Goal: Task Accomplishment & Management: Manage account settings

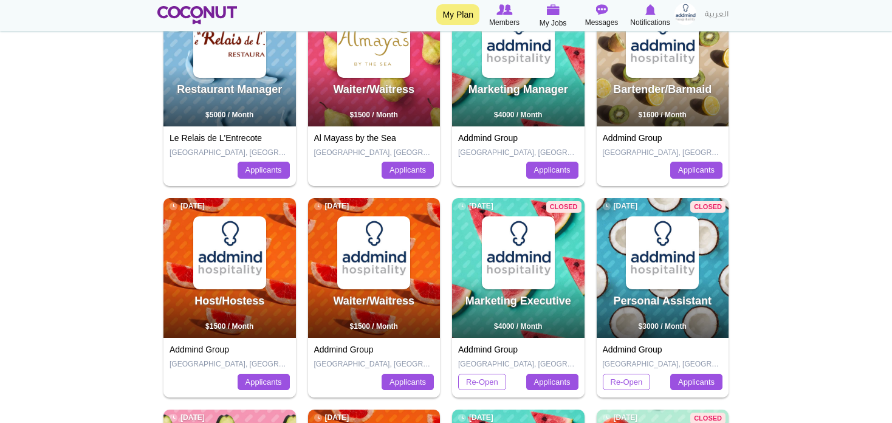
scroll to position [243, 0]
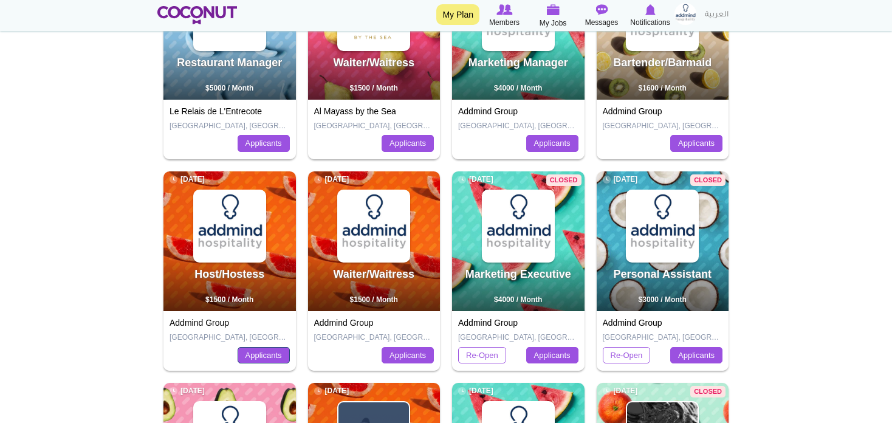
click at [259, 358] on link "Applicants" at bounding box center [263, 355] width 52 height 17
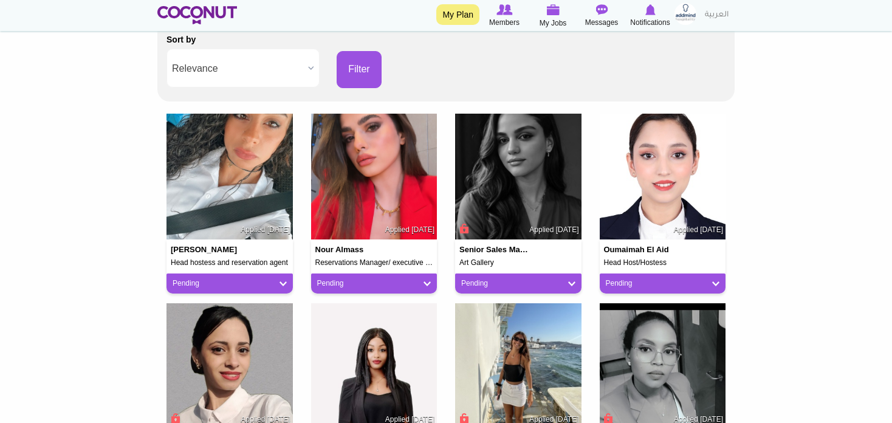
scroll to position [243, 0]
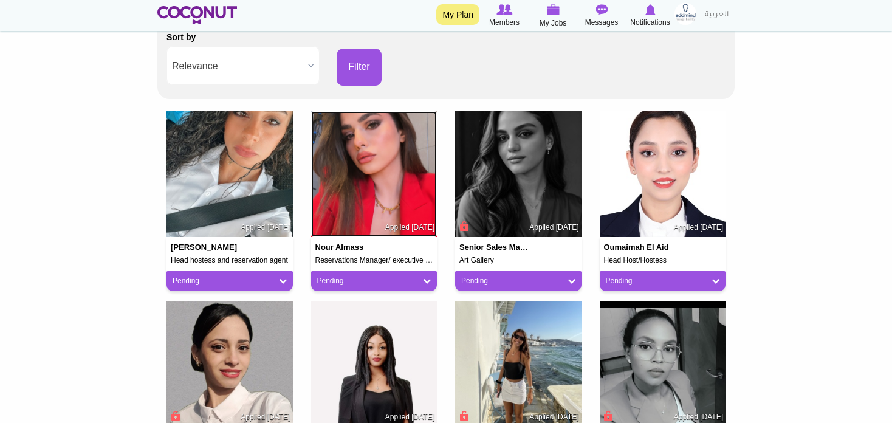
click at [367, 182] on img at bounding box center [374, 174] width 126 height 126
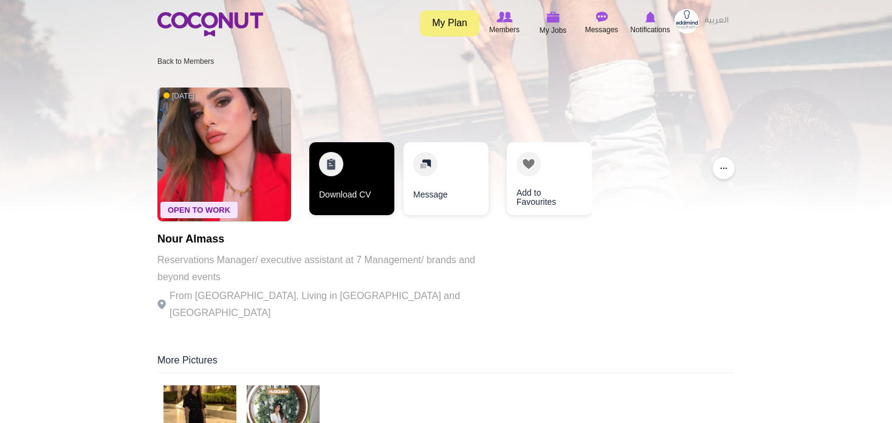
click at [361, 183] on link "Download CV" at bounding box center [351, 178] width 85 height 73
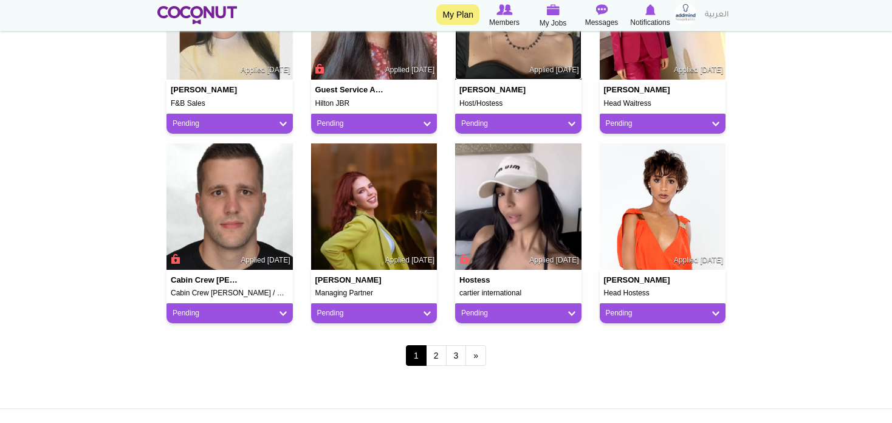
scroll to position [972, 0]
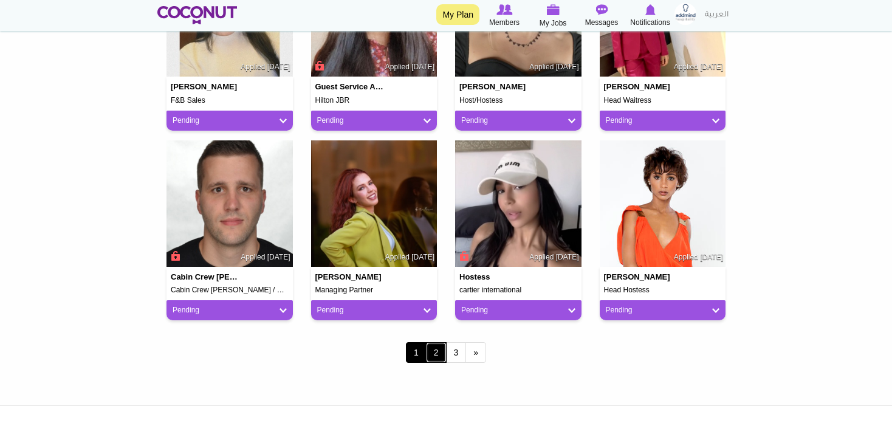
click at [438, 353] on link "2" at bounding box center [436, 352] width 21 height 21
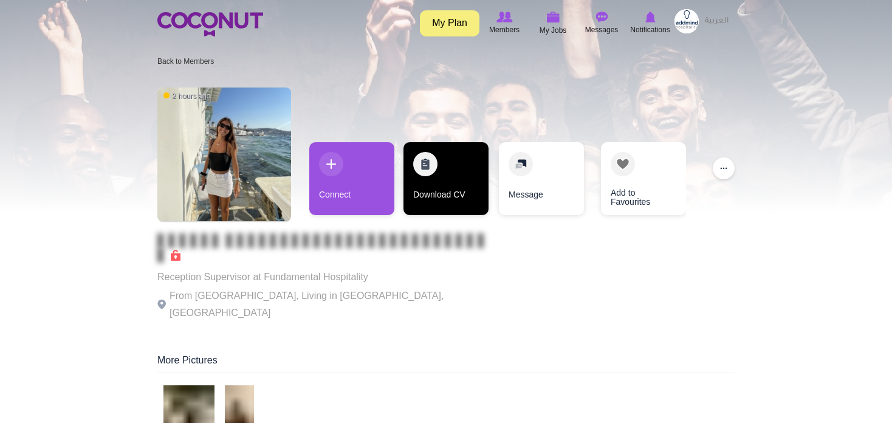
click at [456, 171] on link "Download CV" at bounding box center [445, 178] width 85 height 73
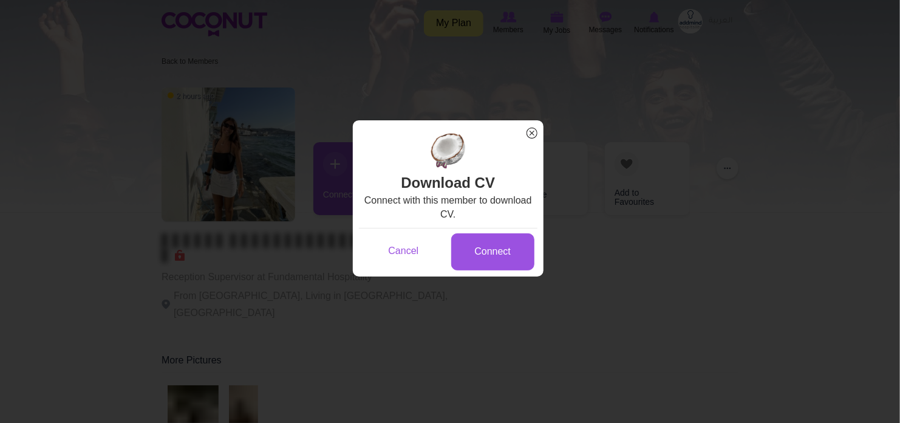
click at [532, 137] on span "x" at bounding box center [532, 133] width 16 height 16
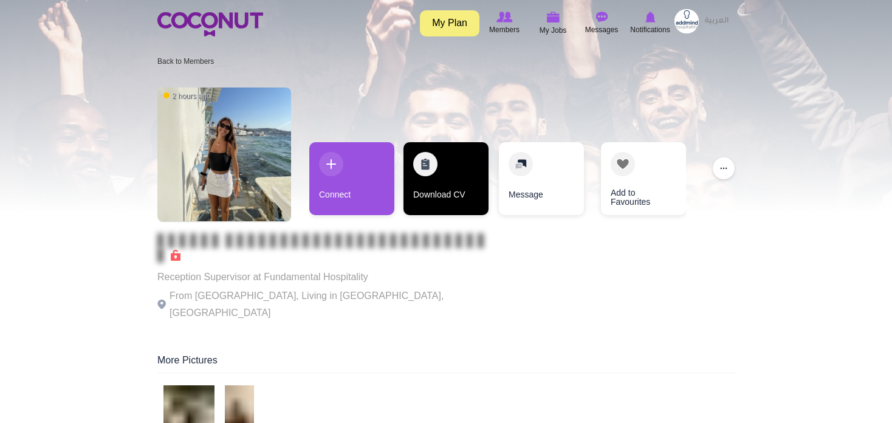
click at [461, 165] on link "Download CV" at bounding box center [445, 178] width 85 height 73
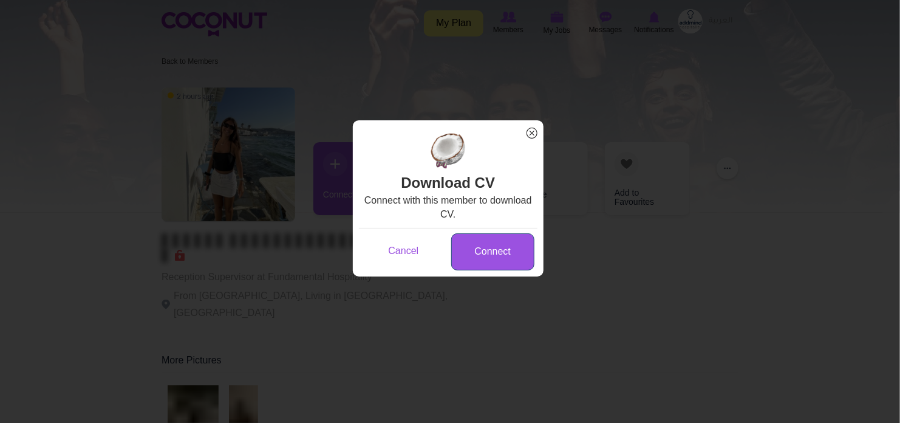
click at [522, 254] on link "Connect" at bounding box center [492, 251] width 83 height 37
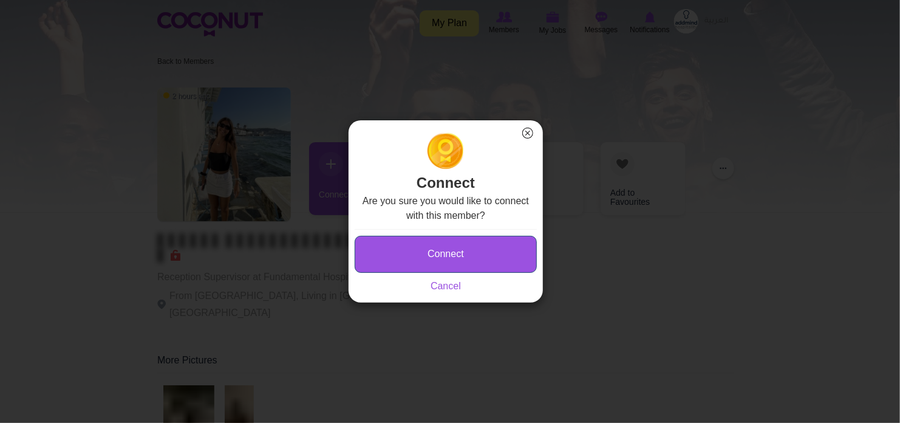
click at [517, 256] on button "Connect" at bounding box center [446, 254] width 182 height 37
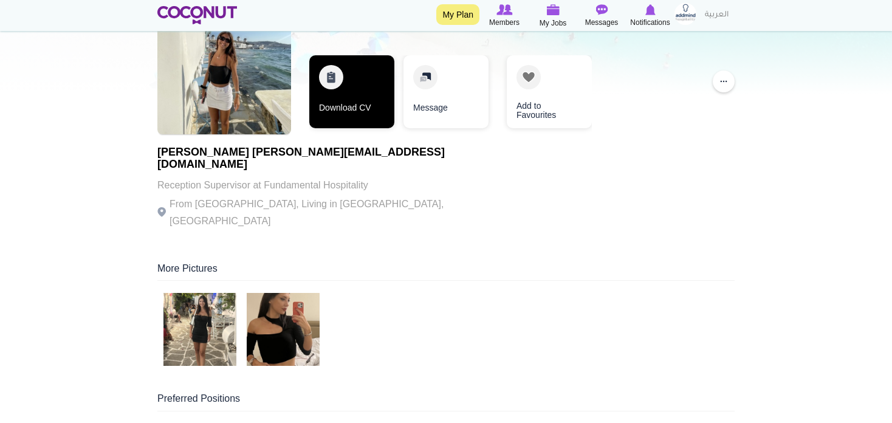
scroll to position [61, 0]
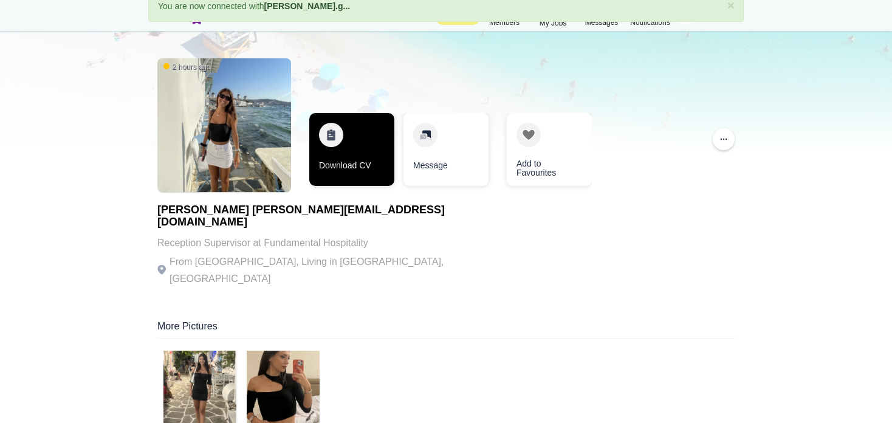
click at [354, 149] on link "Download CV" at bounding box center [351, 149] width 85 height 73
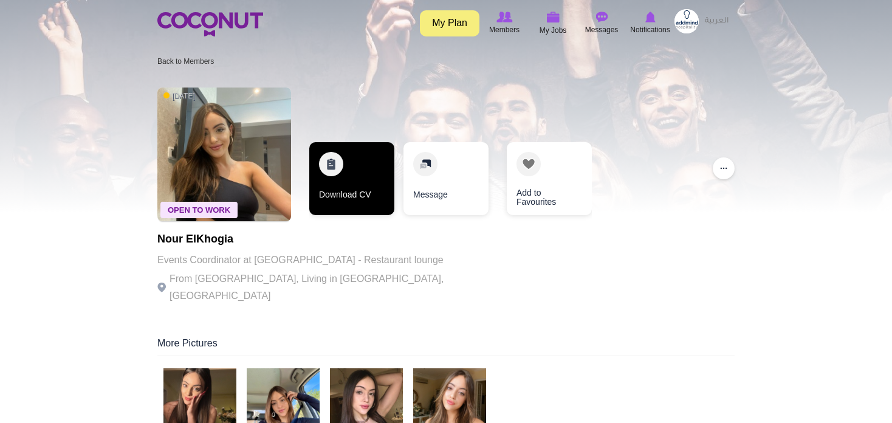
click at [370, 188] on link "Download CV" at bounding box center [351, 178] width 85 height 73
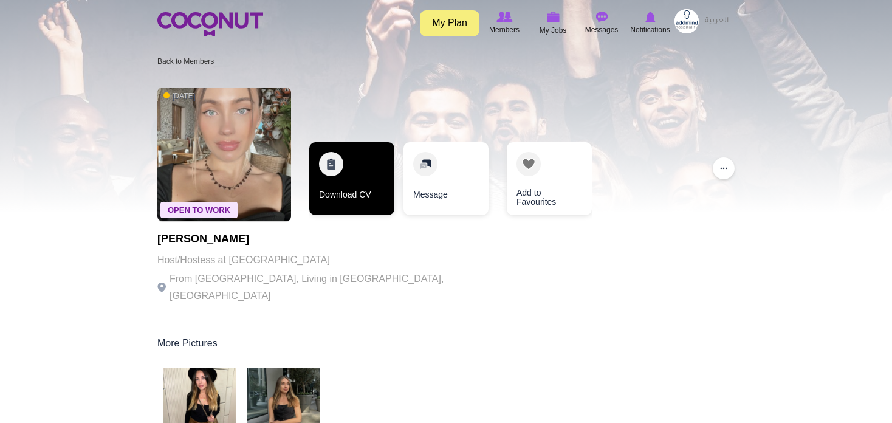
click at [344, 189] on link "Download CV" at bounding box center [351, 178] width 85 height 73
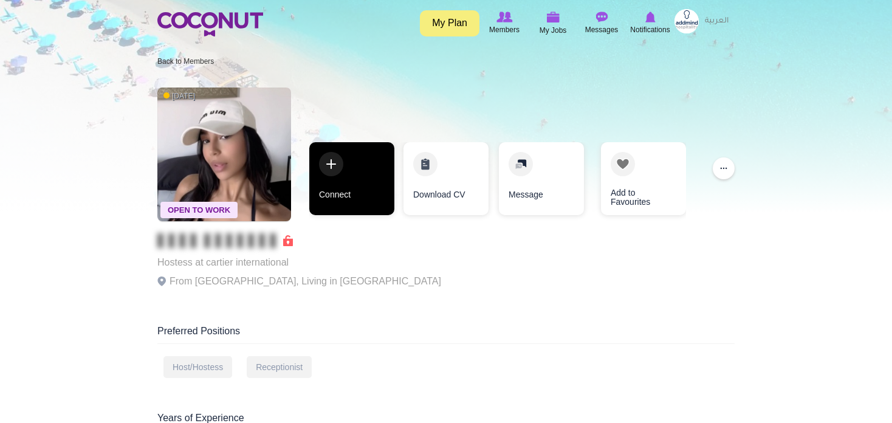
click at [357, 180] on link "Connect" at bounding box center [351, 178] width 85 height 73
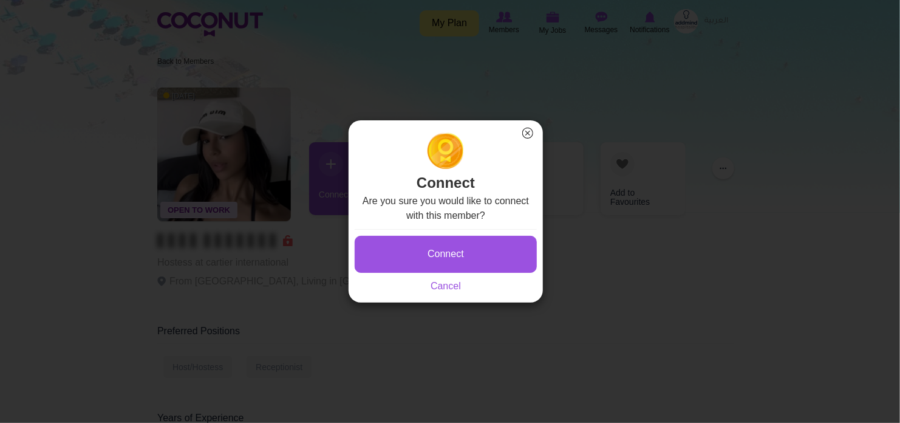
click at [530, 132] on button "×" at bounding box center [528, 133] width 16 height 16
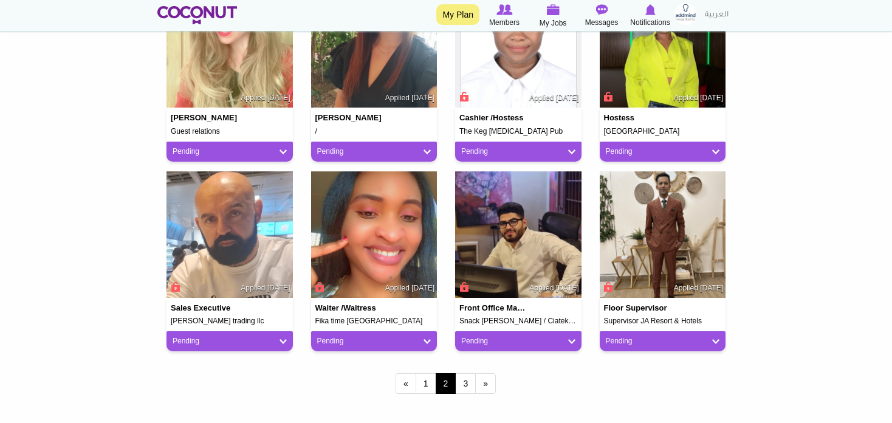
scroll to position [1032, 0]
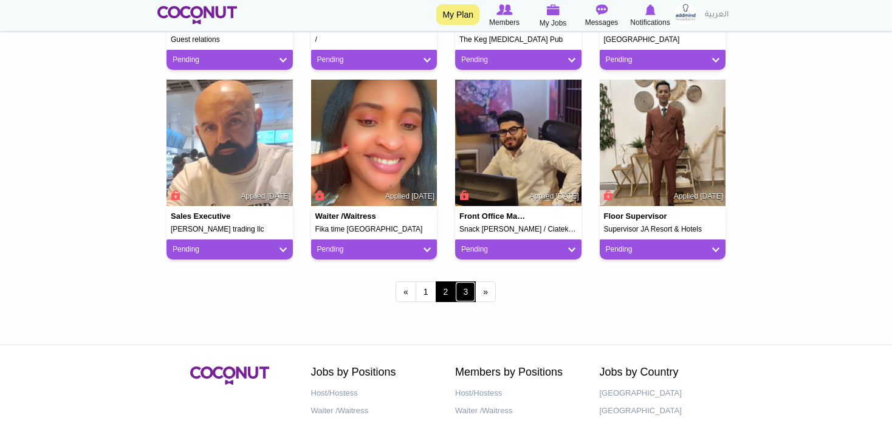
click at [463, 293] on link "3" at bounding box center [465, 291] width 21 height 21
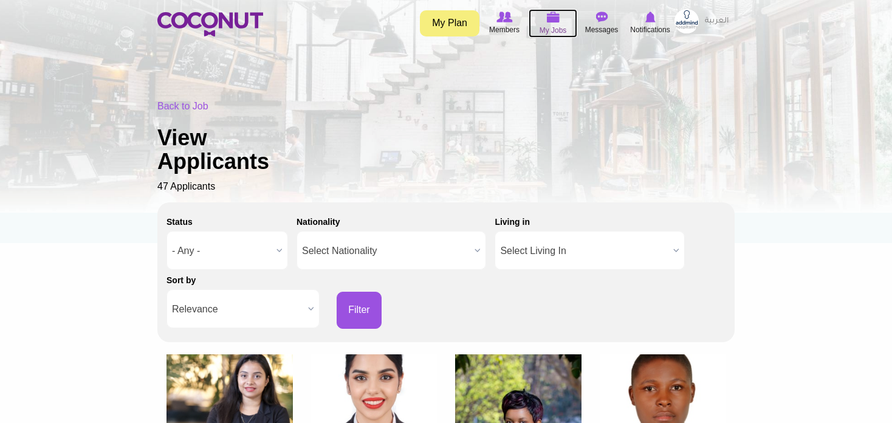
click at [541, 22] on icon at bounding box center [553, 17] width 46 height 14
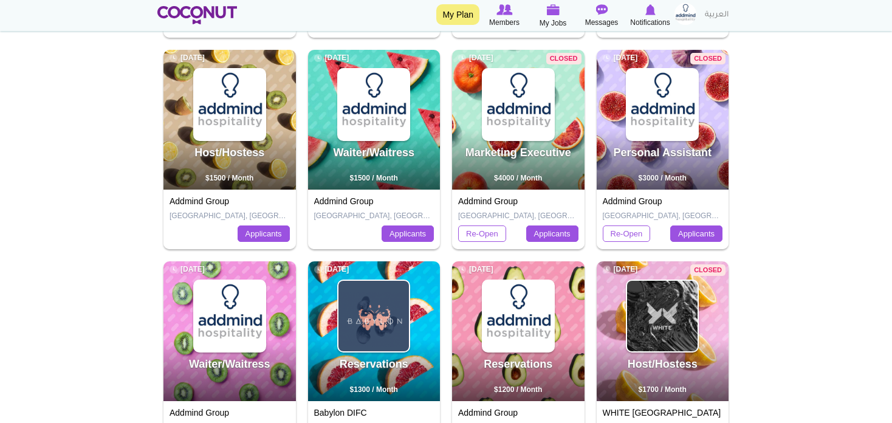
scroll to position [486, 0]
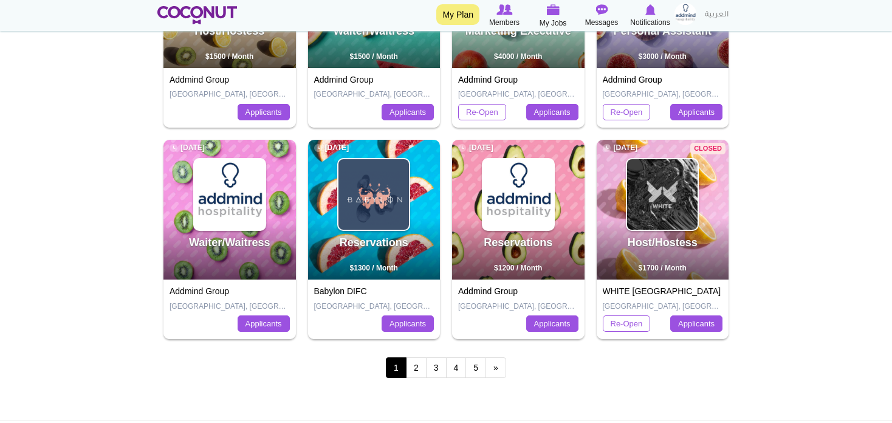
click at [683, 40] on h2 "Personal Assistant" at bounding box center [662, 37] width 129 height 23
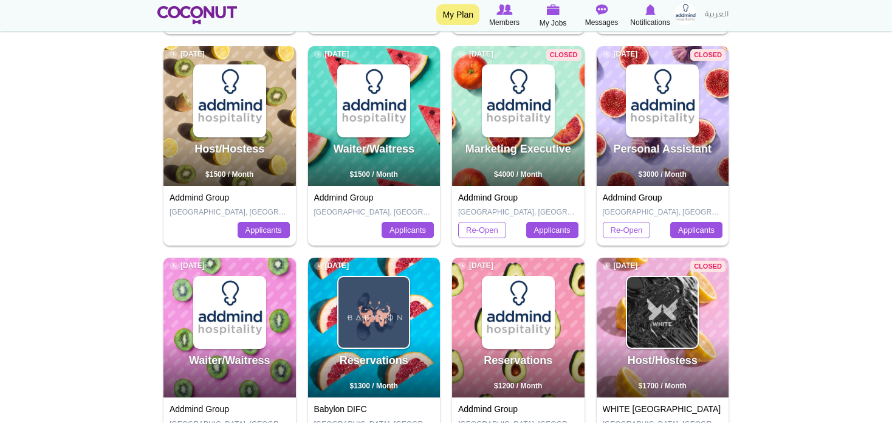
scroll to position [607, 0]
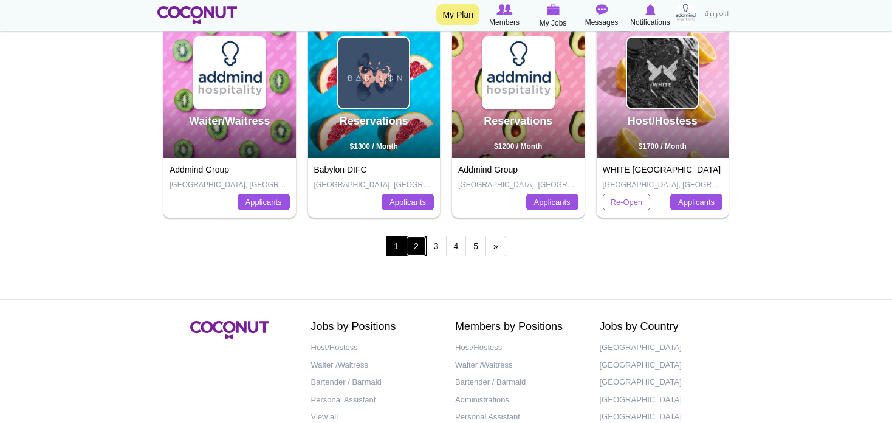
click at [417, 248] on link "2" at bounding box center [416, 246] width 21 height 21
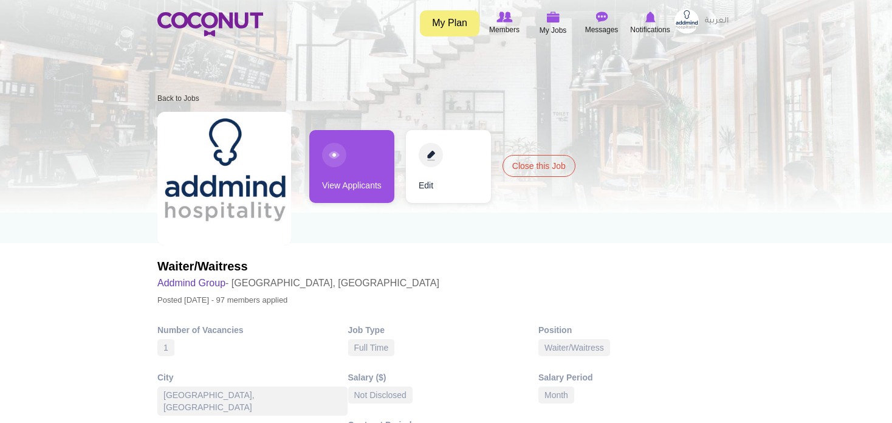
click at [377, 174] on link "View Applicants" at bounding box center [351, 166] width 85 height 73
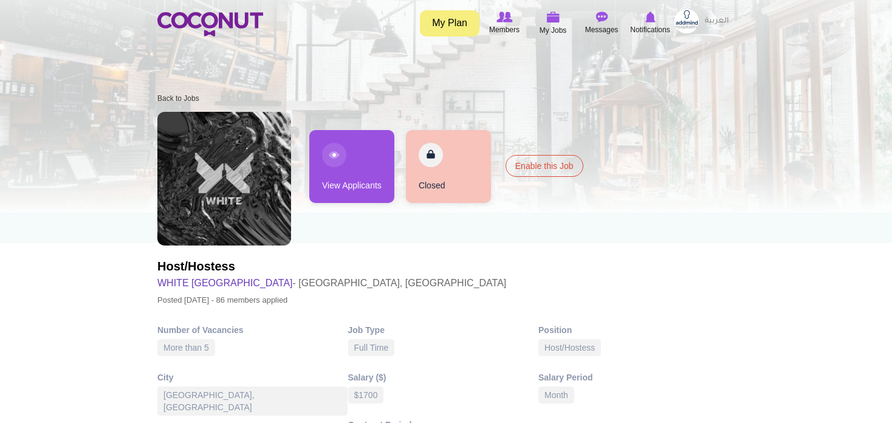
click at [366, 167] on link "View Applicants" at bounding box center [351, 166] width 85 height 73
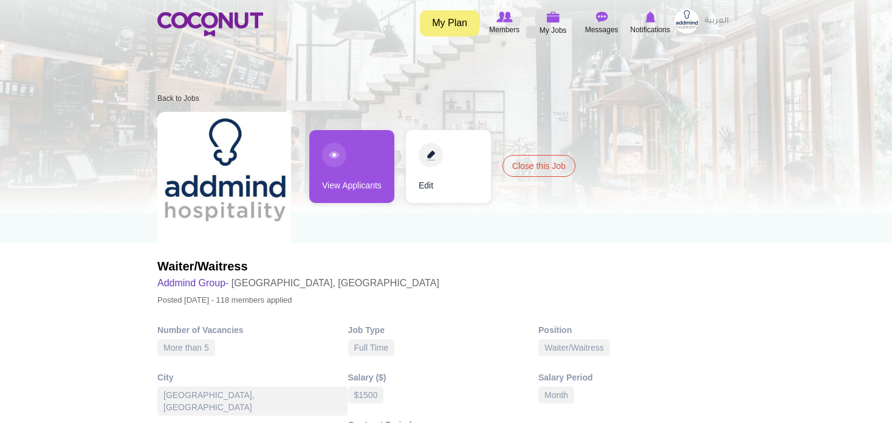
click at [346, 165] on link "View Applicants" at bounding box center [351, 166] width 85 height 73
click at [362, 163] on link "View Applicants" at bounding box center [351, 166] width 85 height 73
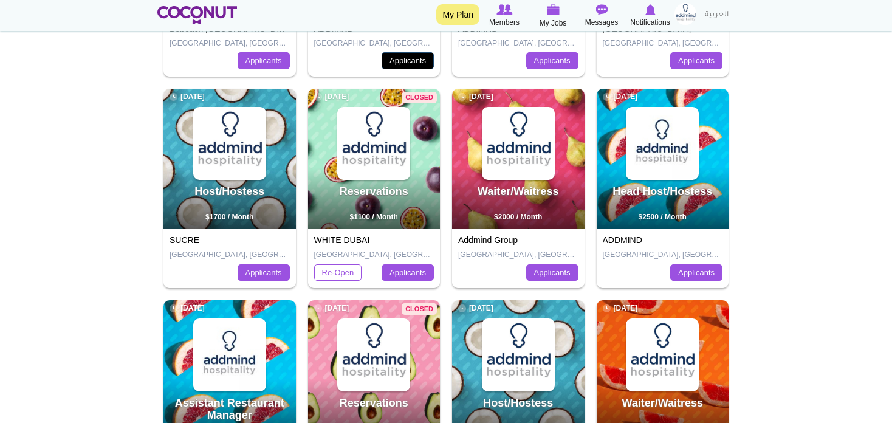
scroll to position [364, 0]
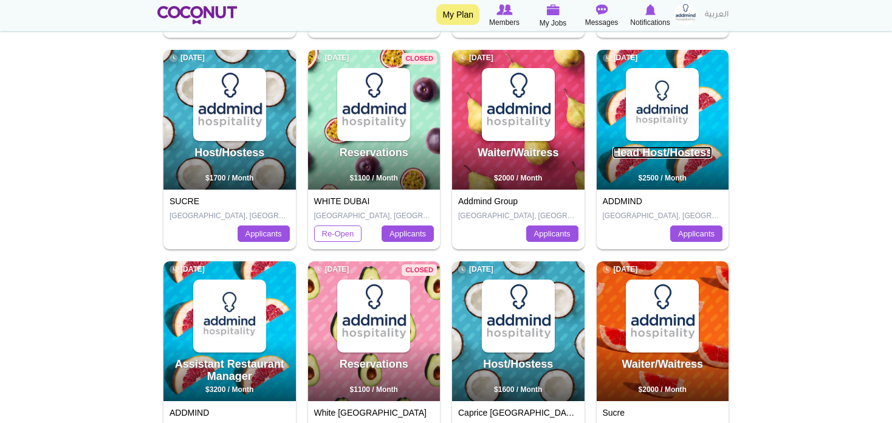
drag, startPoint x: 657, startPoint y: 142, endPoint x: 644, endPoint y: 157, distance: 20.7
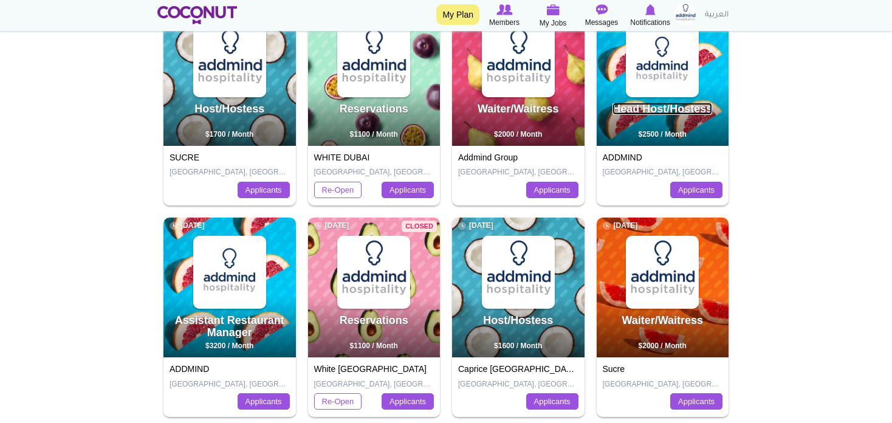
scroll to position [486, 0]
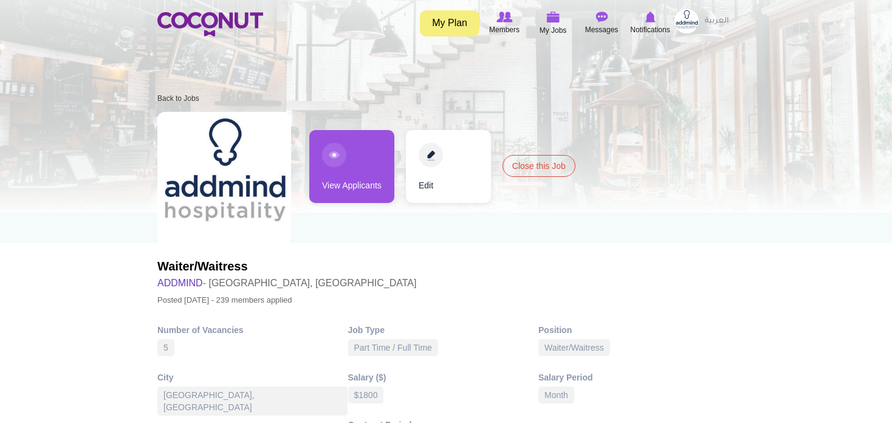
click at [340, 159] on link "View Applicants" at bounding box center [351, 166] width 85 height 73
click at [333, 180] on link "View Applicants" at bounding box center [351, 166] width 85 height 73
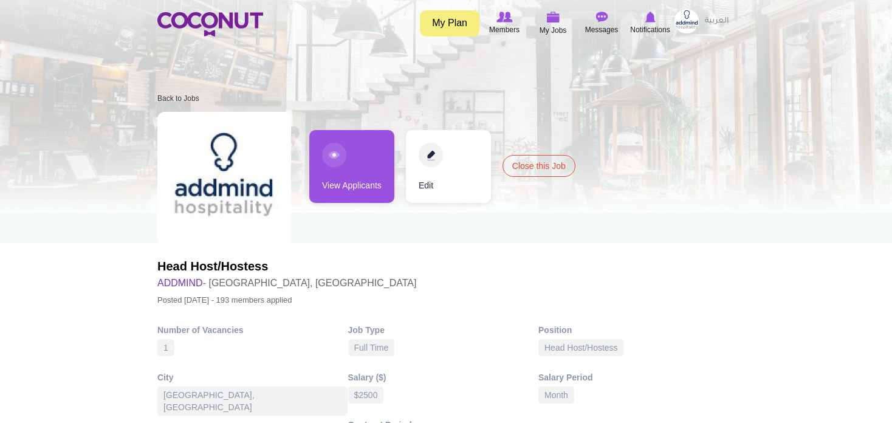
click at [362, 173] on link "View Applicants" at bounding box center [351, 166] width 85 height 73
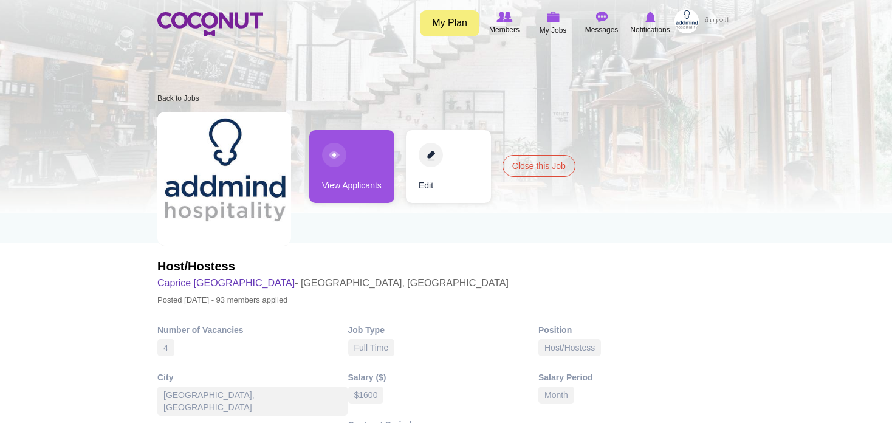
click at [358, 163] on link "View Applicants" at bounding box center [351, 166] width 85 height 73
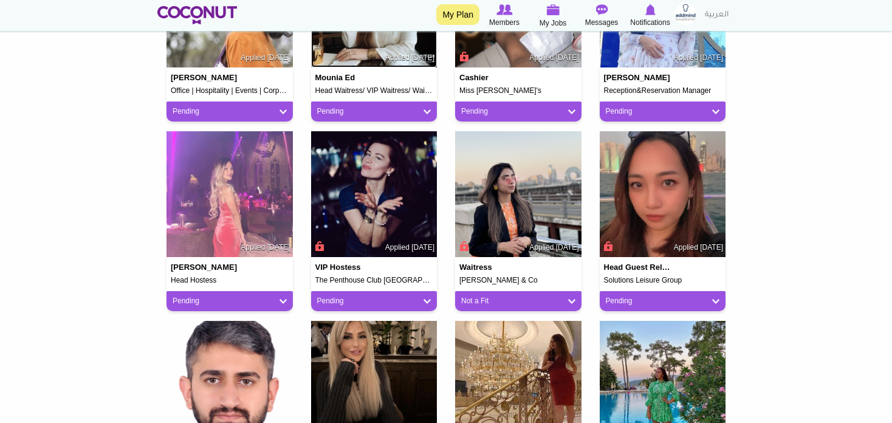
scroll to position [486, 0]
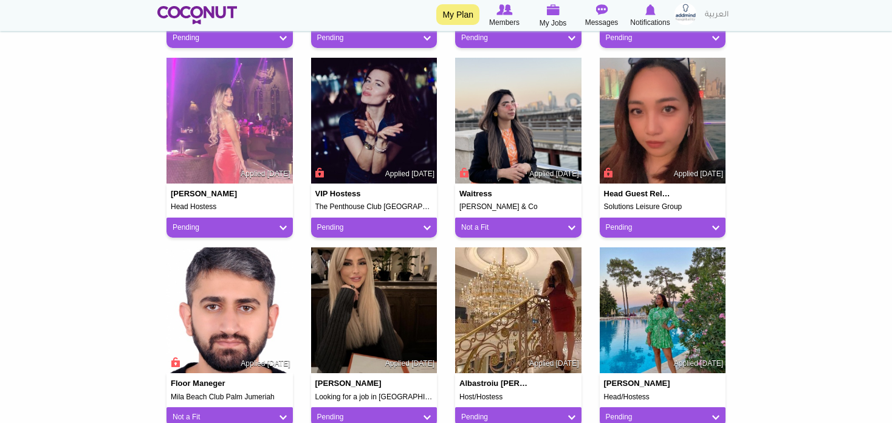
drag, startPoint x: 371, startPoint y: 107, endPoint x: 116, endPoint y: 152, distance: 259.0
click at [116, 152] on body "Toggle navigation My Plan Members My Jobs Post a Job Messages Notifications" at bounding box center [446, 300] width 892 height 1573
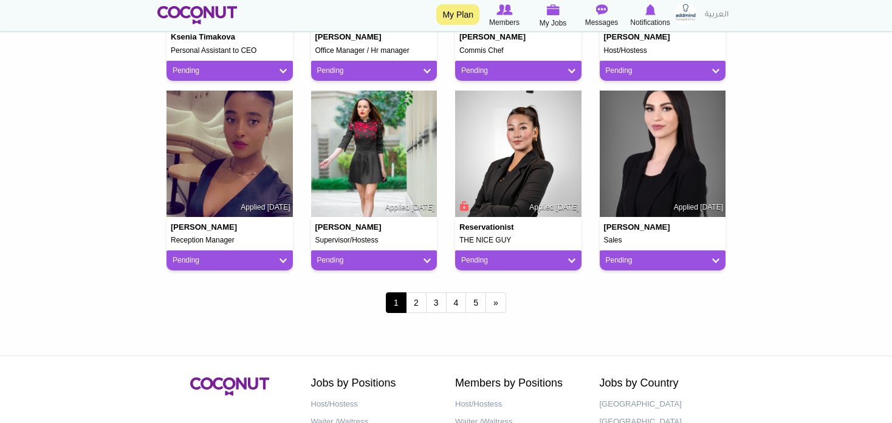
scroll to position [1032, 0]
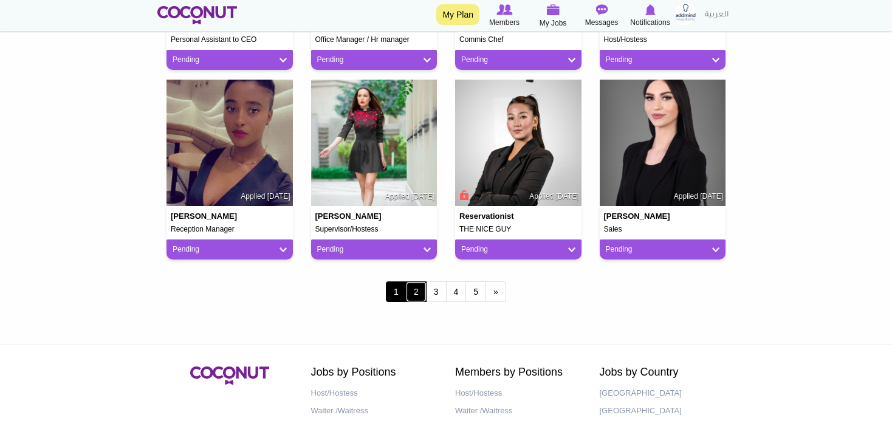
click at [420, 295] on link "2" at bounding box center [416, 291] width 21 height 21
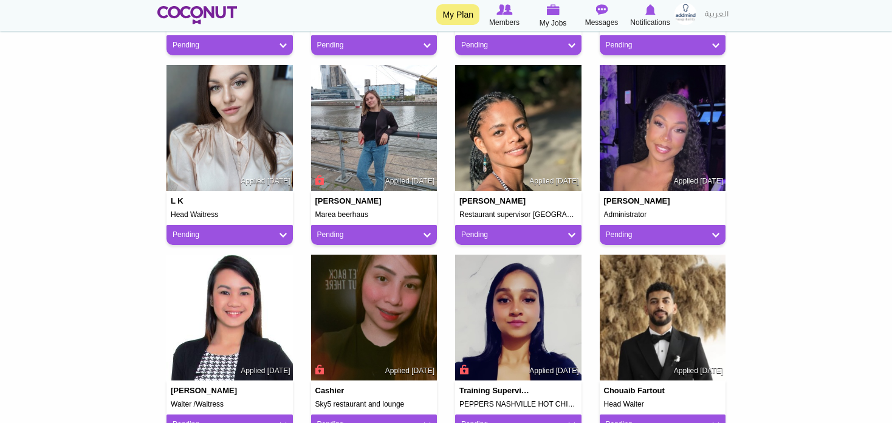
scroll to position [972, 0]
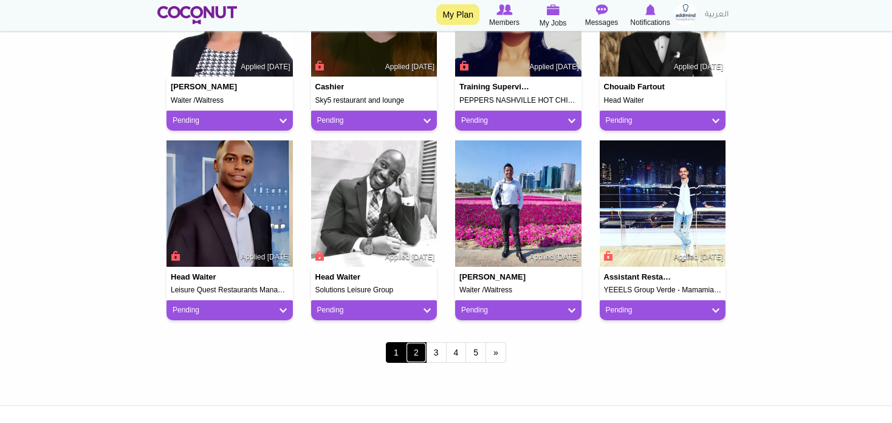
click at [418, 355] on link "2" at bounding box center [416, 352] width 21 height 21
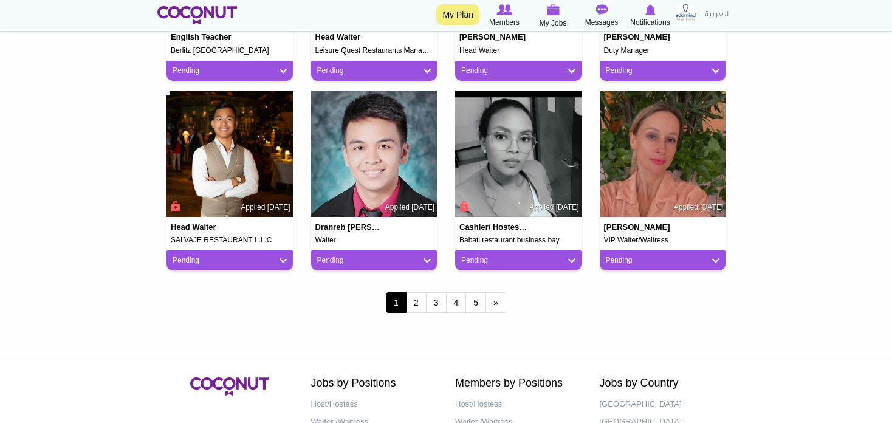
scroll to position [1032, 0]
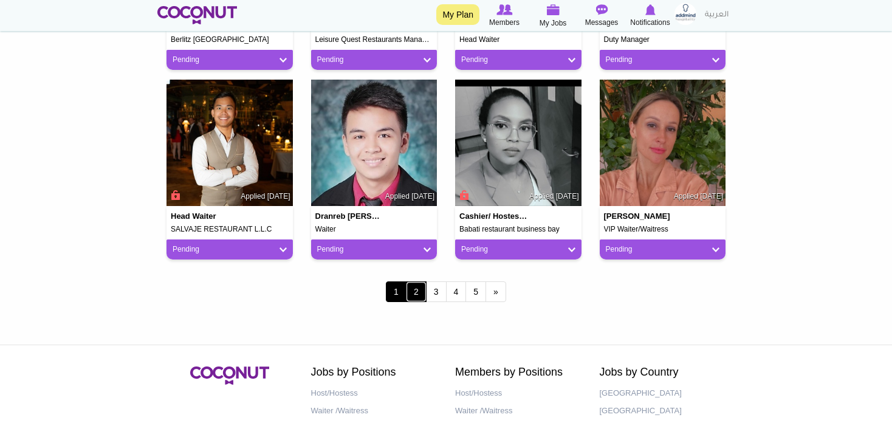
click at [420, 295] on link "2" at bounding box center [416, 291] width 21 height 21
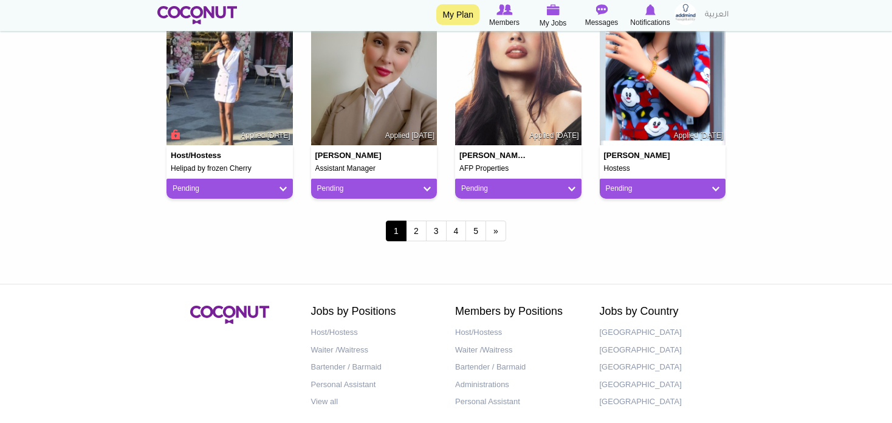
scroll to position [1032, 0]
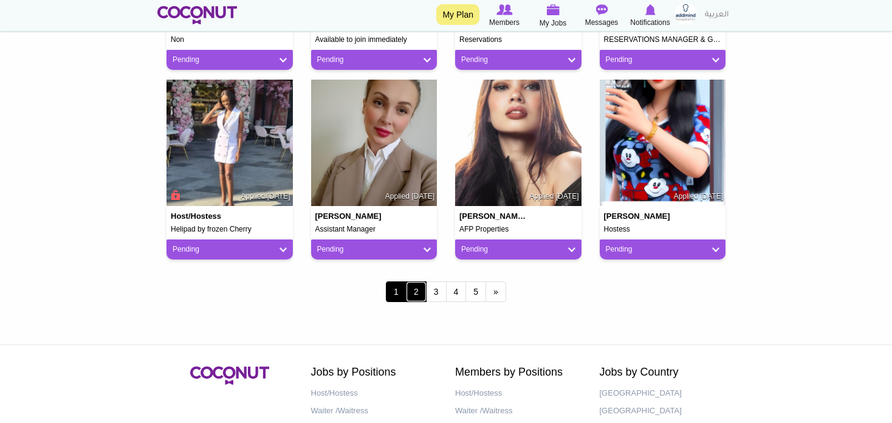
click at [425, 290] on link "2" at bounding box center [416, 291] width 21 height 21
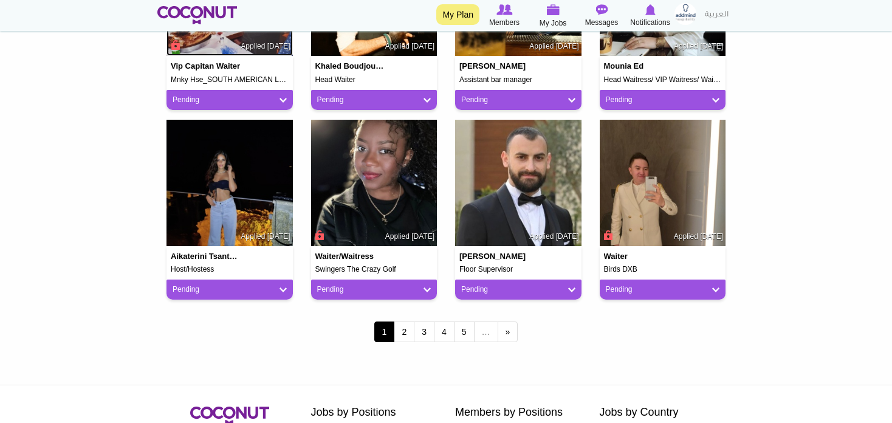
scroll to position [1032, 0]
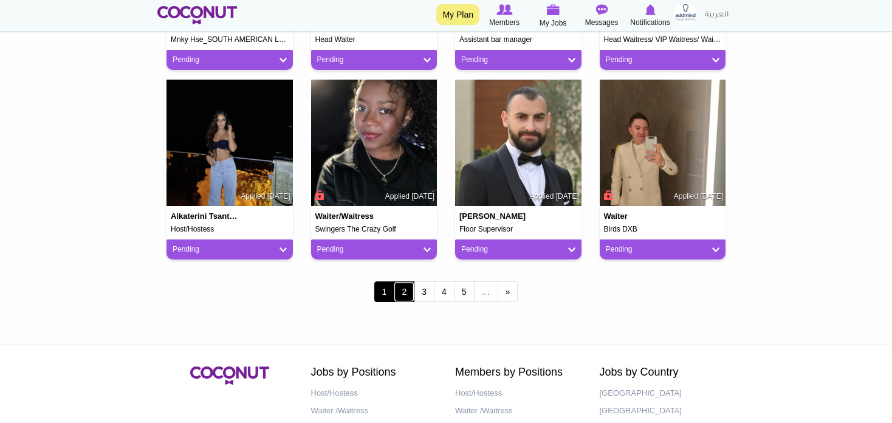
click at [401, 291] on link "2" at bounding box center [404, 291] width 21 height 21
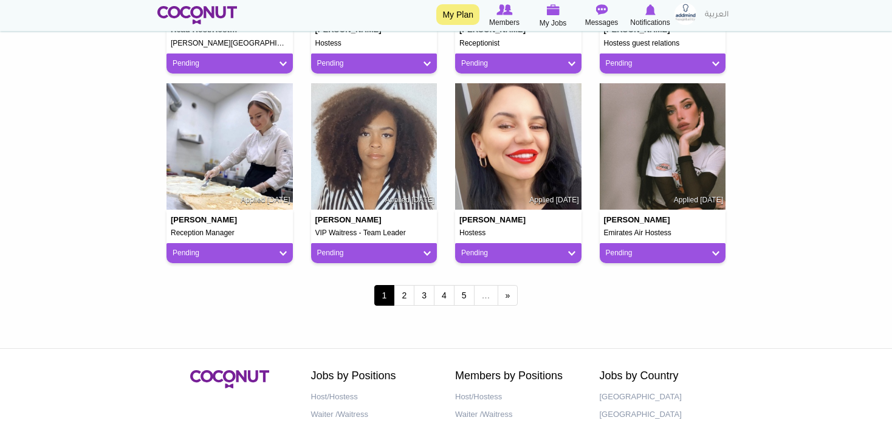
scroll to position [1032, 0]
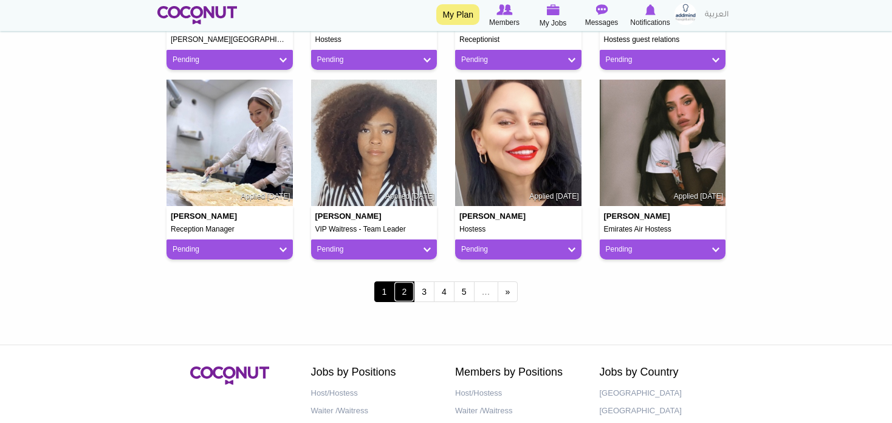
click at [405, 295] on link "2" at bounding box center [404, 291] width 21 height 21
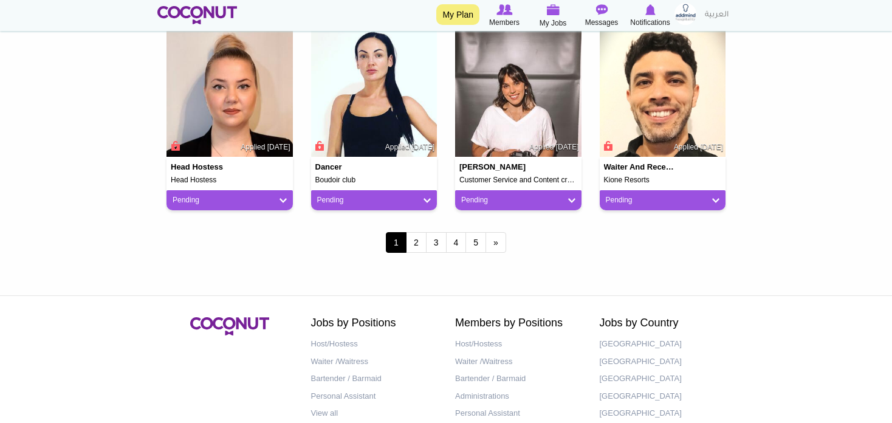
scroll to position [1093, 0]
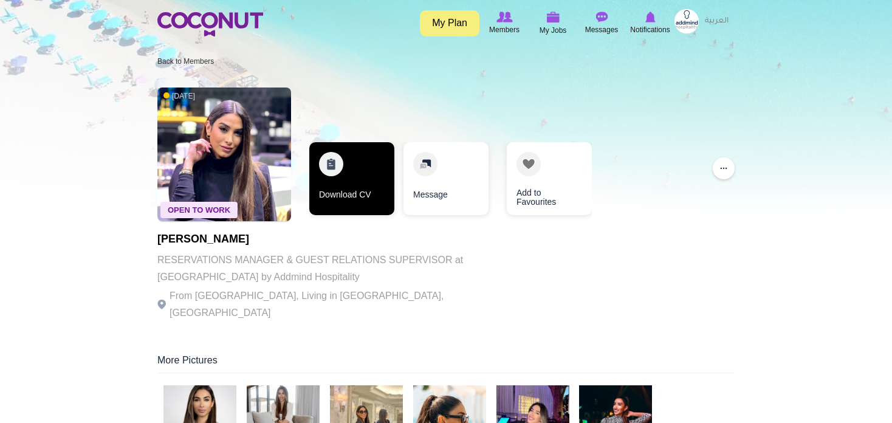
click at [356, 187] on link "Download CV" at bounding box center [351, 178] width 85 height 73
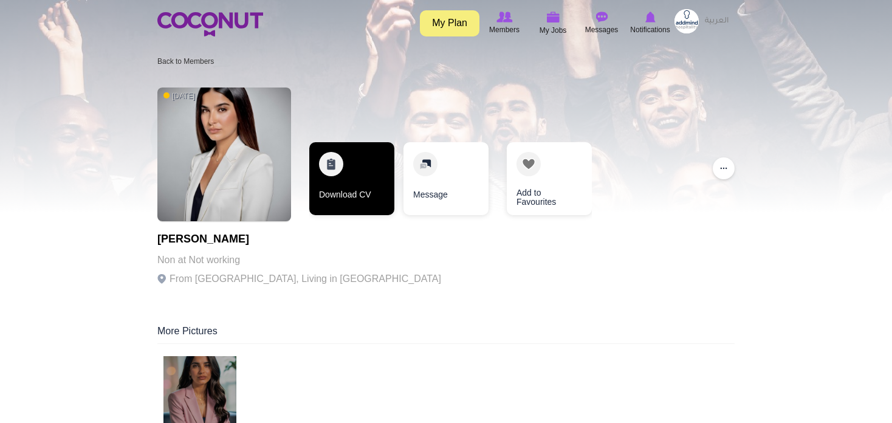
click at [356, 182] on link "Download CV" at bounding box center [351, 178] width 85 height 73
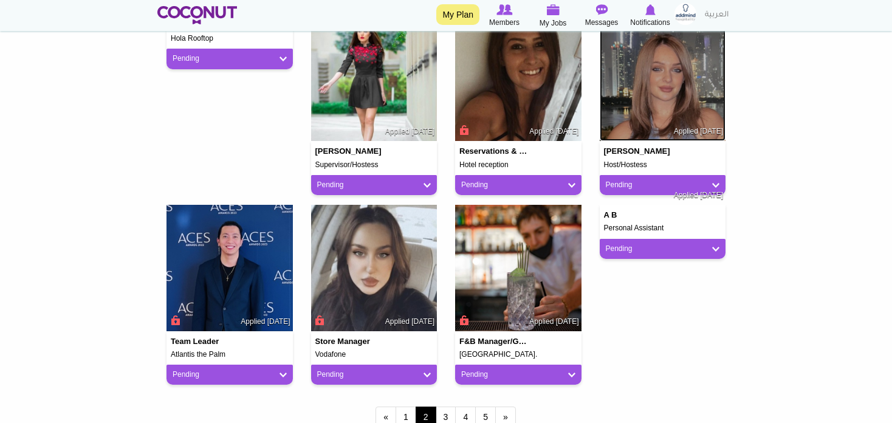
scroll to position [972, 0]
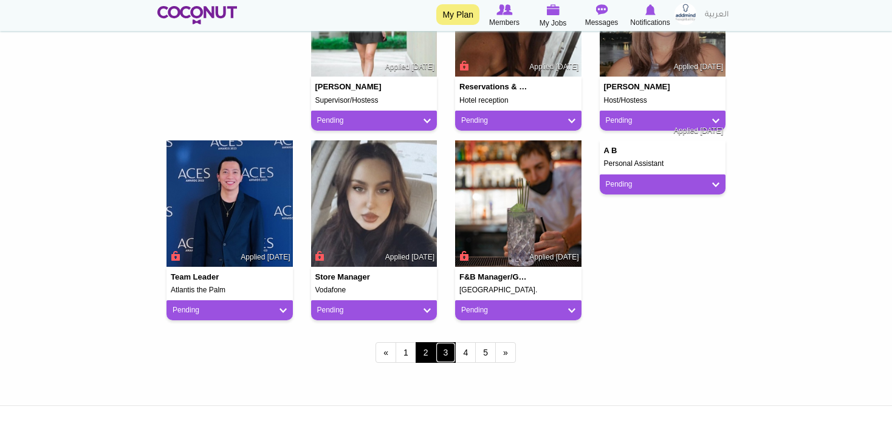
click at [449, 355] on link "3" at bounding box center [445, 352] width 21 height 21
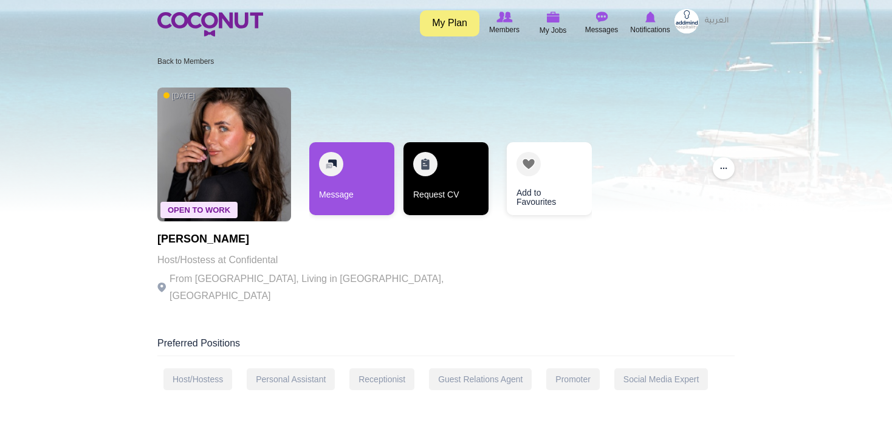
click at [425, 176] on link "Request CV" at bounding box center [445, 178] width 85 height 73
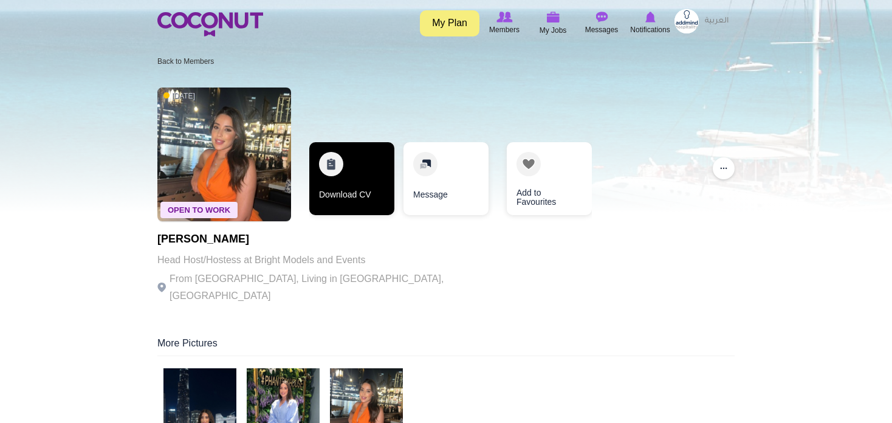
click at [364, 186] on link "Download CV" at bounding box center [351, 178] width 85 height 73
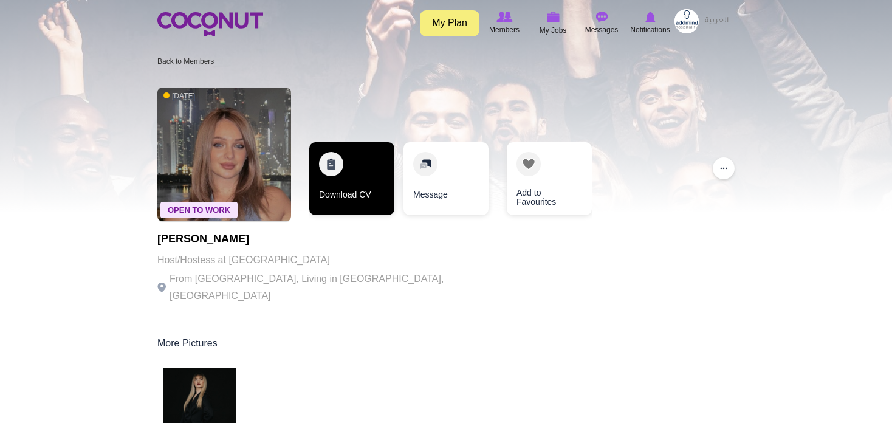
click at [374, 176] on link "Download CV" at bounding box center [351, 178] width 85 height 73
click at [371, 171] on link "Download CV" at bounding box center [351, 178] width 85 height 73
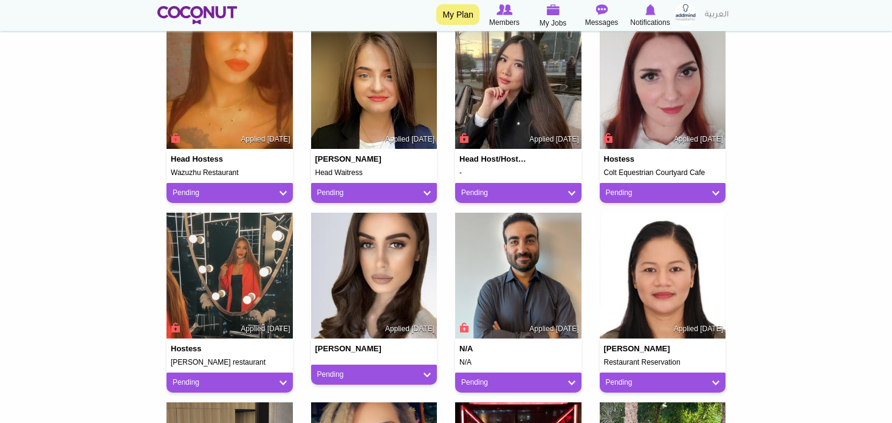
scroll to position [790, 0]
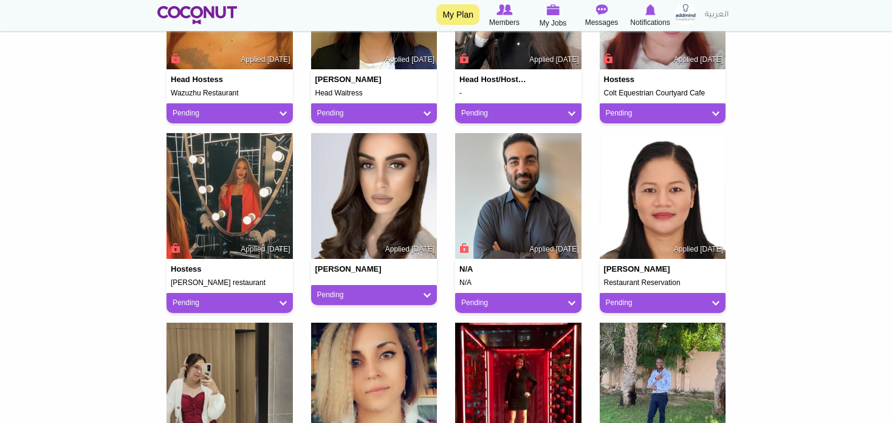
drag, startPoint x: 225, startPoint y: 191, endPoint x: 864, endPoint y: 193, distance: 638.3
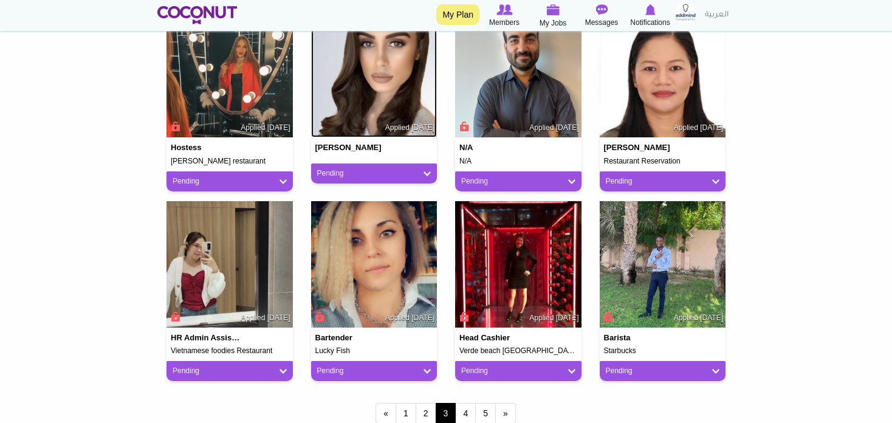
scroll to position [1032, 0]
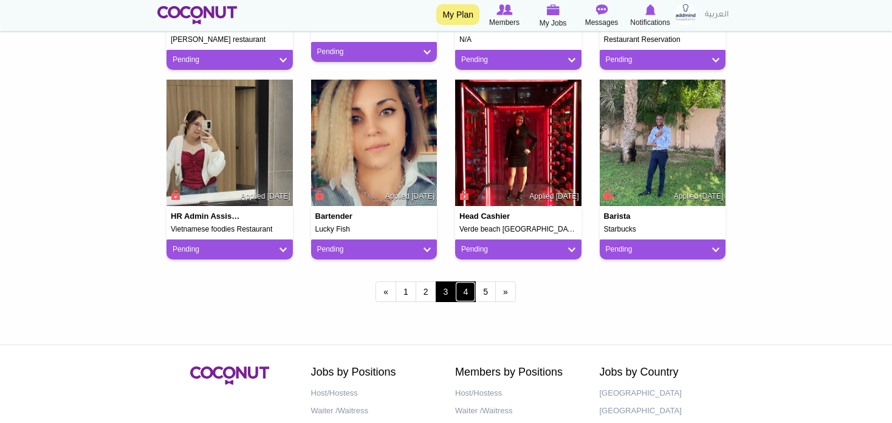
click at [462, 294] on link "4" at bounding box center [465, 291] width 21 height 21
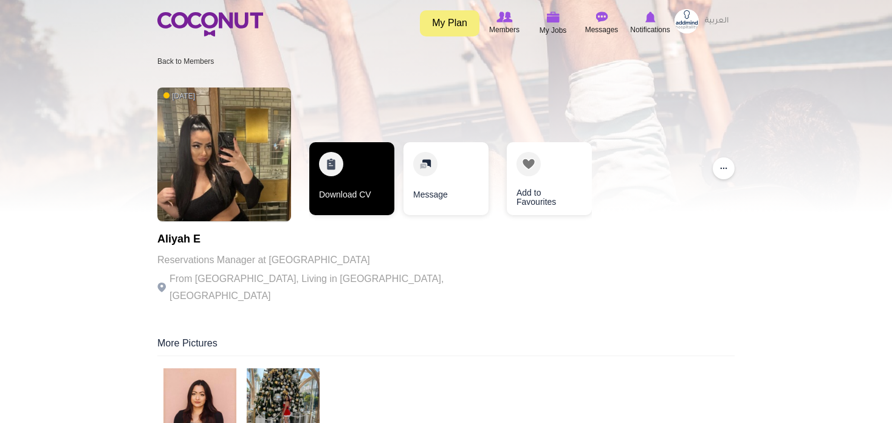
click at [372, 191] on link "Download CV" at bounding box center [351, 178] width 85 height 73
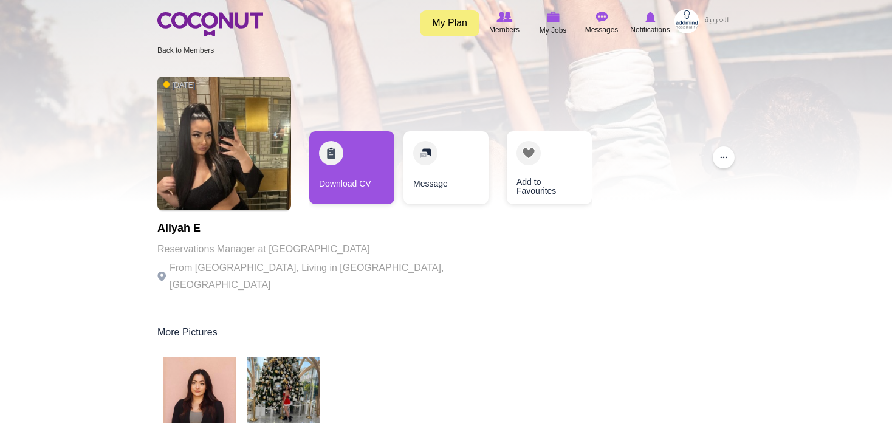
scroll to position [121, 0]
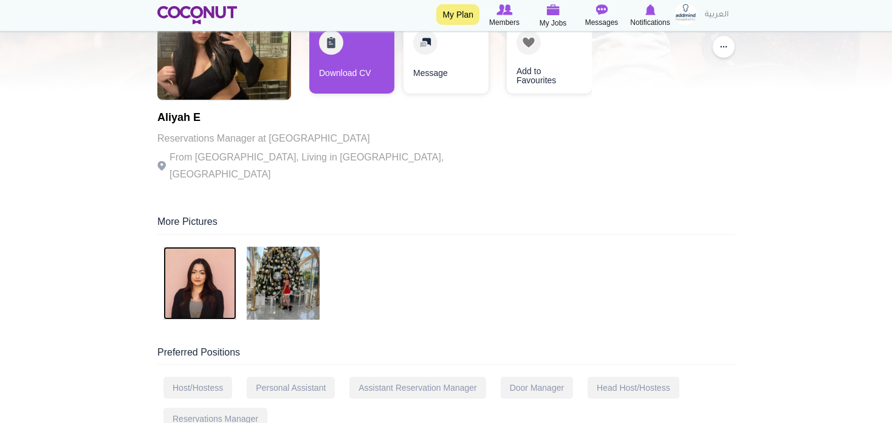
click at [219, 264] on img at bounding box center [199, 283] width 73 height 73
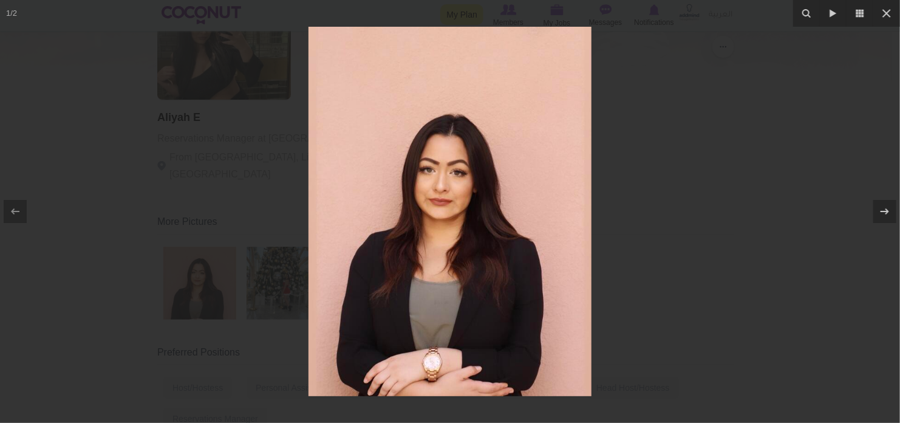
click at [704, 86] on div at bounding box center [450, 211] width 900 height 423
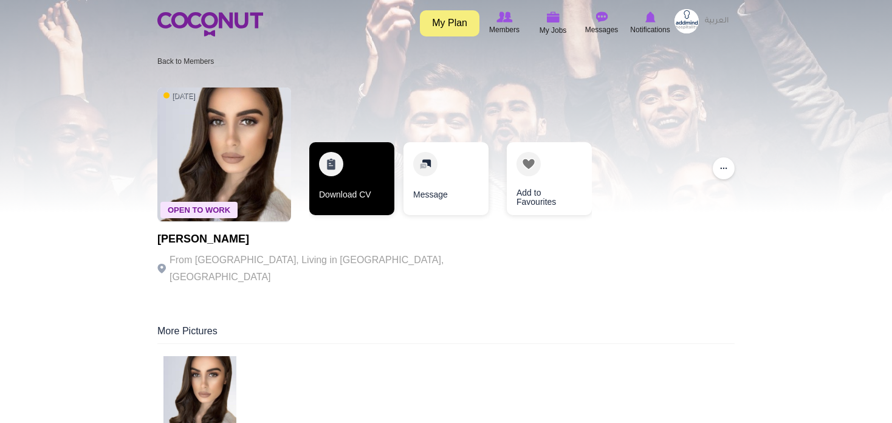
click at [347, 190] on link "Download CV" at bounding box center [351, 178] width 85 height 73
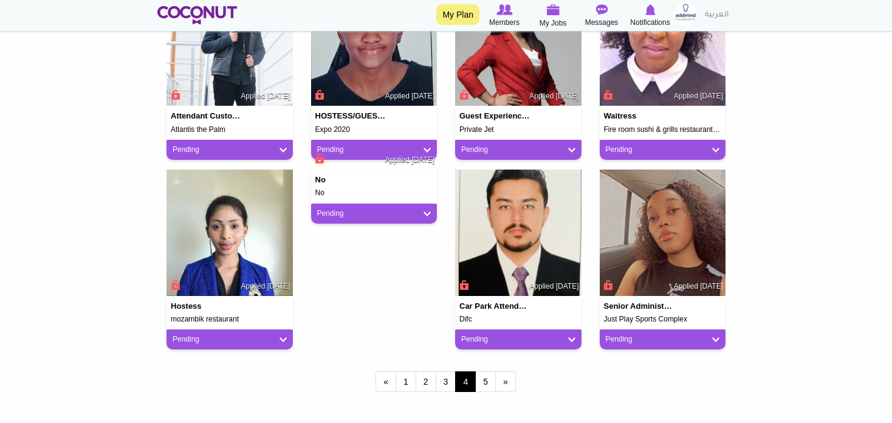
scroll to position [1032, 0]
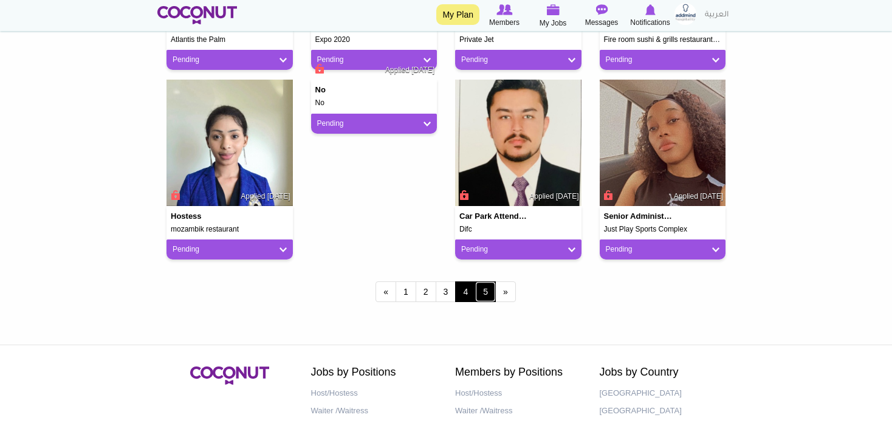
click at [488, 296] on link "5" at bounding box center [485, 291] width 21 height 21
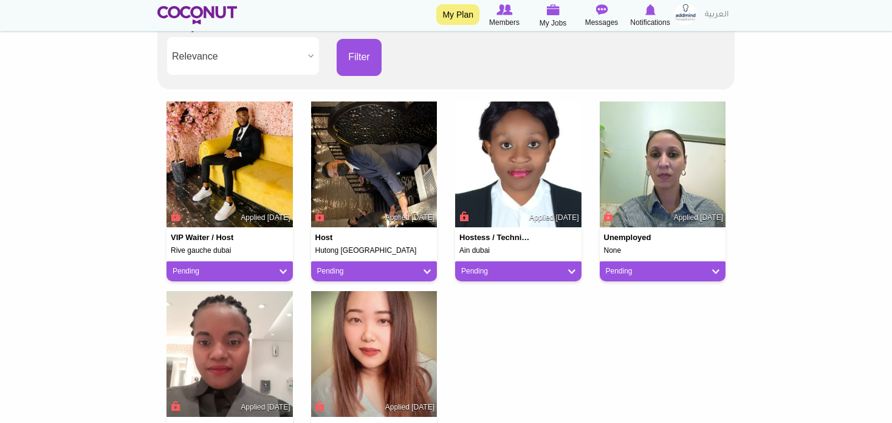
scroll to position [425, 0]
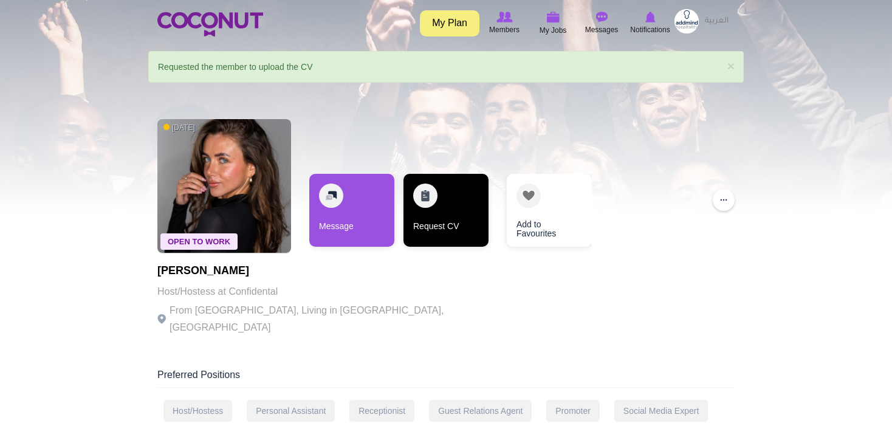
click at [435, 208] on link "Request CV" at bounding box center [445, 210] width 85 height 73
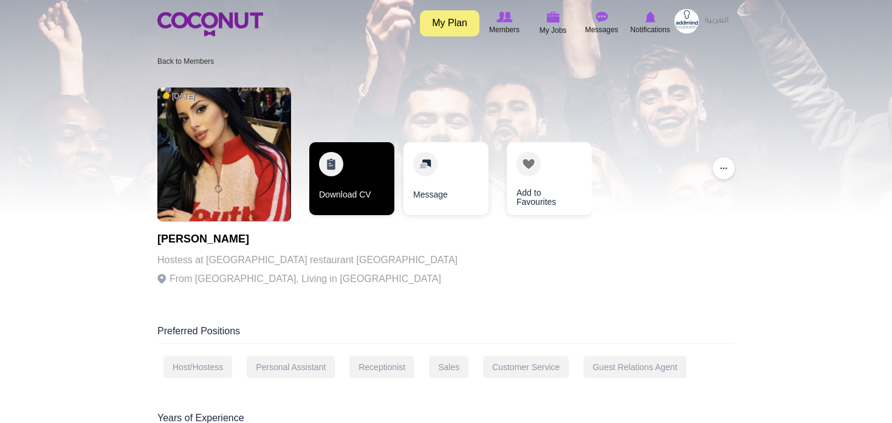
click at [361, 165] on link "Download CV" at bounding box center [351, 178] width 85 height 73
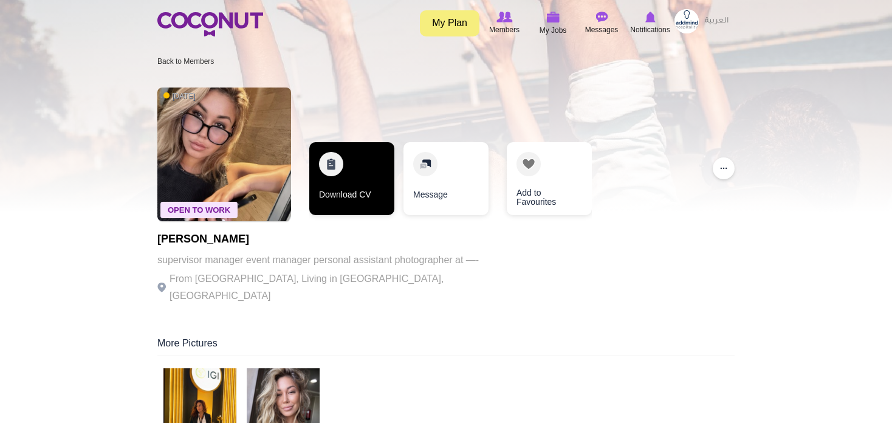
click at [354, 194] on link "Download CV" at bounding box center [351, 178] width 85 height 73
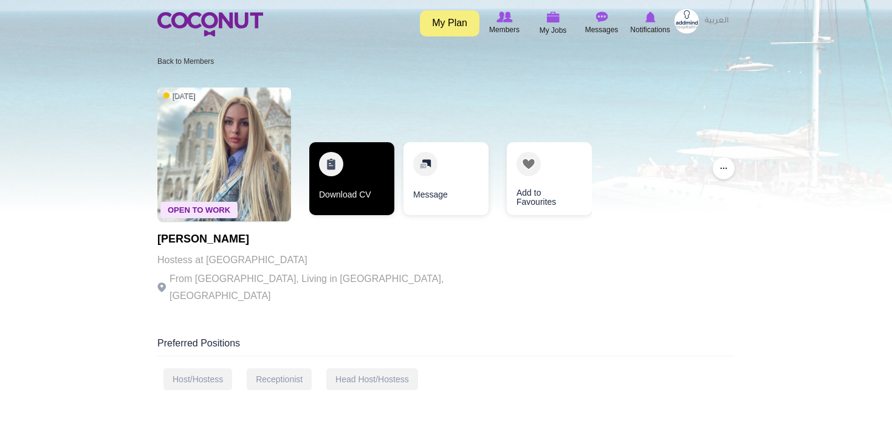
click at [359, 197] on link "Download CV" at bounding box center [351, 178] width 85 height 73
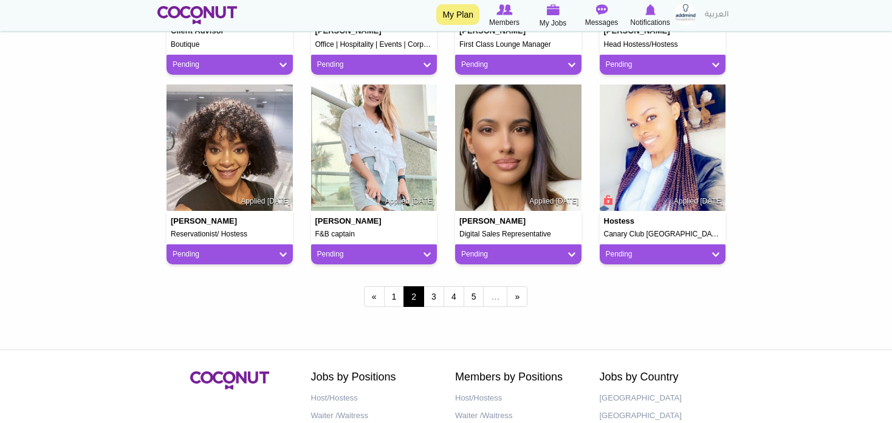
scroll to position [1032, 0]
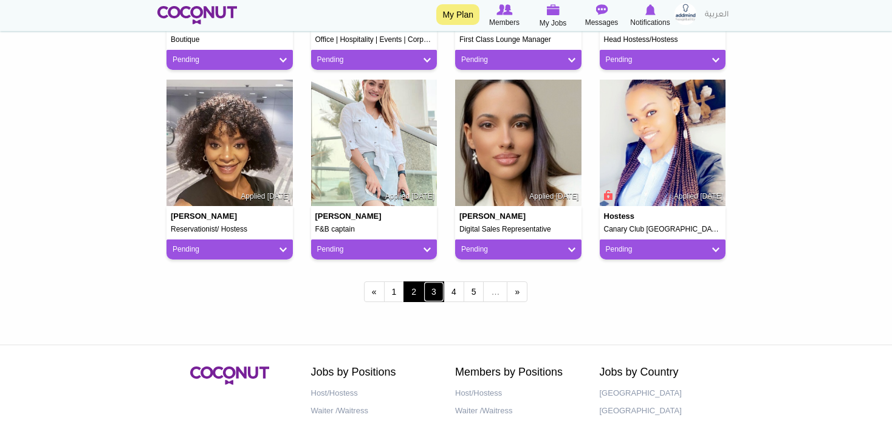
click at [431, 284] on link "3" at bounding box center [433, 291] width 21 height 21
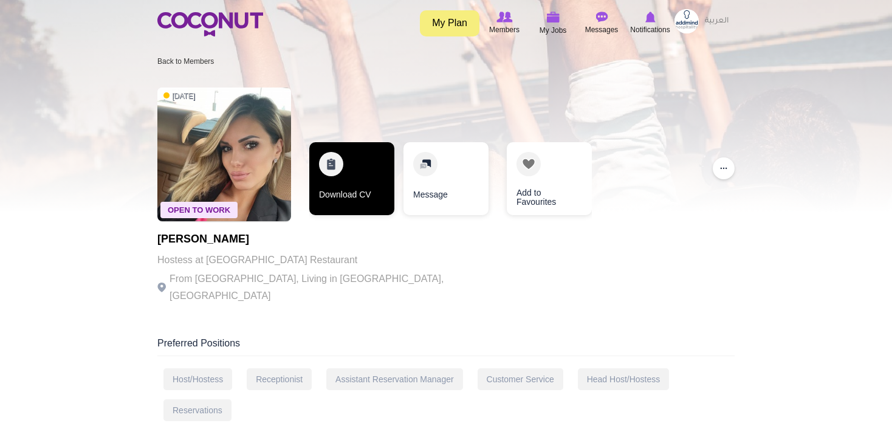
click at [325, 176] on link "Download CV" at bounding box center [351, 178] width 85 height 73
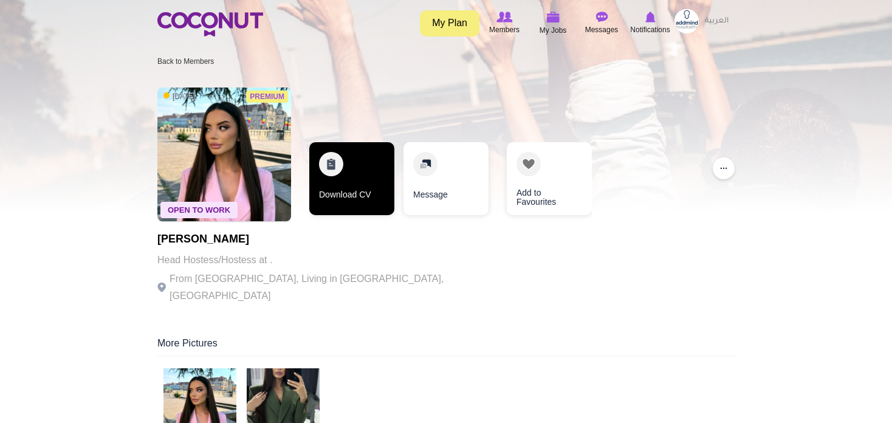
click at [368, 183] on link "Download CV" at bounding box center [351, 178] width 85 height 73
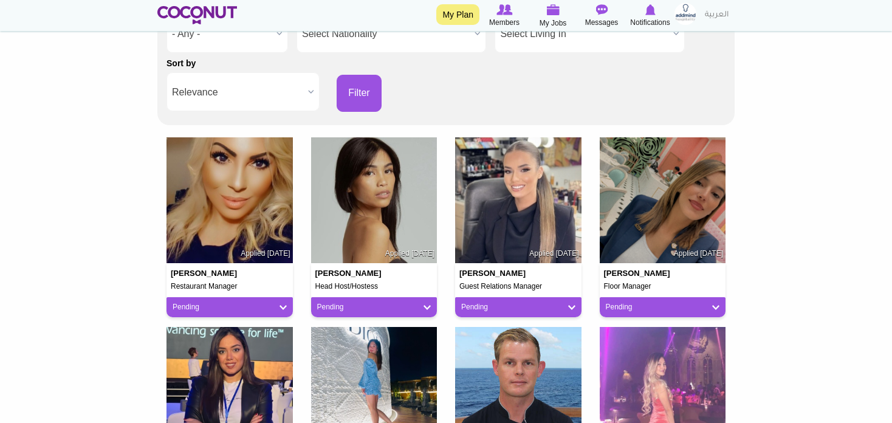
scroll to position [243, 0]
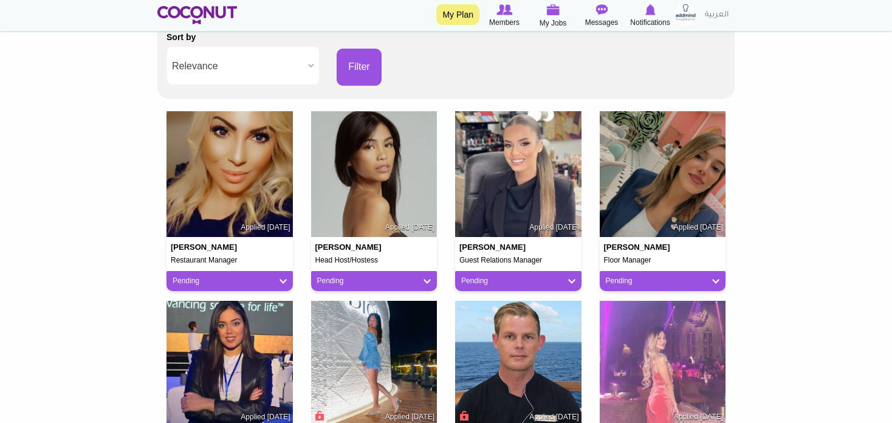
drag, startPoint x: 540, startPoint y: 144, endPoint x: 827, endPoint y: 183, distance: 289.3
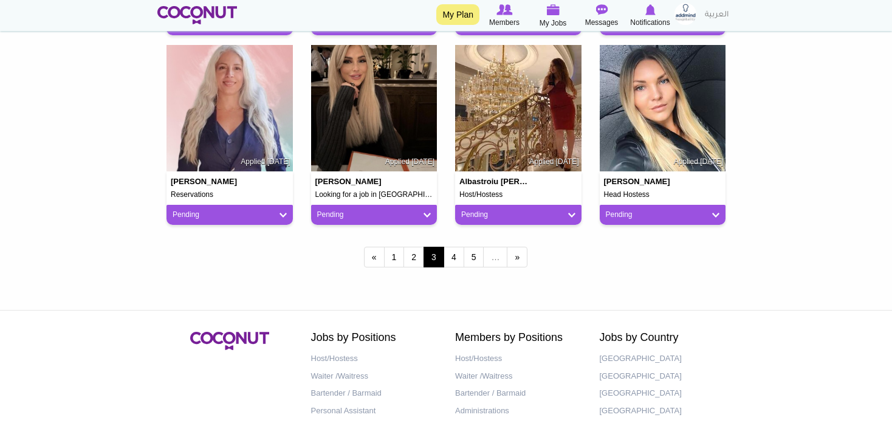
scroll to position [1093, 0]
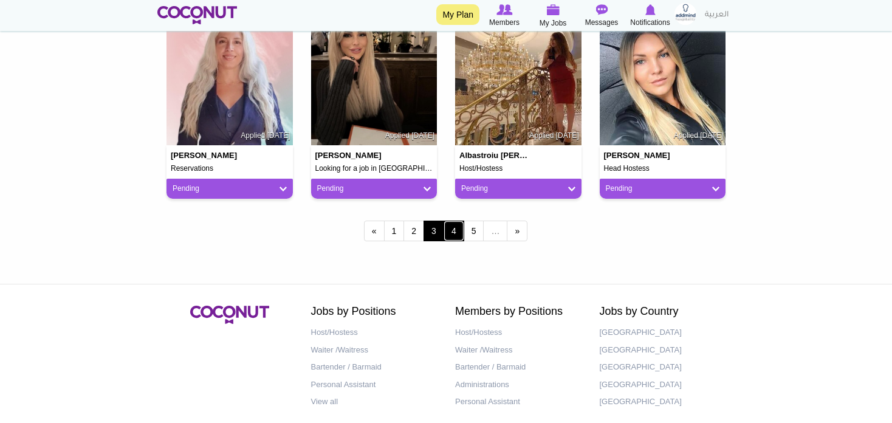
click at [457, 227] on link "4" at bounding box center [453, 230] width 21 height 21
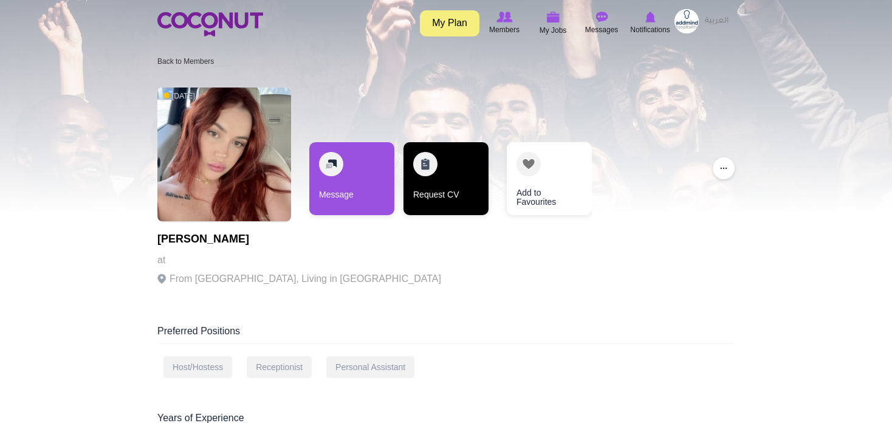
click at [444, 176] on link "Request CV" at bounding box center [445, 178] width 85 height 73
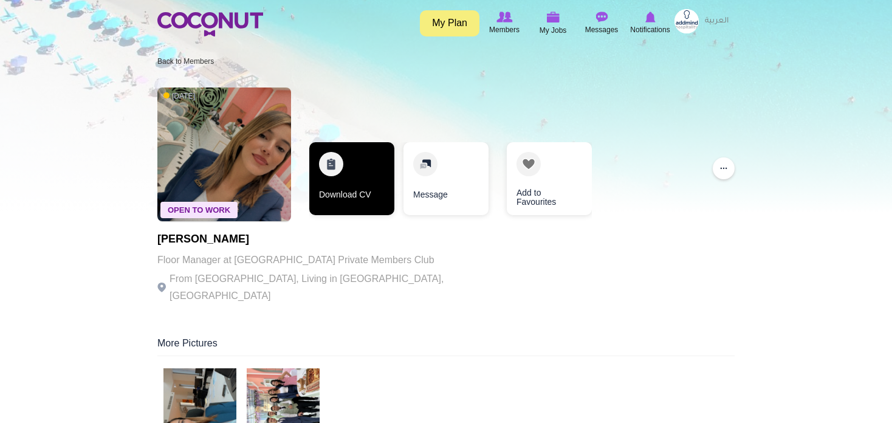
click at [360, 186] on link "Download CV" at bounding box center [351, 178] width 85 height 73
click at [336, 181] on link "Download CV" at bounding box center [351, 178] width 85 height 73
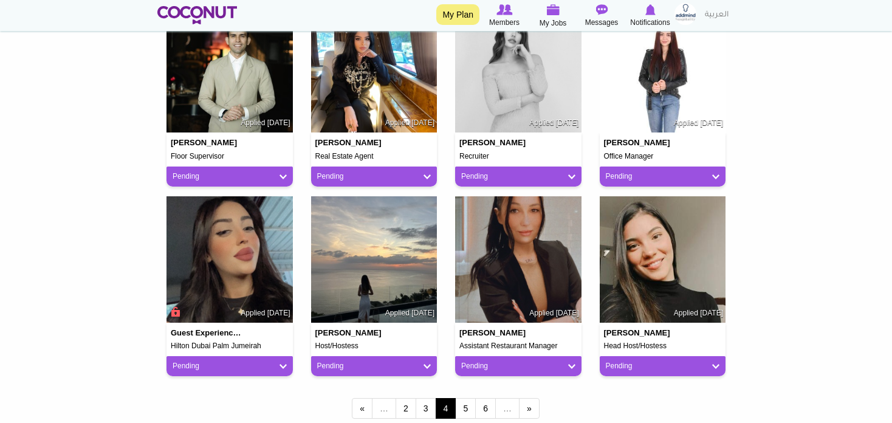
scroll to position [1032, 0]
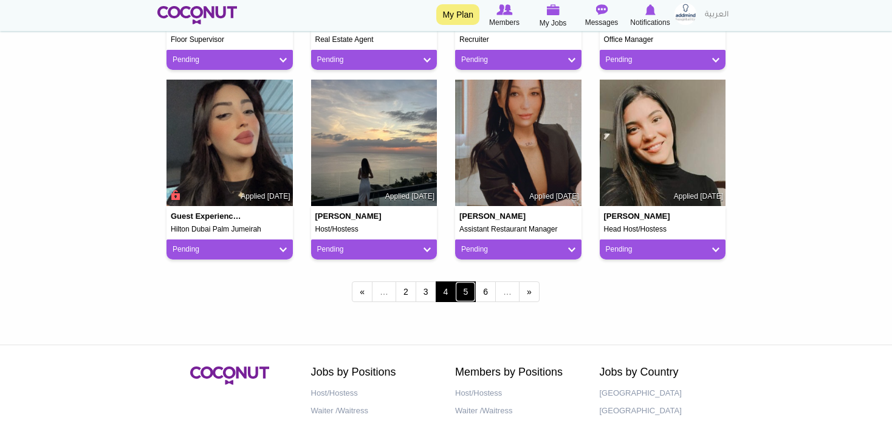
click at [471, 292] on link "5" at bounding box center [465, 291] width 21 height 21
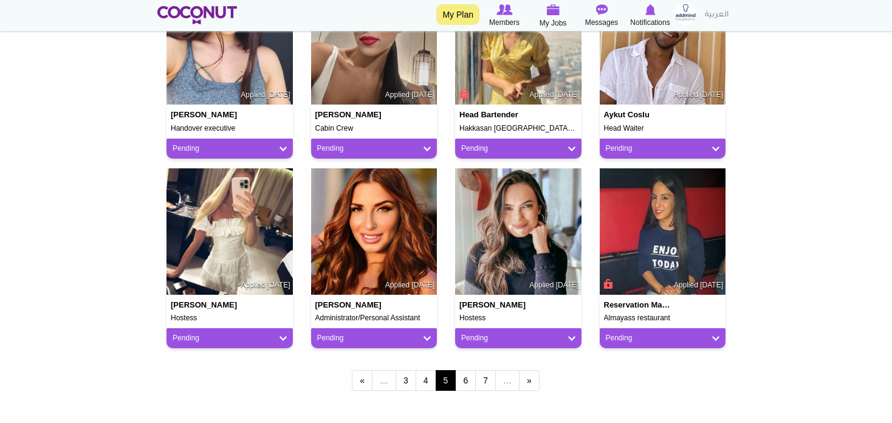
scroll to position [972, 0]
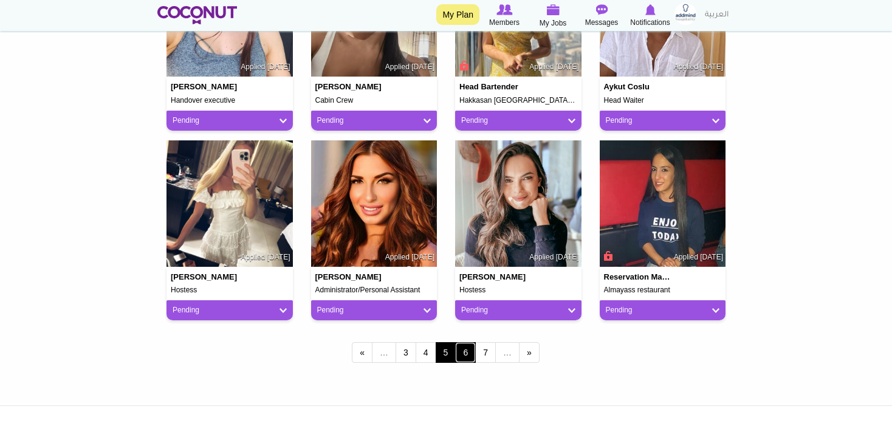
click at [462, 353] on link "6" at bounding box center [465, 352] width 21 height 21
drag, startPoint x: 524, startPoint y: 217, endPoint x: 874, endPoint y: 140, distance: 358.8
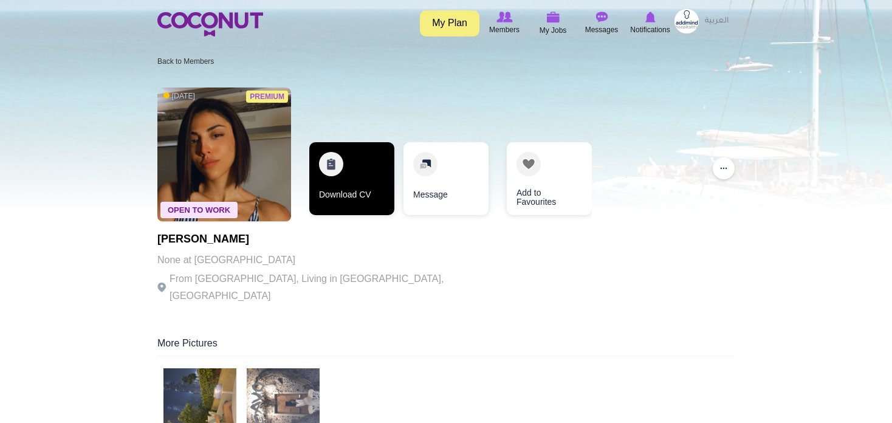
click at [357, 190] on link "Download CV" at bounding box center [351, 178] width 85 height 73
click at [354, 191] on link "Download CV" at bounding box center [351, 178] width 85 height 73
click at [354, 182] on link "Download CV" at bounding box center [351, 178] width 85 height 73
click at [337, 196] on link "Download CV" at bounding box center [351, 178] width 85 height 73
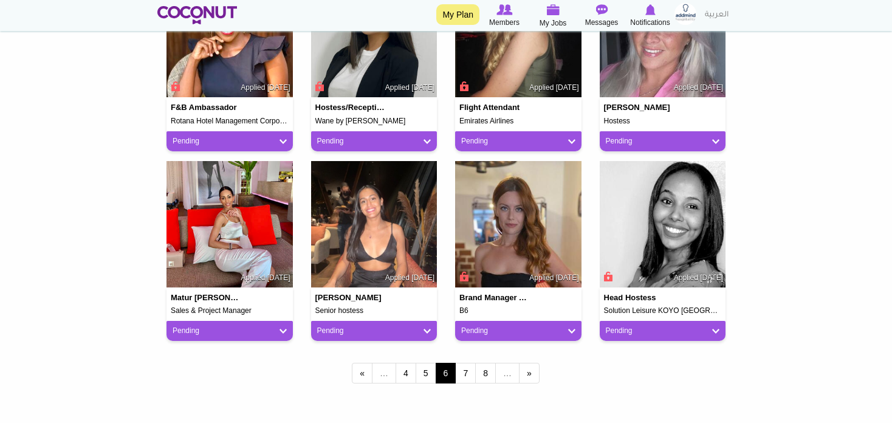
scroll to position [972, 0]
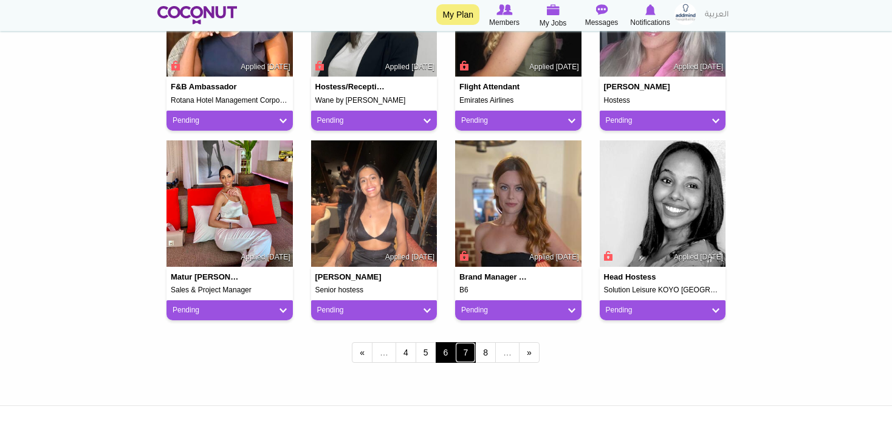
click at [471, 353] on link "7" at bounding box center [465, 352] width 21 height 21
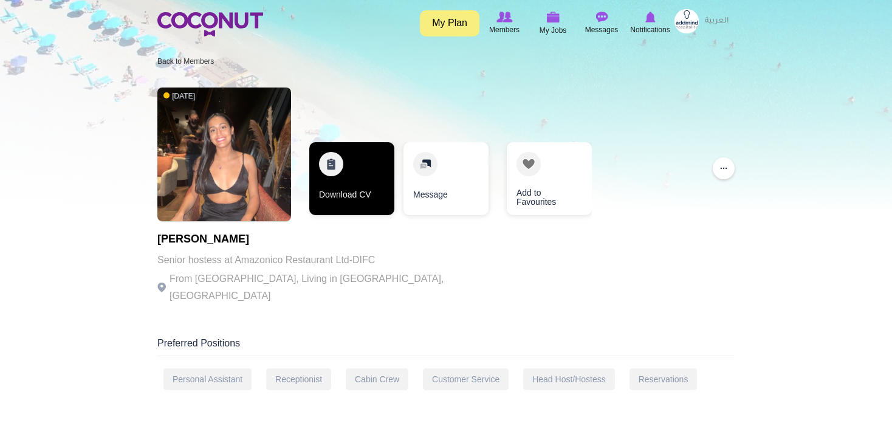
click at [344, 196] on link "Download CV" at bounding box center [351, 178] width 85 height 73
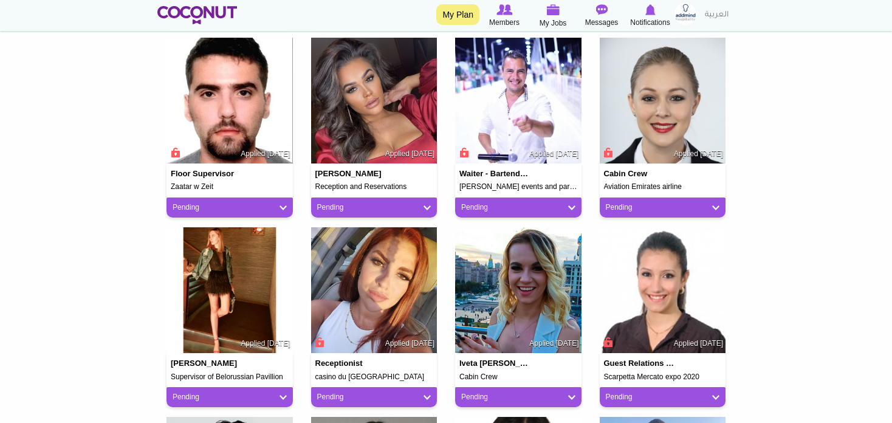
scroll to position [486, 0]
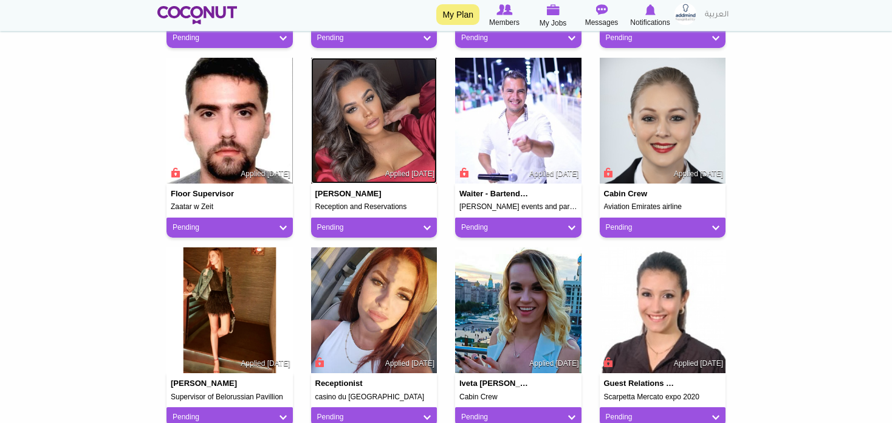
drag, startPoint x: 472, startPoint y: 107, endPoint x: 411, endPoint y: 107, distance: 60.7
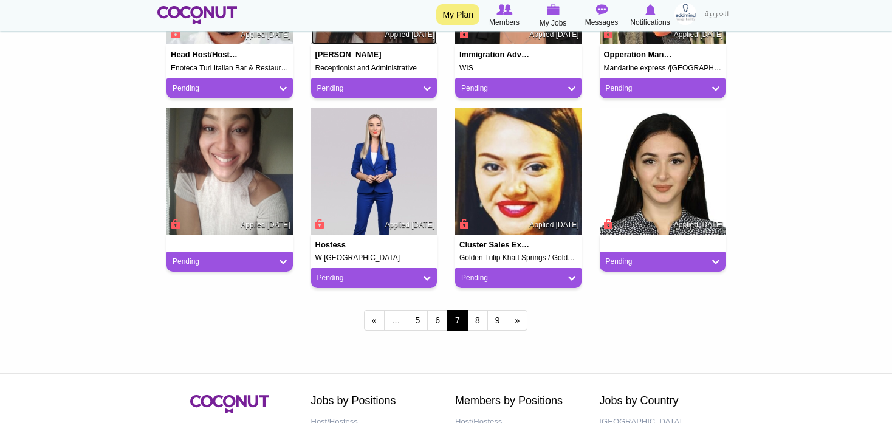
scroll to position [1032, 0]
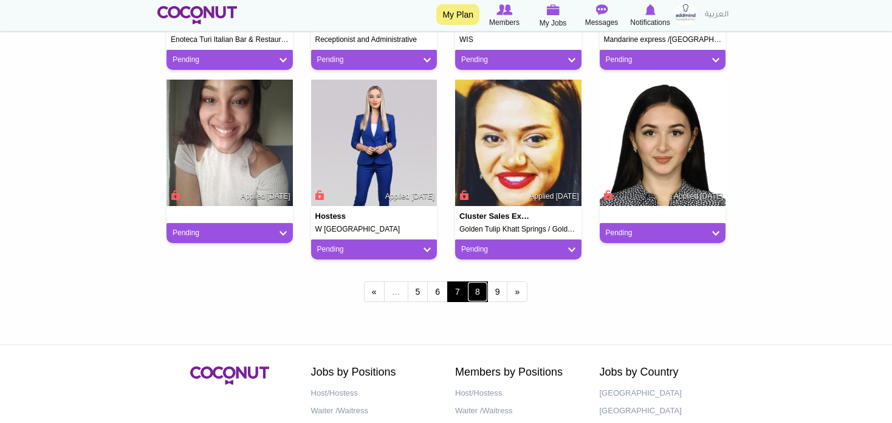
click at [477, 295] on link "8" at bounding box center [477, 291] width 21 height 21
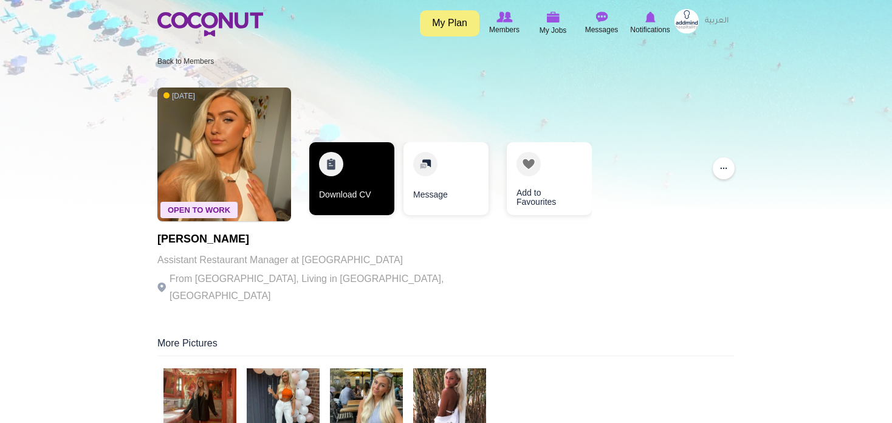
click at [373, 176] on link "Download CV" at bounding box center [351, 178] width 85 height 73
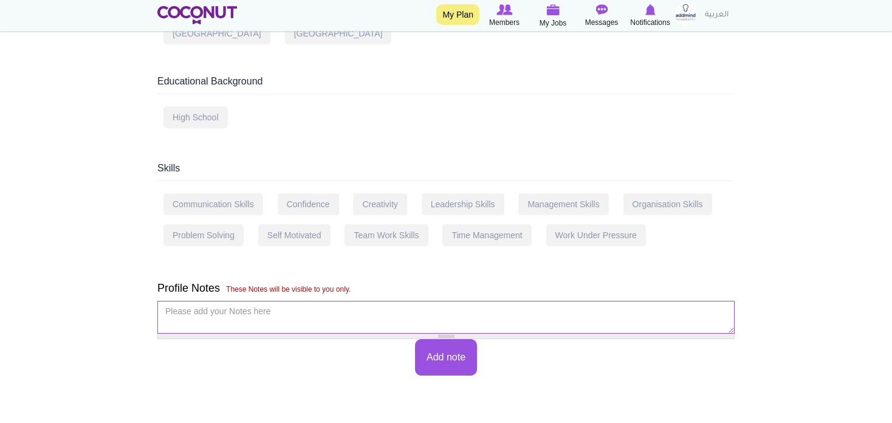
scroll to position [945, 0]
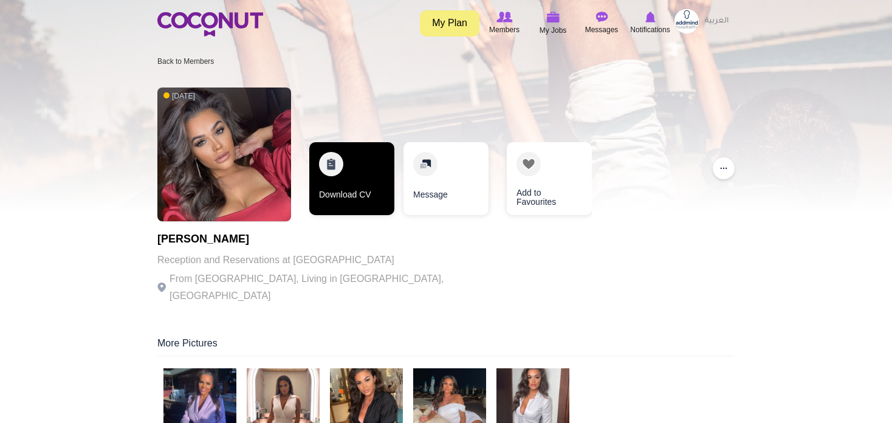
click at [335, 180] on link "Download CV" at bounding box center [351, 178] width 85 height 73
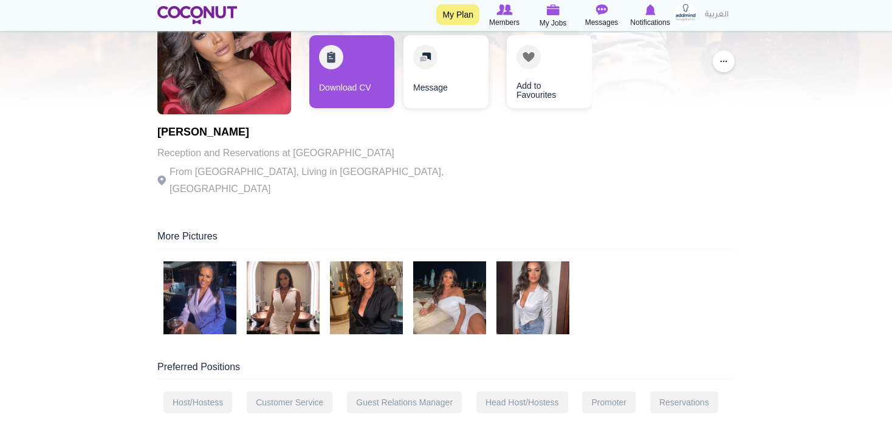
scroll to position [121, 0]
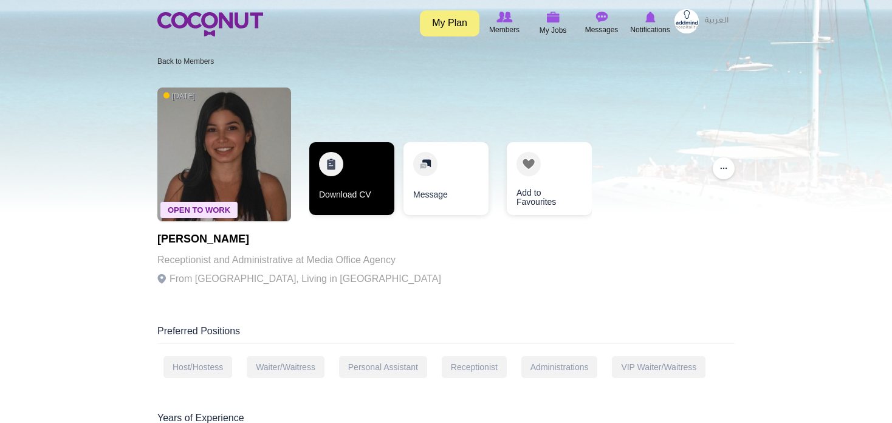
click at [348, 180] on link "Download CV" at bounding box center [351, 178] width 85 height 73
click at [334, 197] on link "Download CV" at bounding box center [351, 178] width 85 height 73
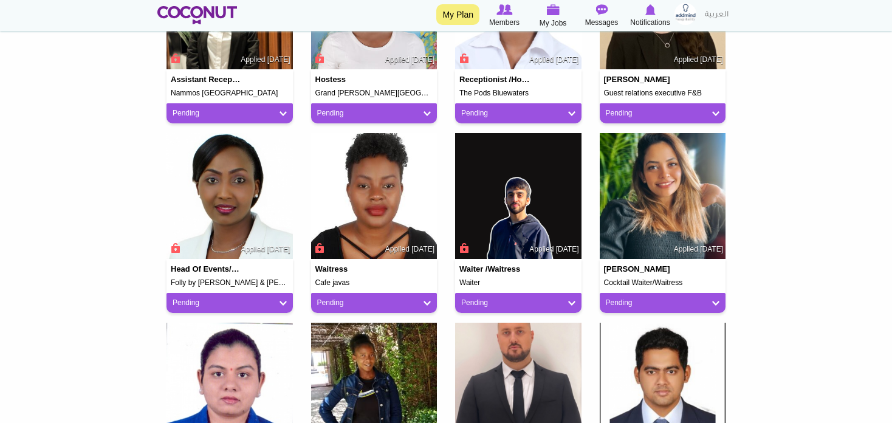
scroll to position [972, 0]
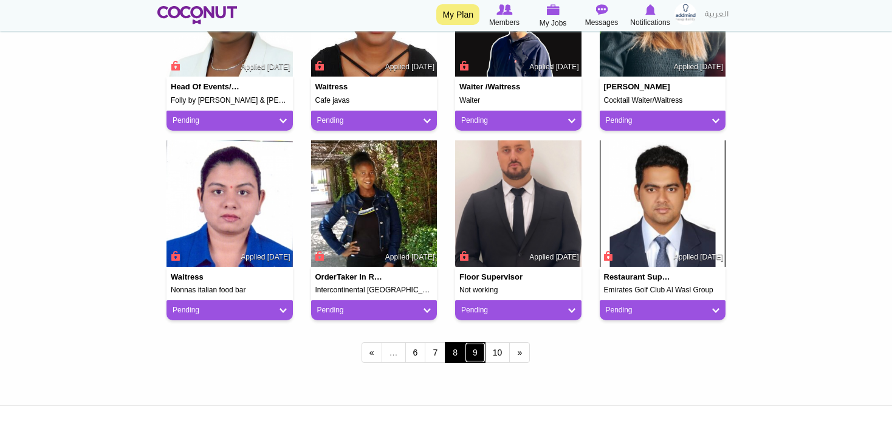
click at [473, 358] on link "9" at bounding box center [475, 352] width 21 height 21
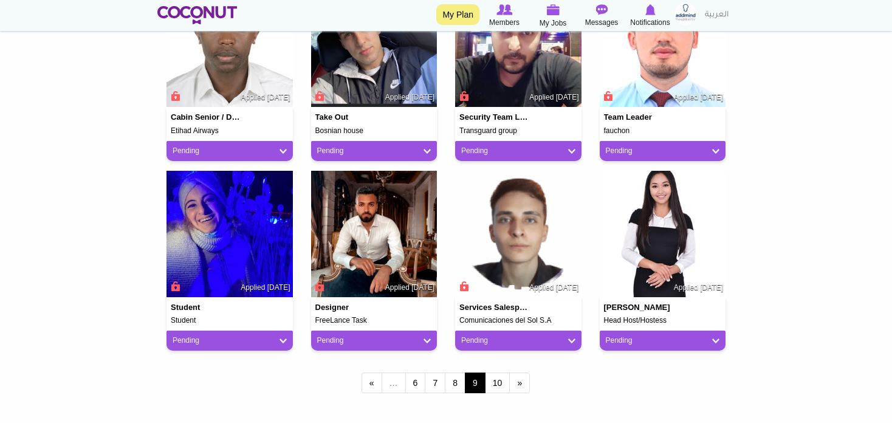
scroll to position [1032, 0]
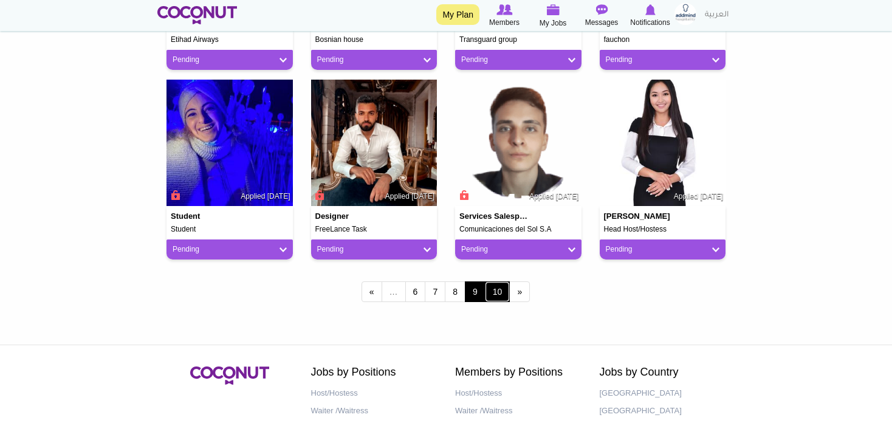
click at [494, 293] on link "10" at bounding box center [498, 291] width 26 height 21
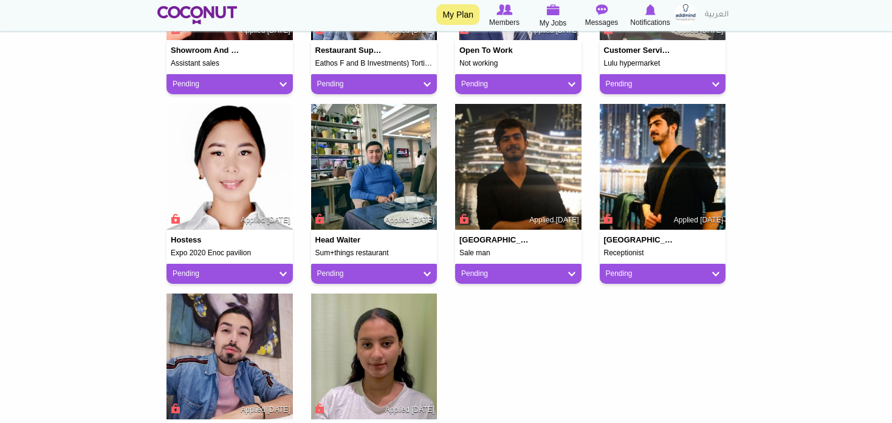
scroll to position [547, 0]
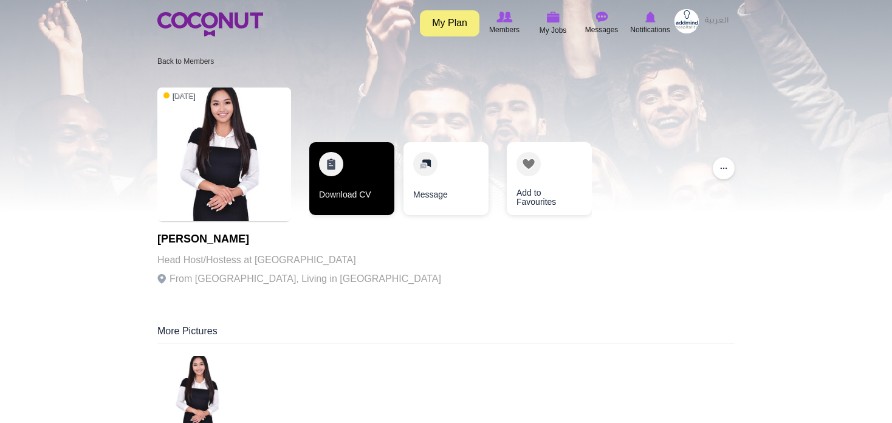
click at [366, 197] on link "Download CV" at bounding box center [351, 178] width 85 height 73
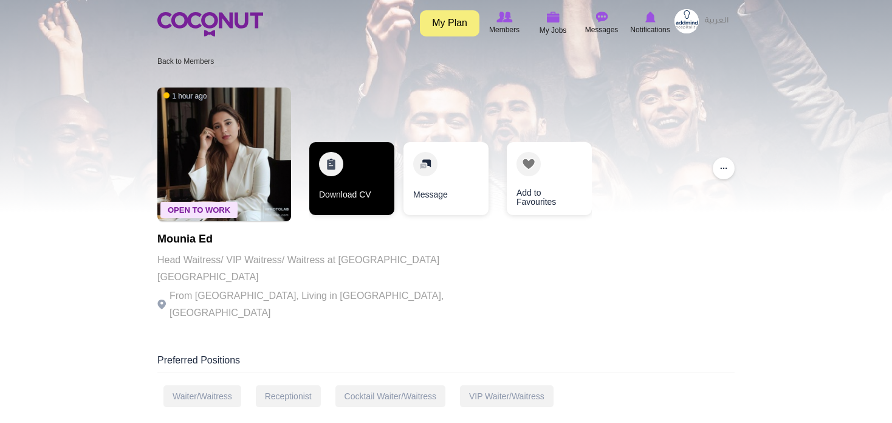
click at [374, 189] on link "Download CV" at bounding box center [351, 178] width 85 height 73
click at [353, 166] on link "Download CV" at bounding box center [351, 178] width 85 height 73
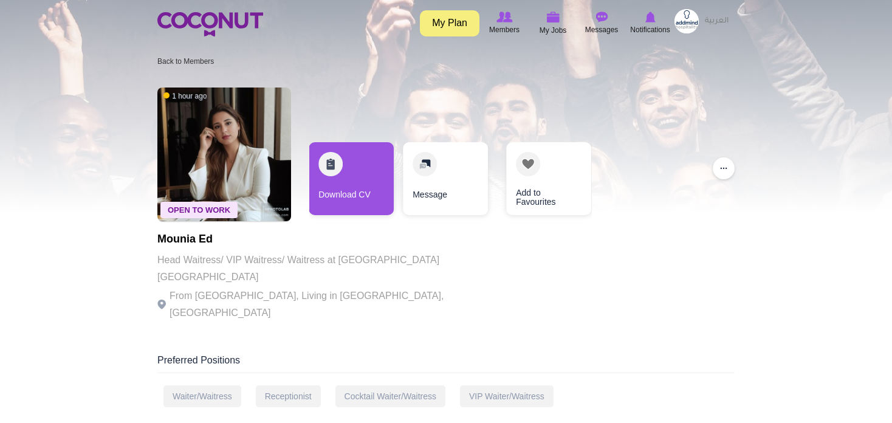
click at [842, 187] on div at bounding box center [446, 106] width 892 height 213
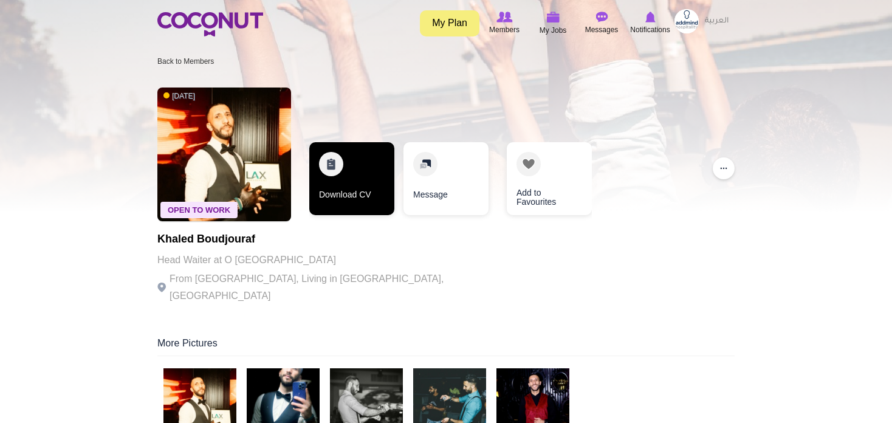
click at [375, 195] on link "Download CV" at bounding box center [351, 178] width 85 height 73
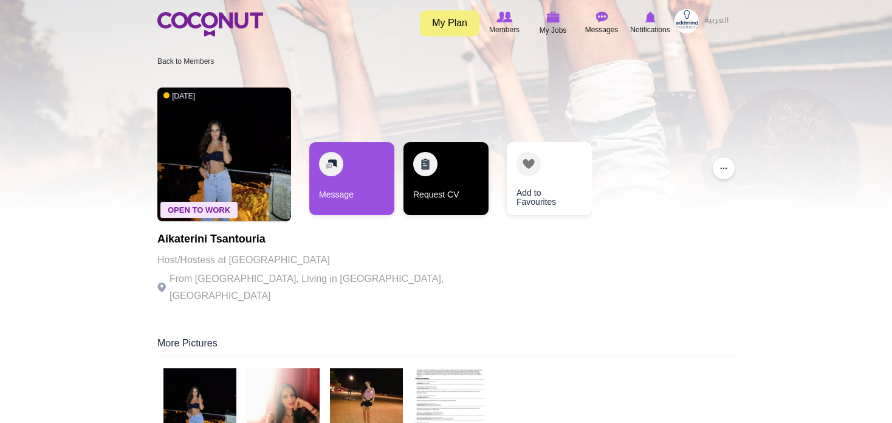
click at [444, 189] on link "Request CV" at bounding box center [445, 178] width 85 height 73
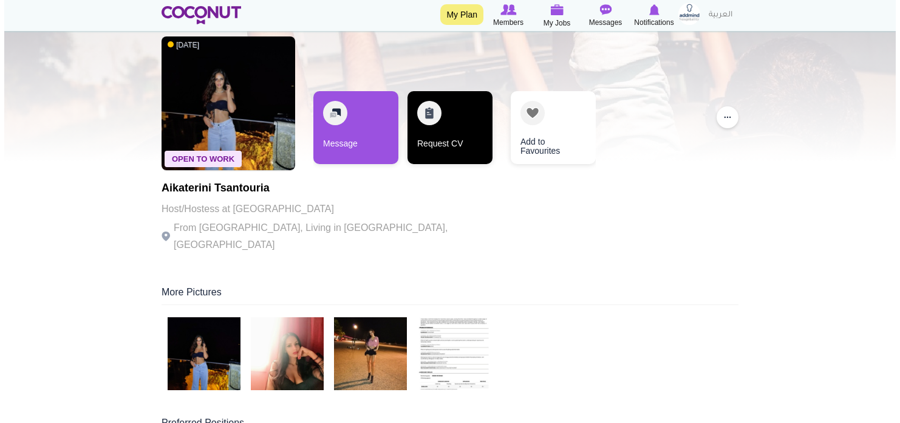
scroll to position [121, 0]
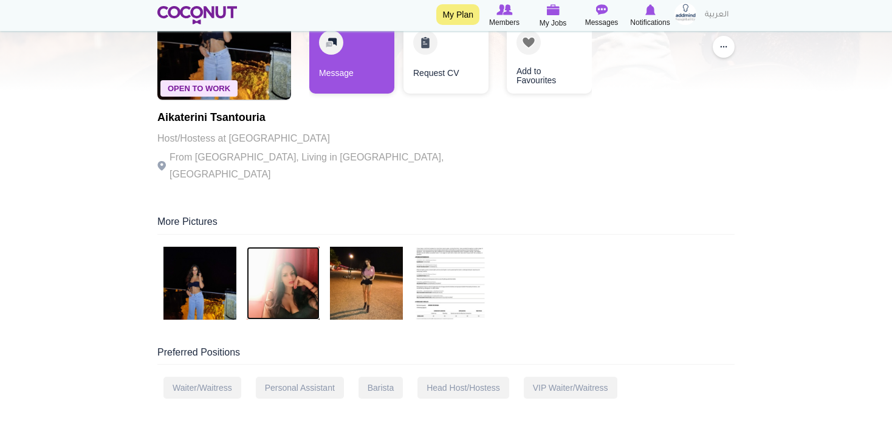
click at [292, 280] on img at bounding box center [283, 283] width 73 height 73
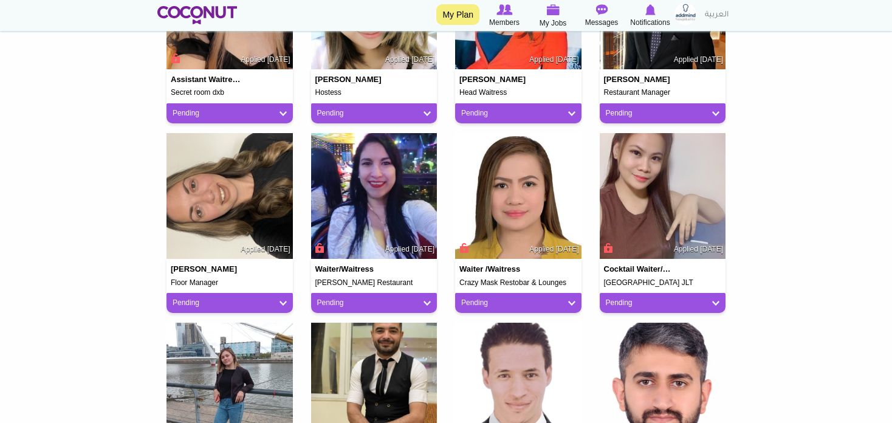
scroll to position [607, 0]
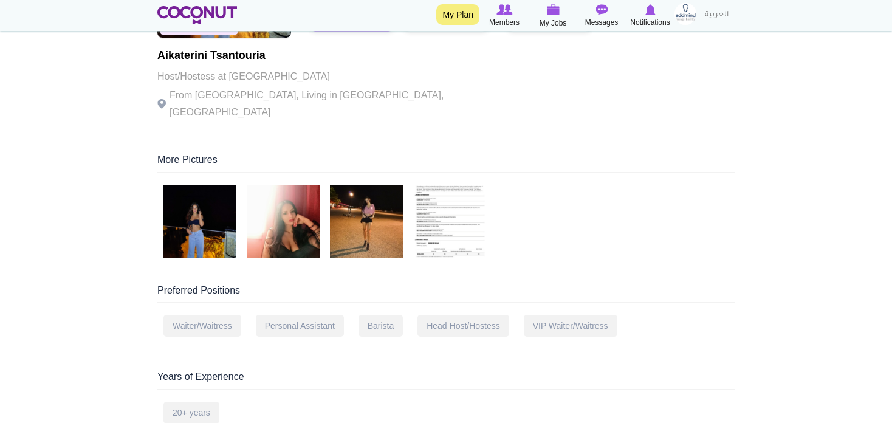
scroll to position [304, 0]
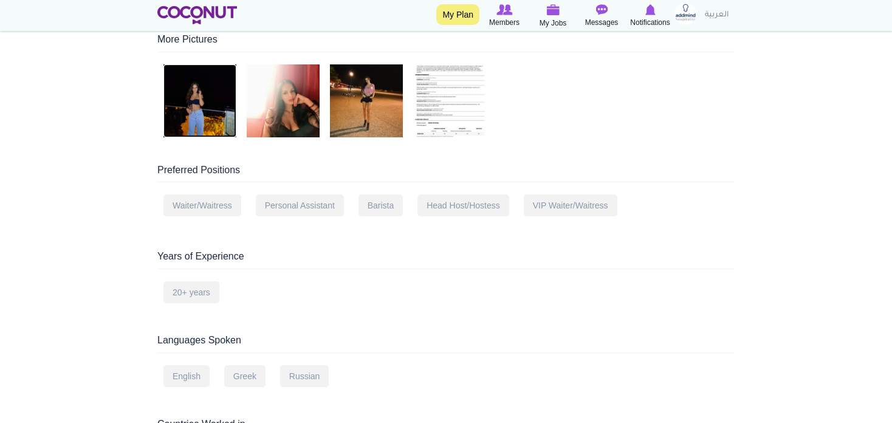
click at [187, 83] on img at bounding box center [199, 100] width 73 height 73
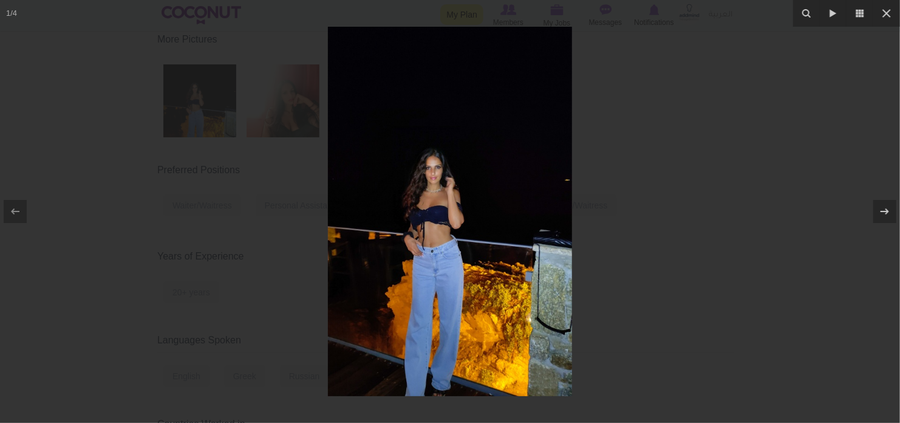
click at [359, 193] on img at bounding box center [450, 211] width 244 height 369
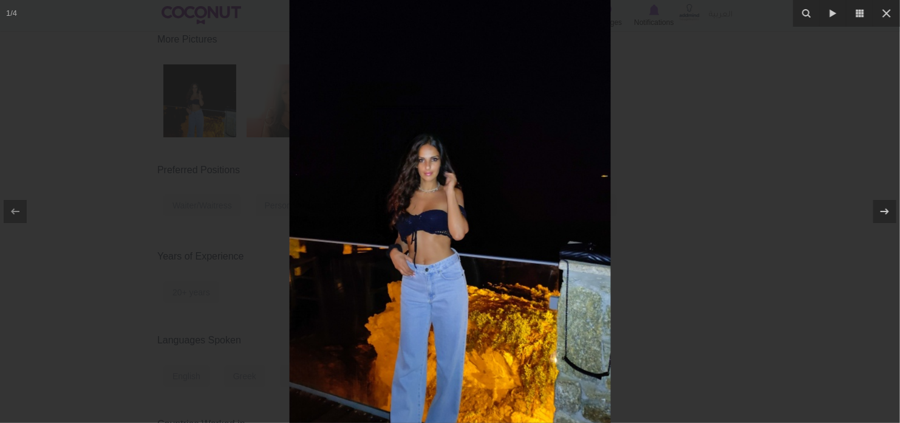
click at [426, 183] on img at bounding box center [450, 217] width 321 height 486
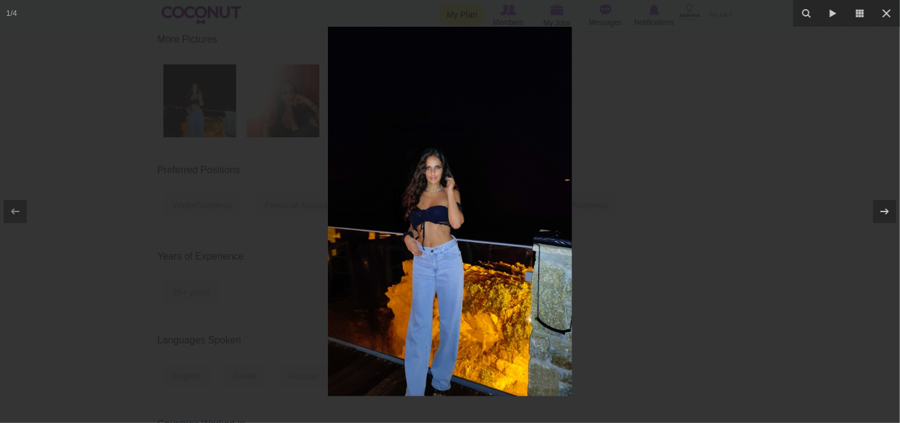
click at [644, 166] on div at bounding box center [450, 211] width 900 height 423
click at [684, 185] on div at bounding box center [450, 211] width 900 height 423
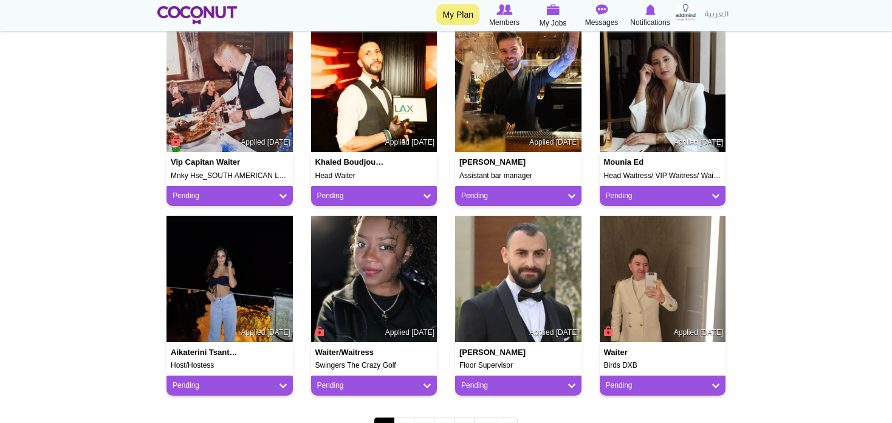
scroll to position [967, 0]
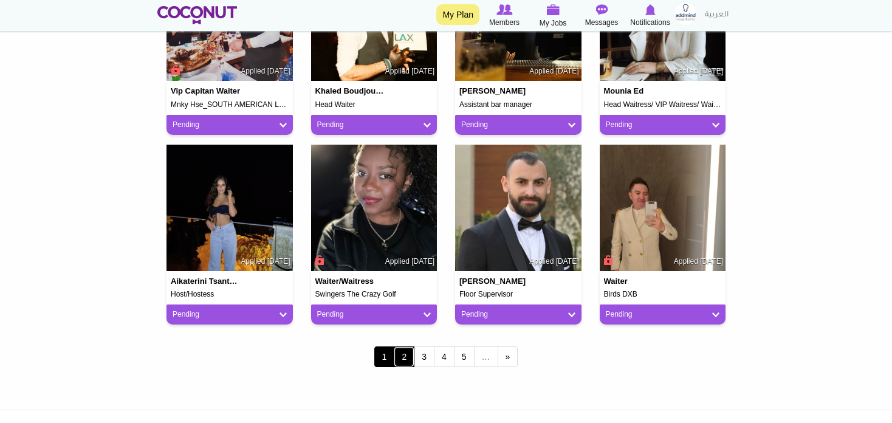
click at [409, 353] on link "2" at bounding box center [404, 356] width 21 height 21
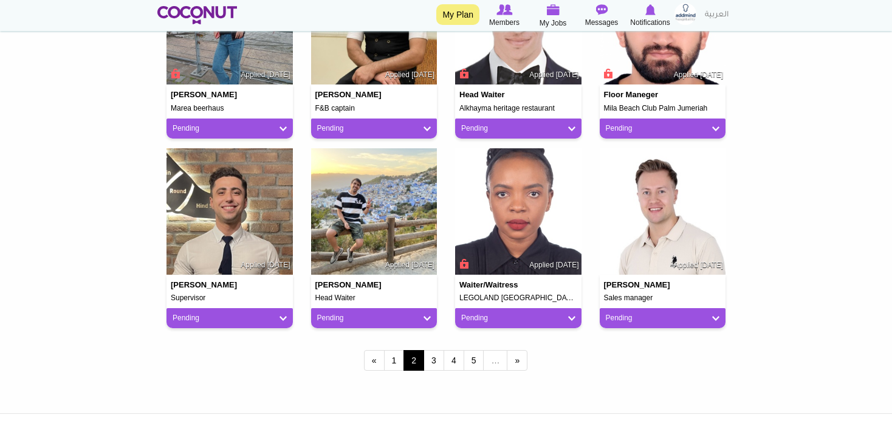
scroll to position [1093, 0]
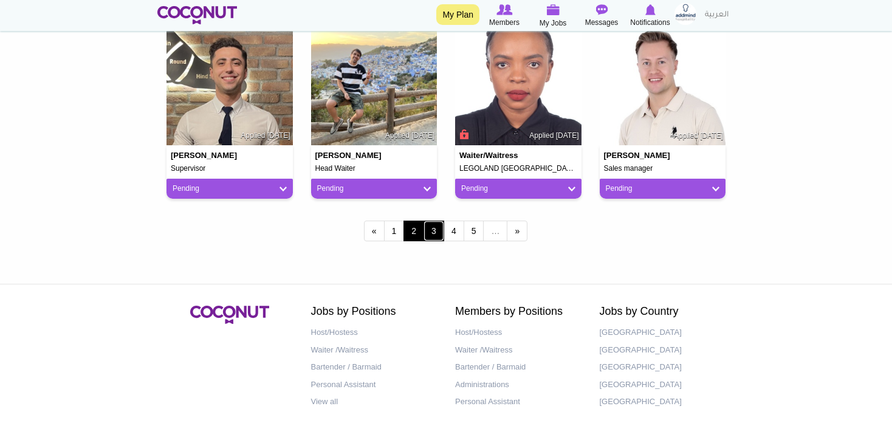
click at [436, 231] on link "3" at bounding box center [433, 230] width 21 height 21
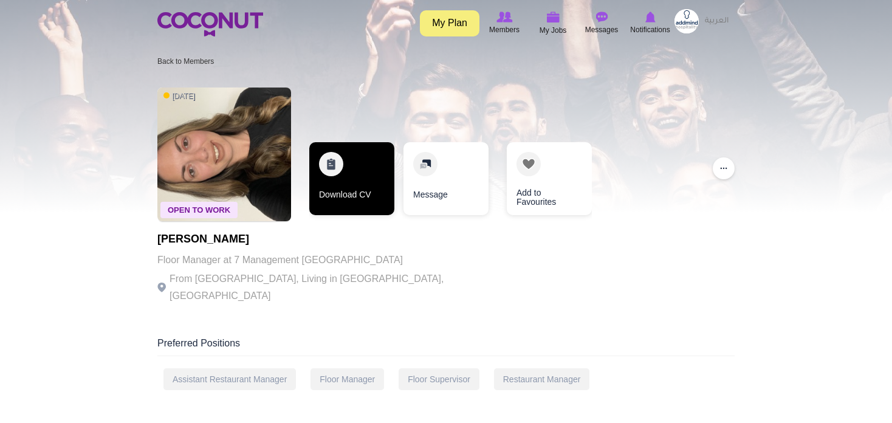
click at [350, 182] on link "Download CV" at bounding box center [351, 178] width 85 height 73
click at [355, 197] on link "Download CV" at bounding box center [351, 178] width 85 height 73
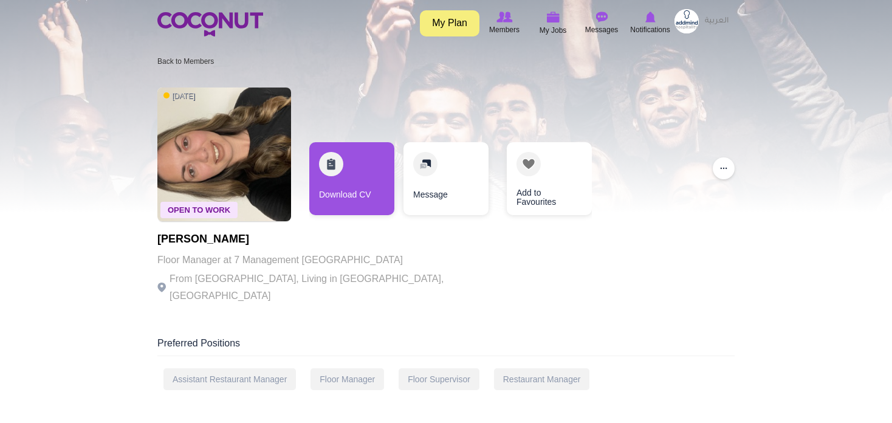
click at [862, 147] on div at bounding box center [446, 106] width 892 height 213
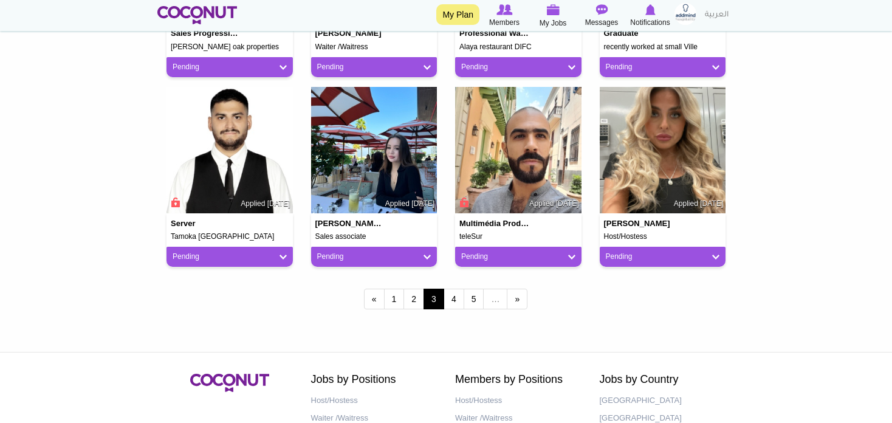
scroll to position [1032, 0]
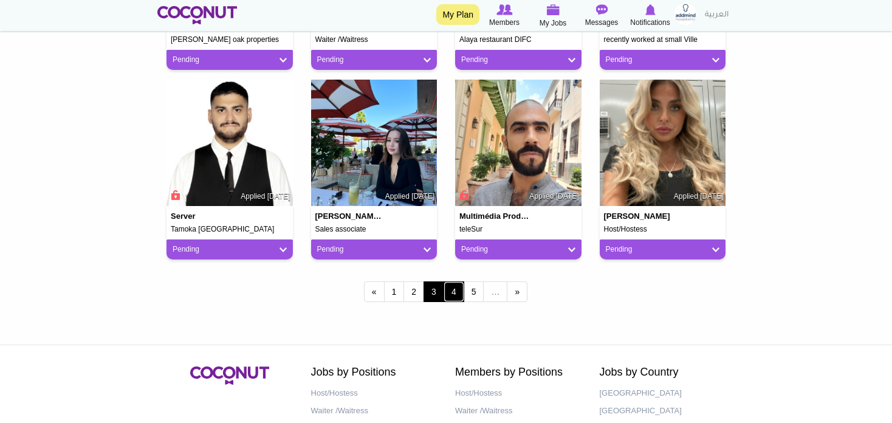
click at [451, 290] on link "4" at bounding box center [453, 291] width 21 height 21
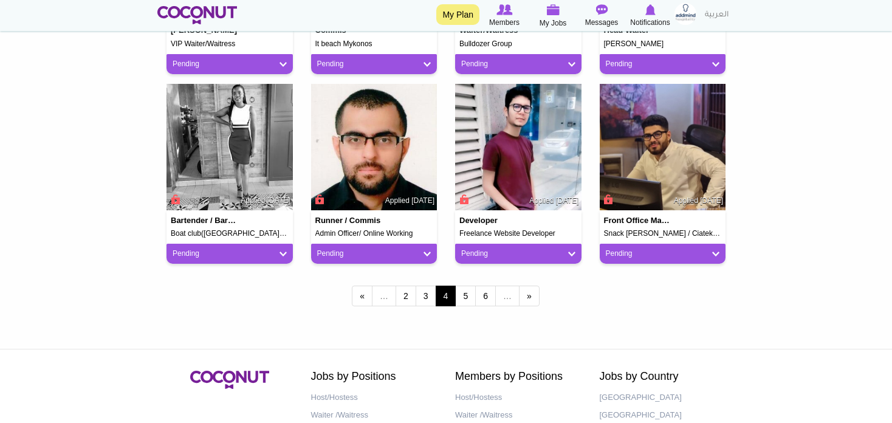
scroll to position [1032, 0]
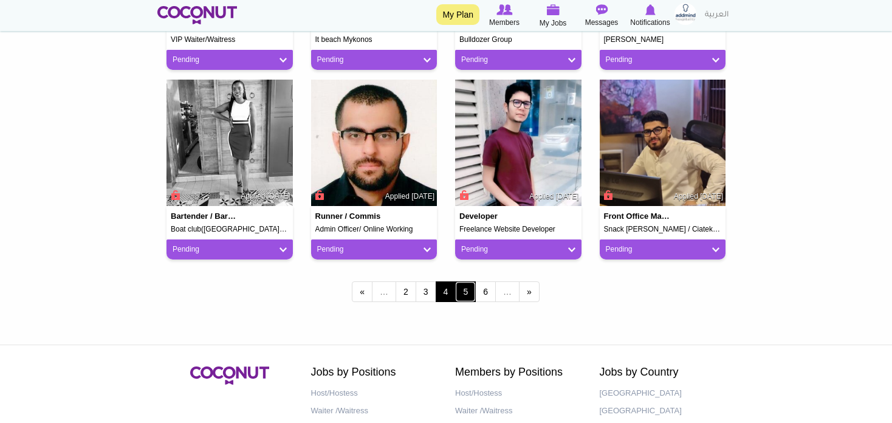
click at [459, 292] on link "5" at bounding box center [465, 291] width 21 height 21
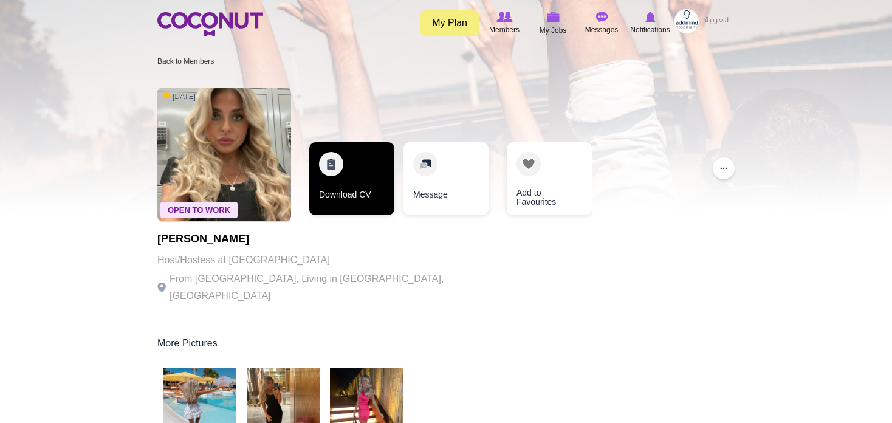
click at [375, 182] on link "Download CV" at bounding box center [351, 178] width 85 height 73
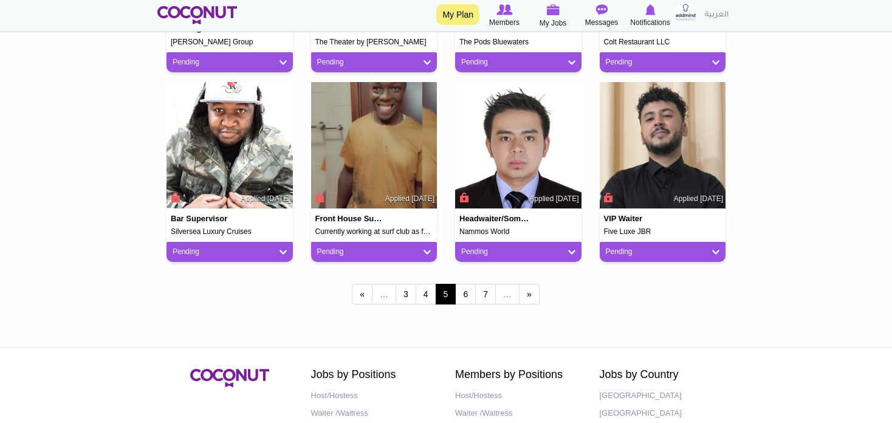
scroll to position [1032, 0]
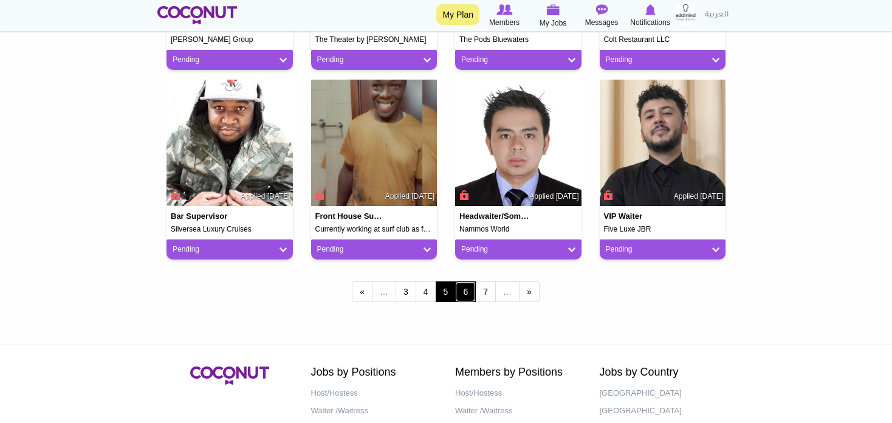
click at [465, 286] on link "6" at bounding box center [465, 291] width 21 height 21
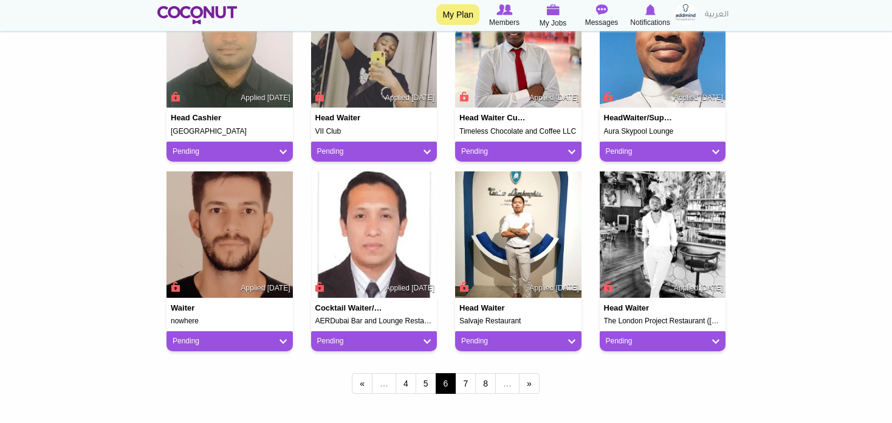
scroll to position [1093, 0]
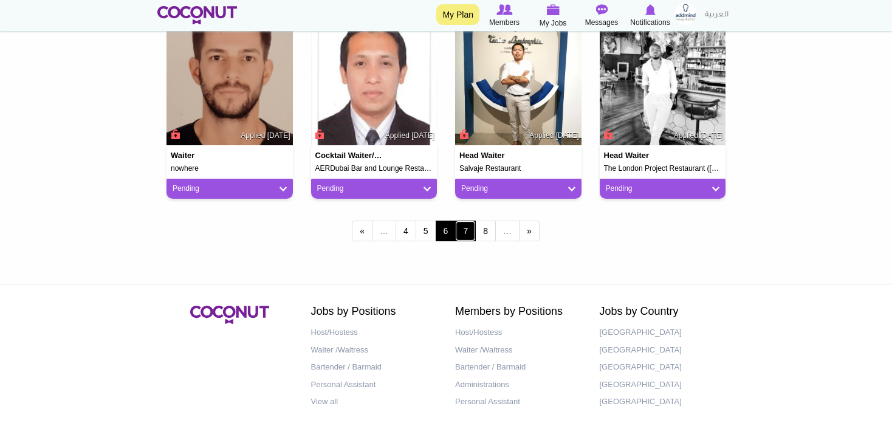
click at [463, 232] on link "7" at bounding box center [465, 230] width 21 height 21
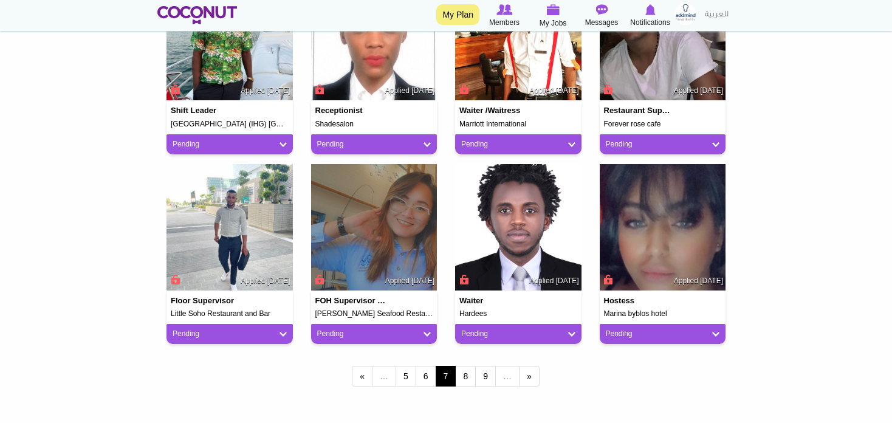
scroll to position [972, 0]
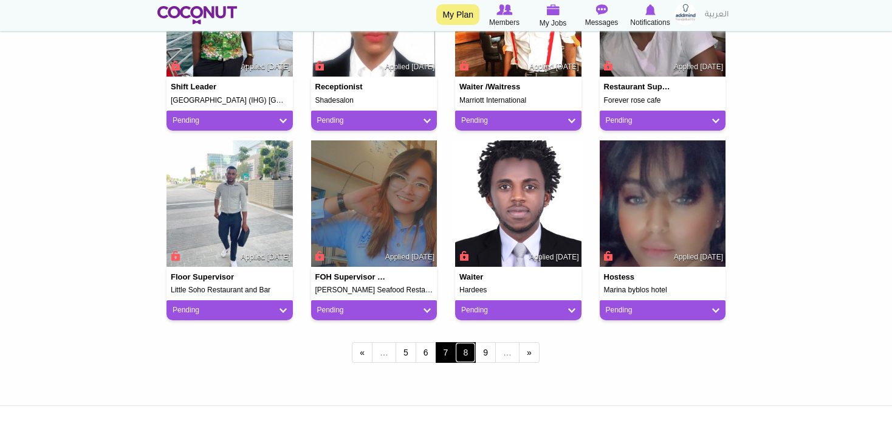
click at [466, 350] on link "8" at bounding box center [465, 352] width 21 height 21
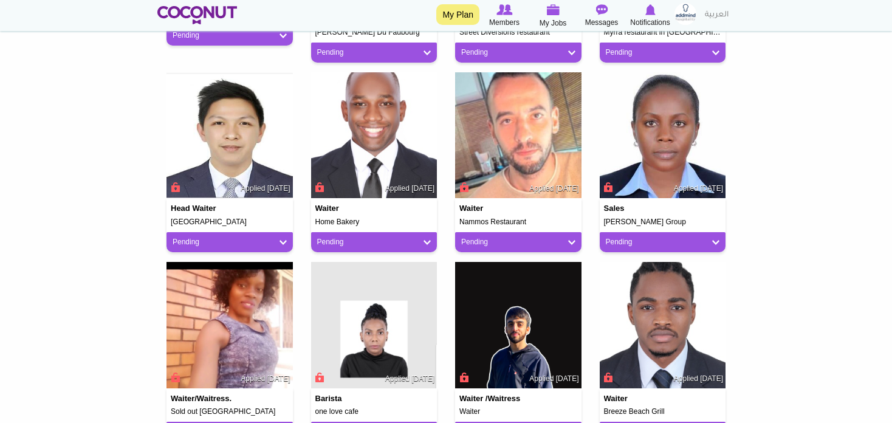
scroll to position [1150, 0]
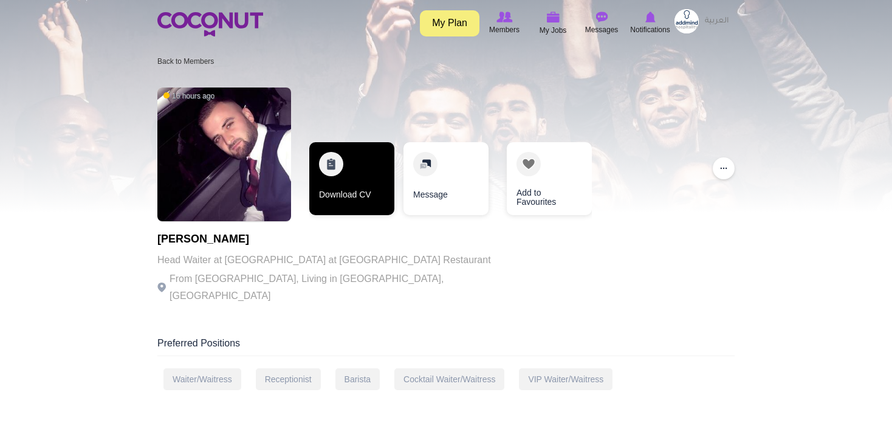
click at [360, 193] on link "Download CV" at bounding box center [351, 178] width 85 height 73
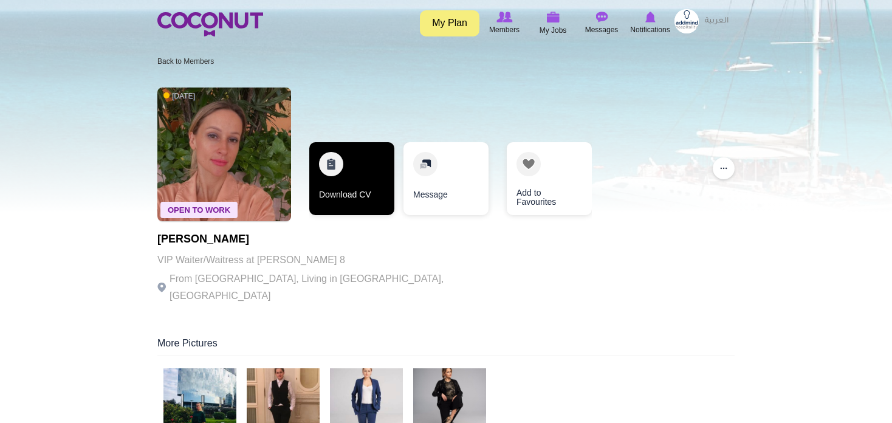
click at [338, 193] on link "Download CV" at bounding box center [351, 178] width 85 height 73
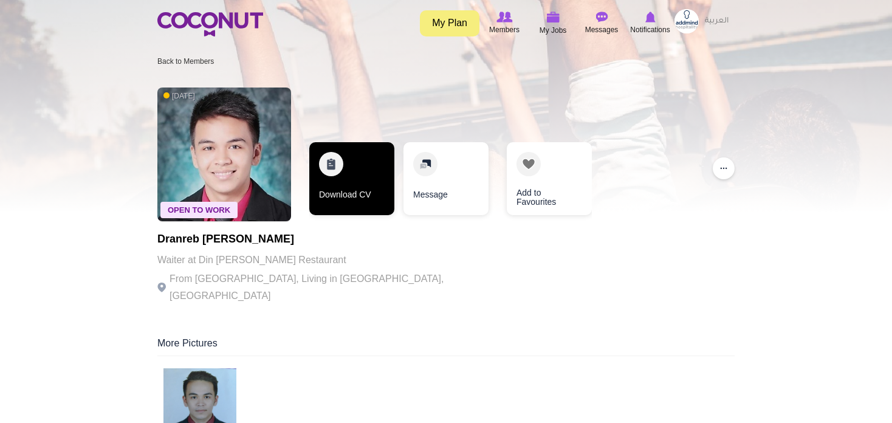
click at [371, 182] on link "Download CV" at bounding box center [351, 178] width 85 height 73
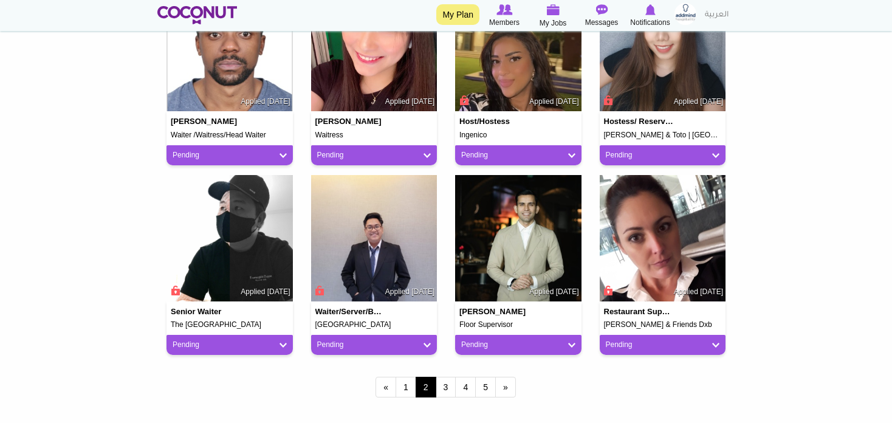
scroll to position [972, 0]
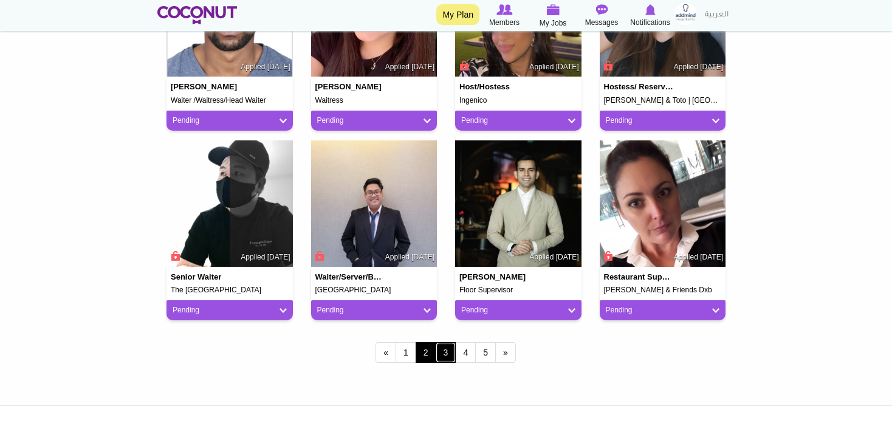
click at [447, 354] on link "3" at bounding box center [445, 352] width 21 height 21
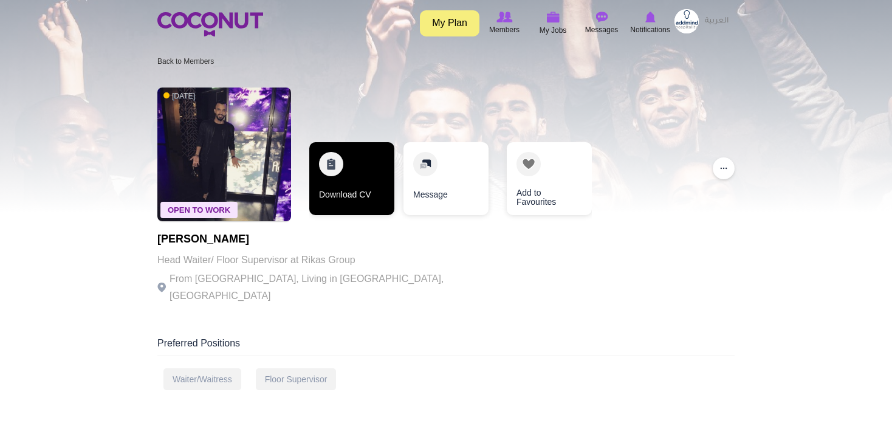
click at [366, 182] on link "Download CV" at bounding box center [351, 178] width 85 height 73
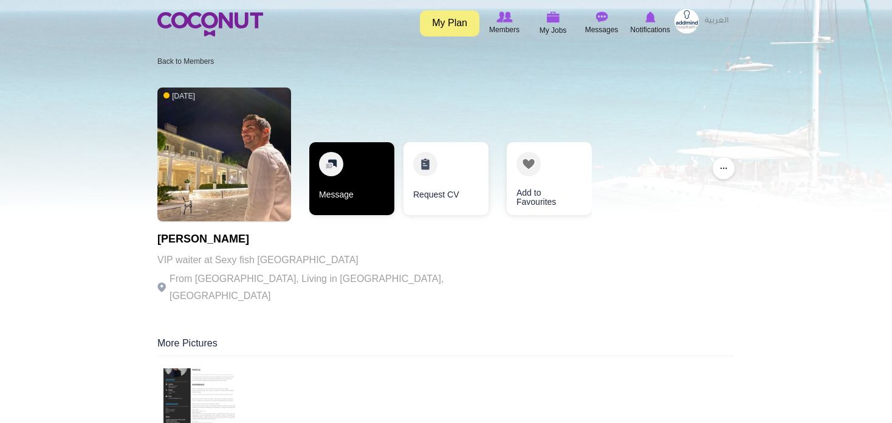
click at [346, 191] on link "Message" at bounding box center [351, 178] width 85 height 73
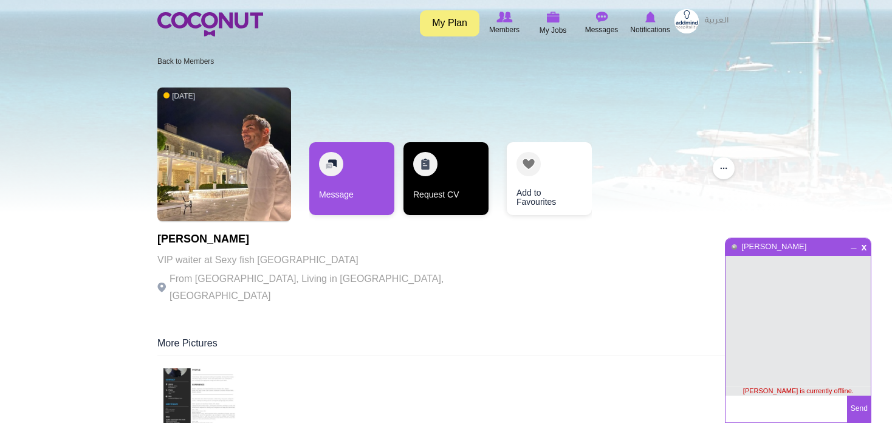
click at [446, 180] on link "Request CV" at bounding box center [445, 178] width 85 height 73
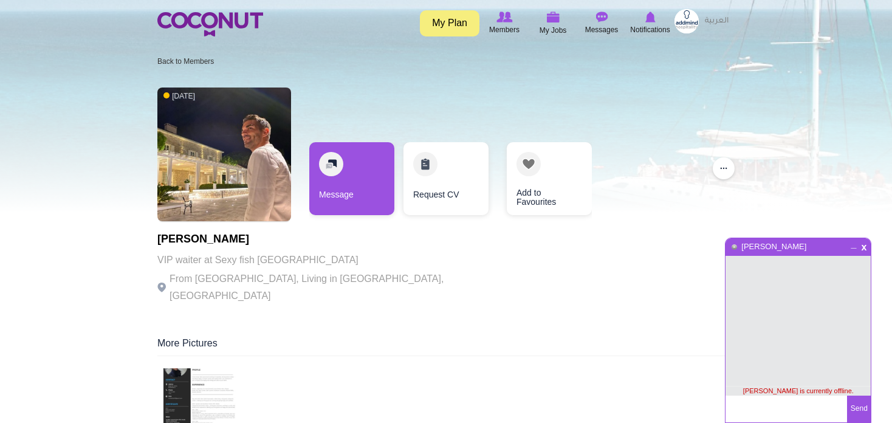
click at [865, 248] on span "x" at bounding box center [863, 245] width 10 height 9
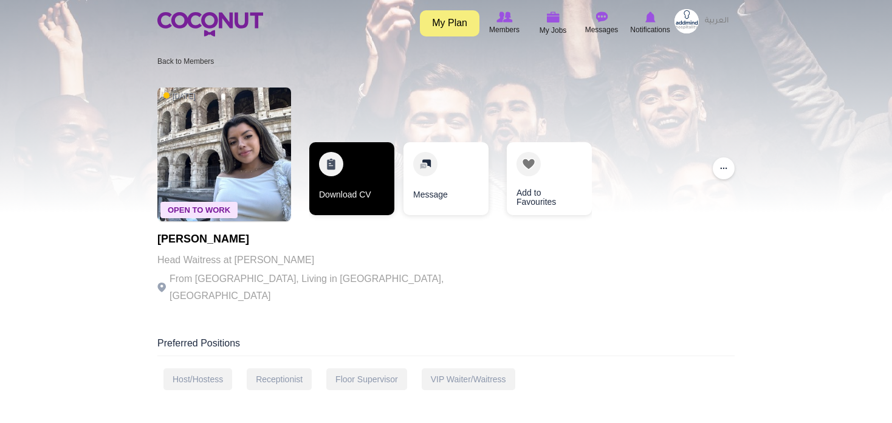
click at [369, 195] on link "Download CV" at bounding box center [351, 178] width 85 height 73
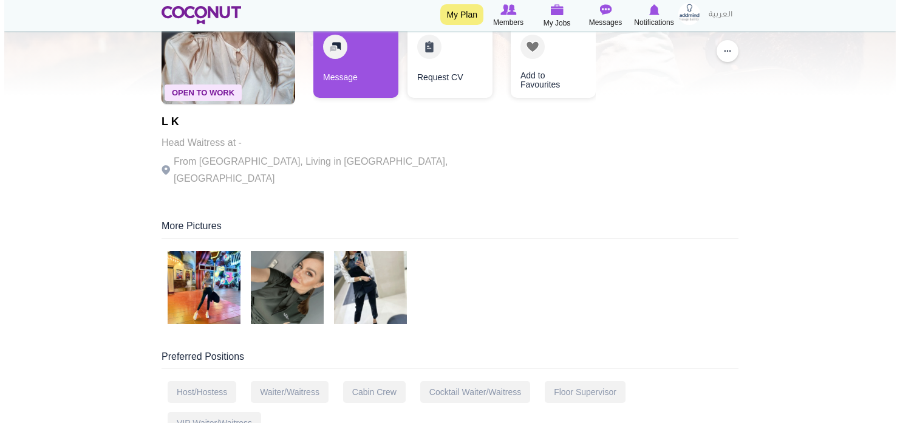
scroll to position [121, 0]
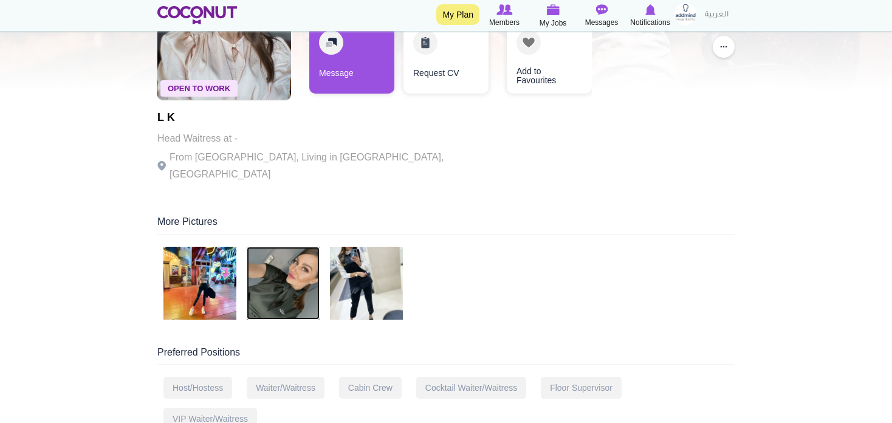
click at [279, 285] on img at bounding box center [283, 283] width 73 height 73
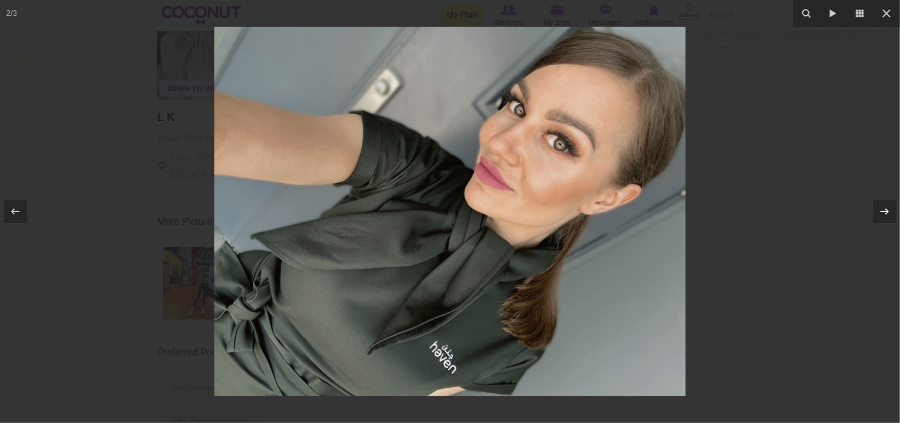
click at [887, 209] on icon at bounding box center [885, 211] width 15 height 15
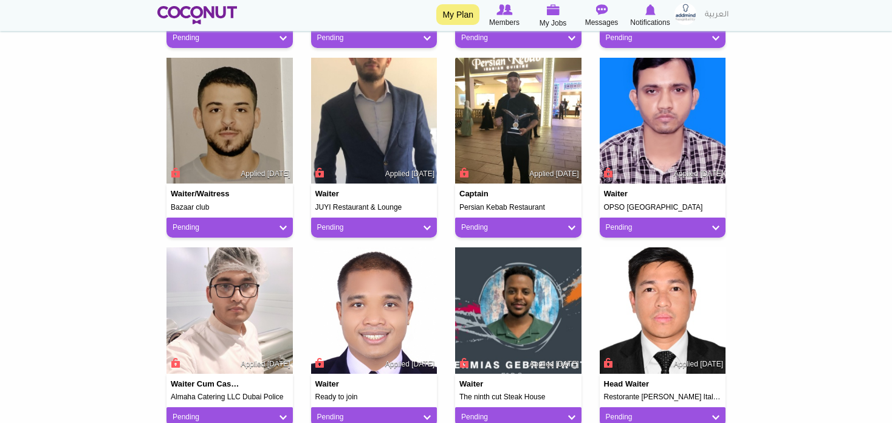
scroll to position [1032, 0]
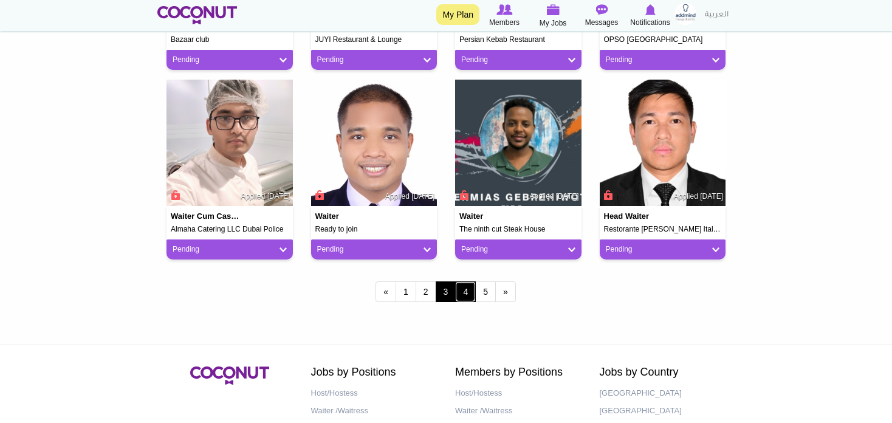
click at [463, 292] on link "4" at bounding box center [465, 291] width 21 height 21
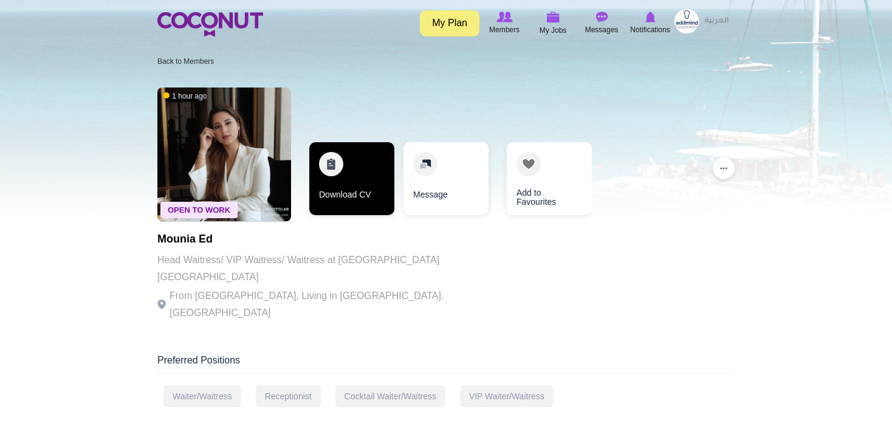
click at [347, 179] on link "Download CV" at bounding box center [351, 178] width 85 height 73
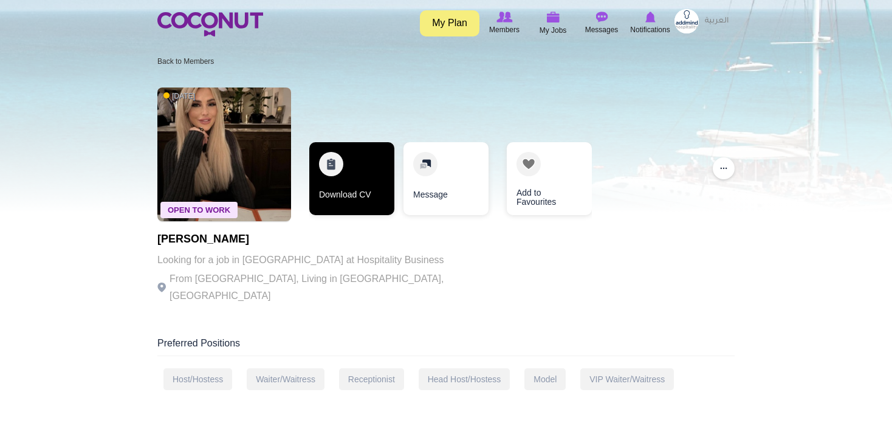
click at [344, 185] on link "Download CV" at bounding box center [351, 178] width 85 height 73
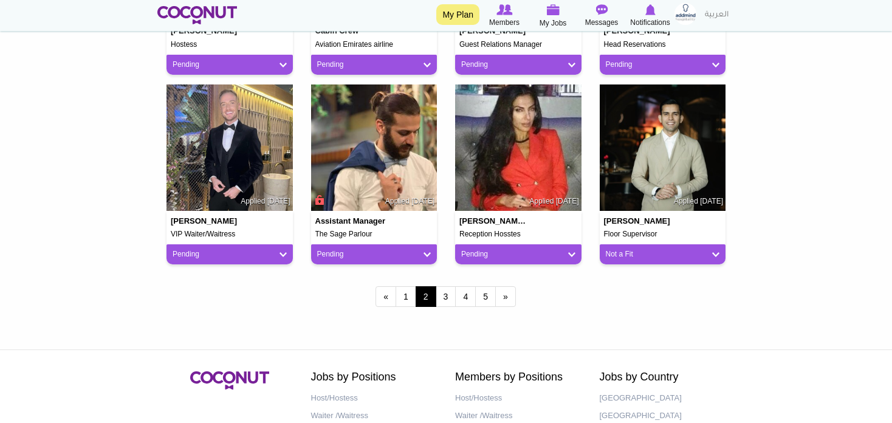
scroll to position [1032, 0]
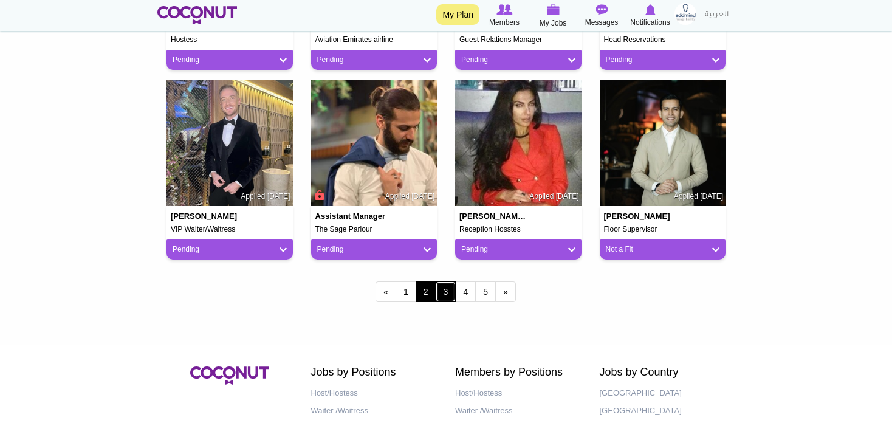
click at [452, 292] on link "3" at bounding box center [445, 291] width 21 height 21
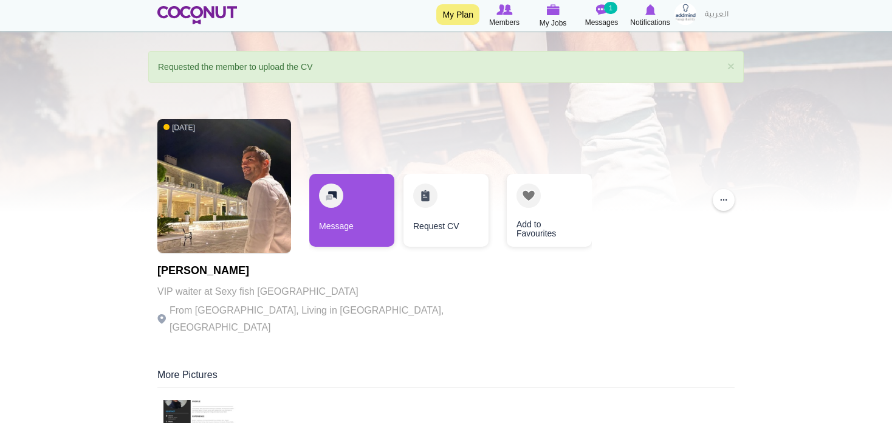
scroll to position [61, 0]
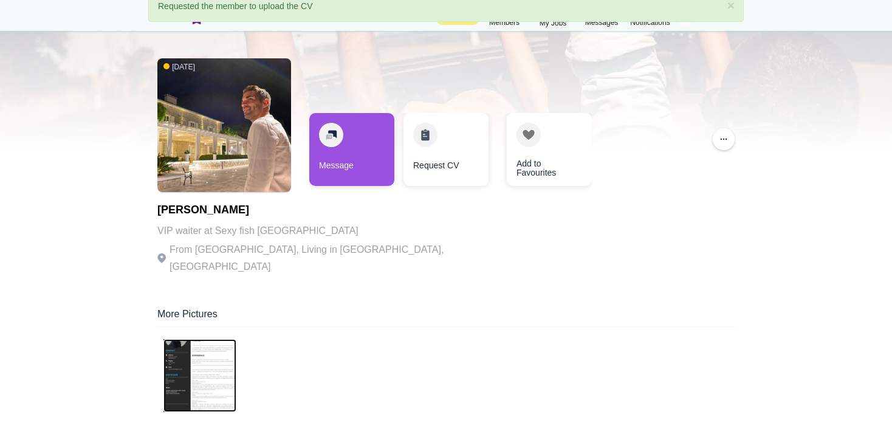
click at [205, 348] on img at bounding box center [199, 375] width 73 height 73
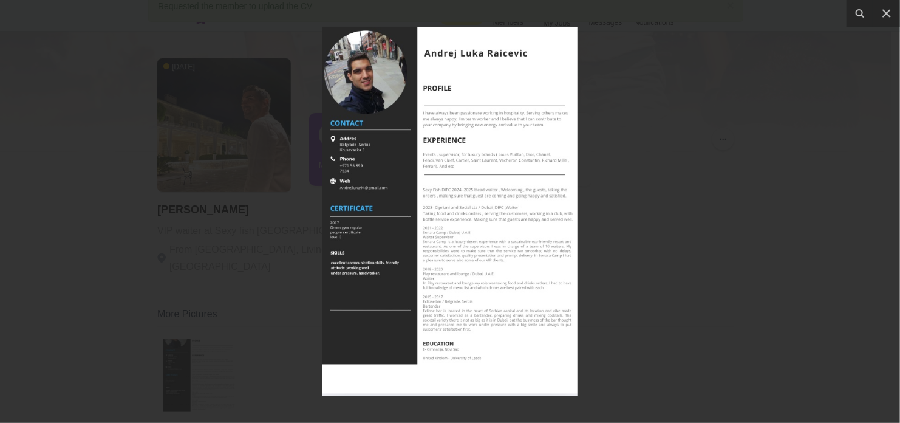
click at [512, 190] on img at bounding box center [449, 211] width 255 height 369
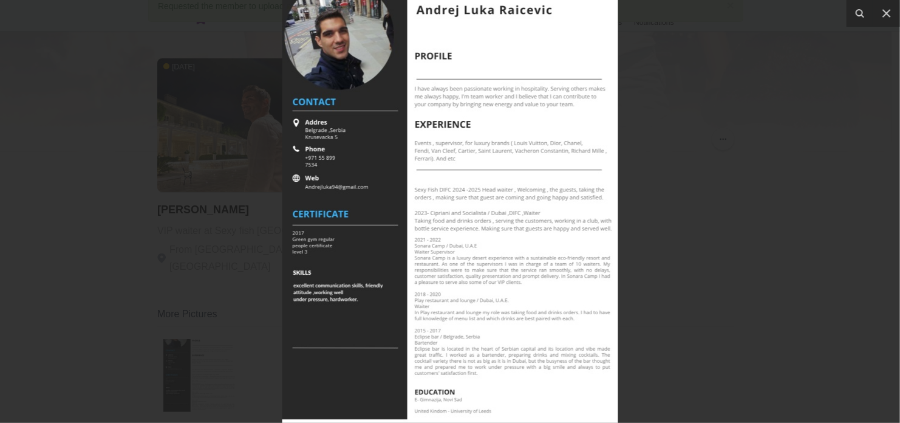
click at [512, 190] on img at bounding box center [450, 218] width 336 height 486
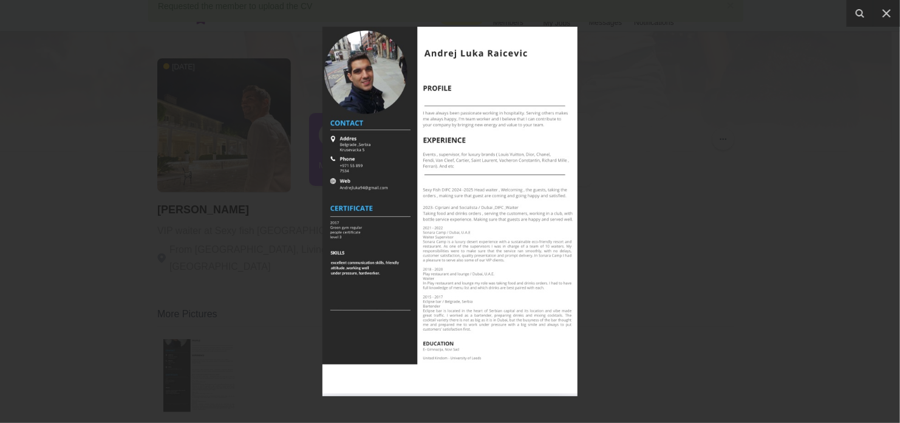
click at [855, 60] on div at bounding box center [450, 211] width 900 height 423
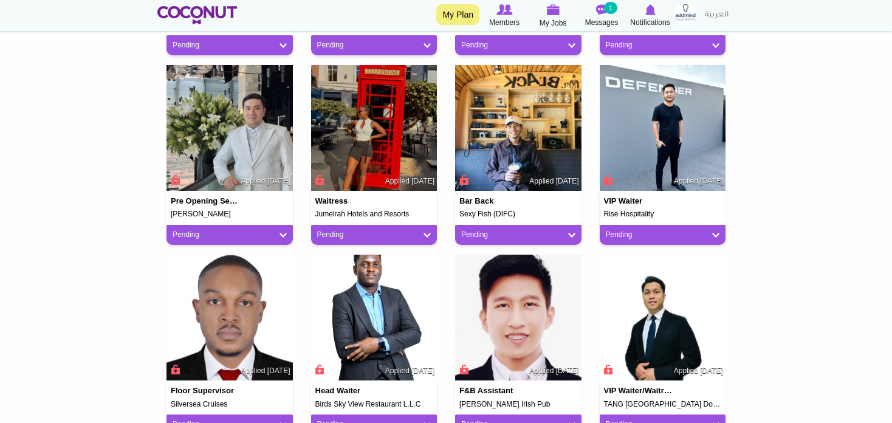
scroll to position [486, 0]
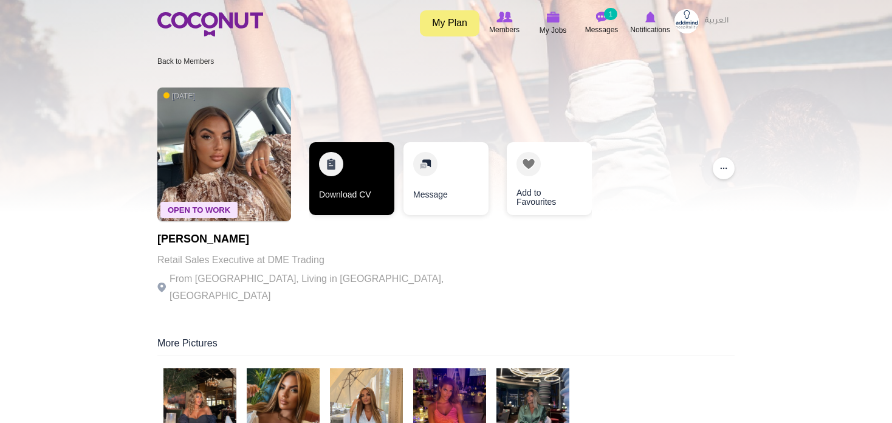
click at [351, 196] on link "Download CV" at bounding box center [351, 178] width 85 height 73
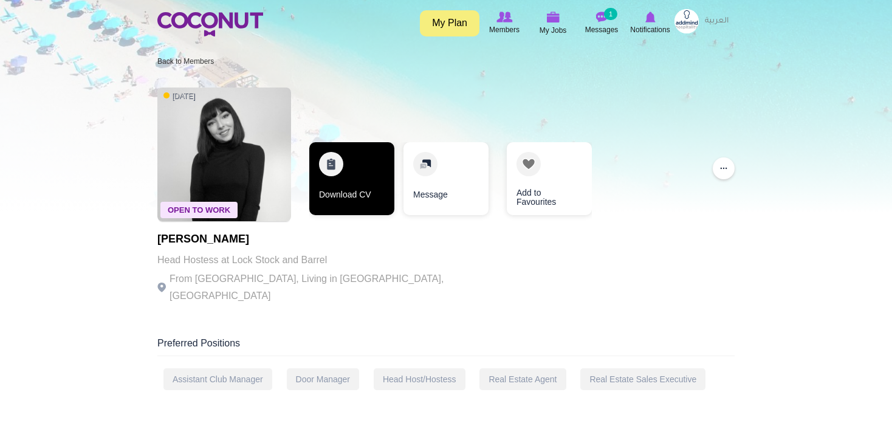
click at [371, 194] on link "Download CV" at bounding box center [351, 178] width 85 height 73
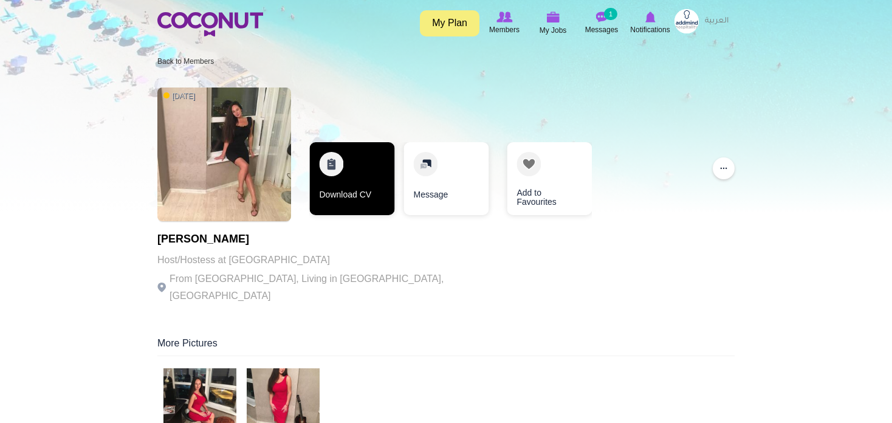
click at [366, 186] on link "Download CV" at bounding box center [351, 178] width 85 height 73
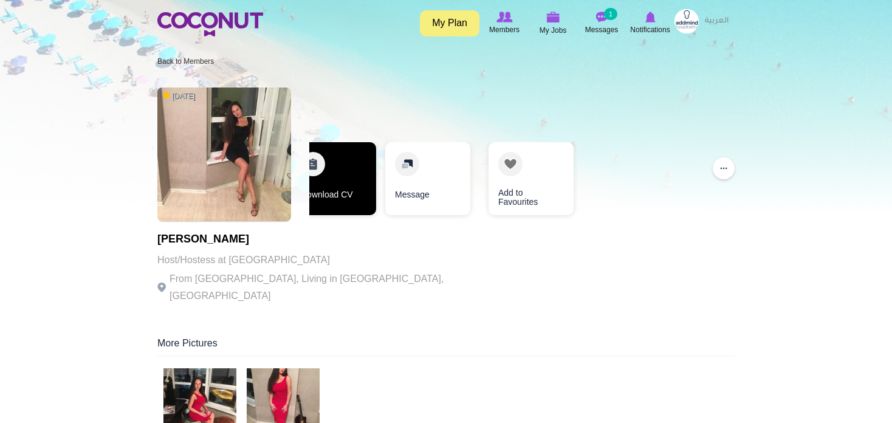
click at [366, 186] on link "Download CV" at bounding box center [333, 178] width 85 height 73
click at [322, 168] on link "Download CV" at bounding box center [334, 178] width 85 height 73
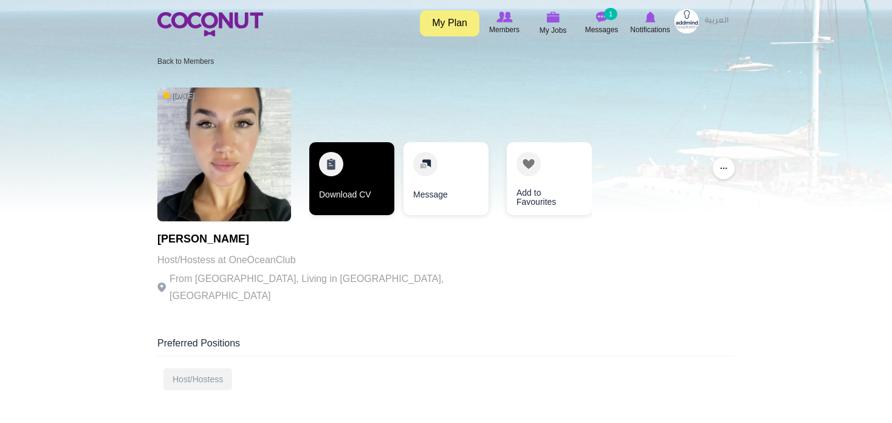
click at [357, 181] on link "Download CV" at bounding box center [351, 178] width 85 height 73
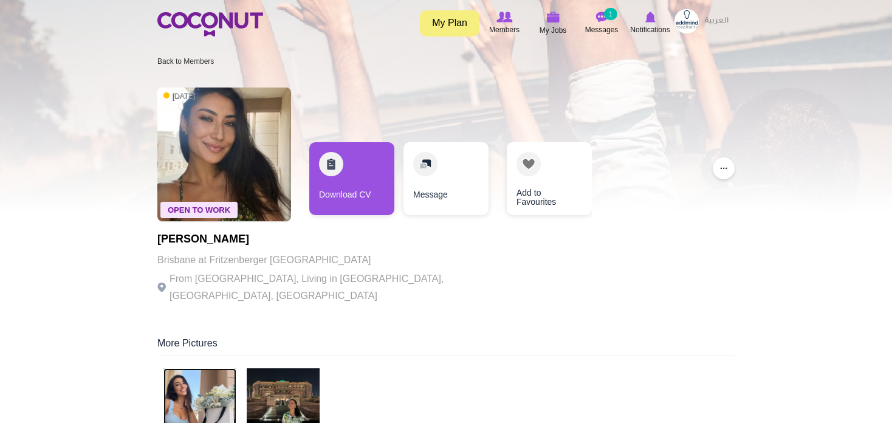
click at [208, 387] on img at bounding box center [199, 404] width 73 height 73
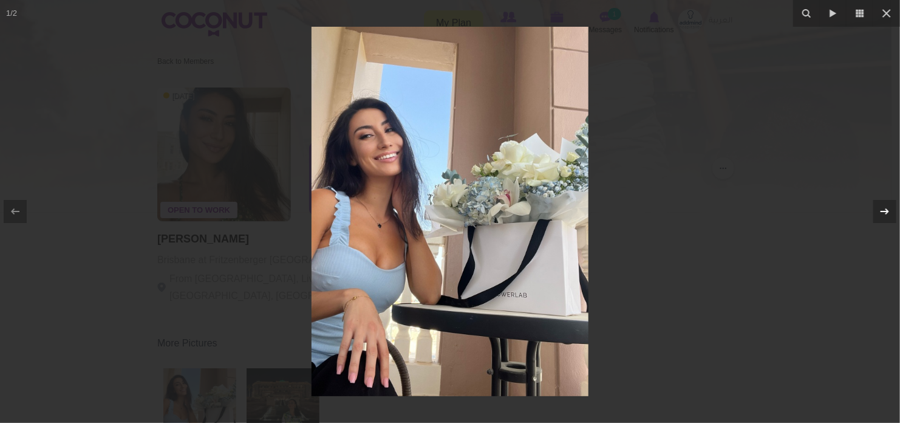
click at [891, 209] on div at bounding box center [884, 211] width 23 height 23
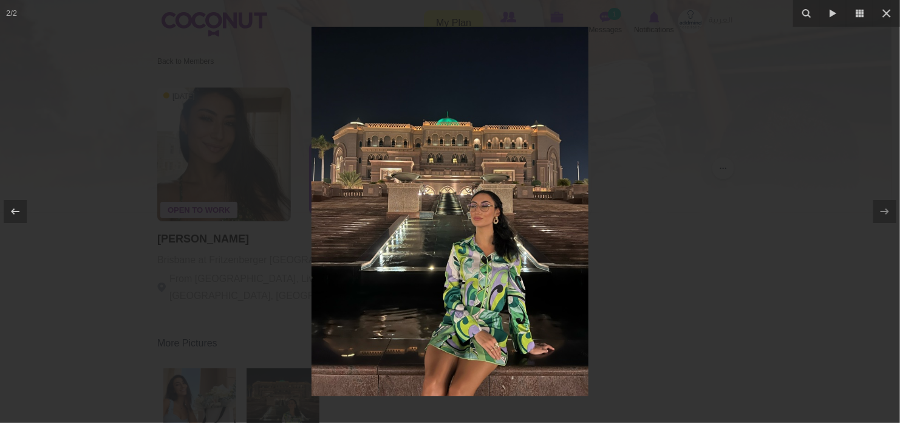
click at [746, 282] on div at bounding box center [450, 211] width 900 height 423
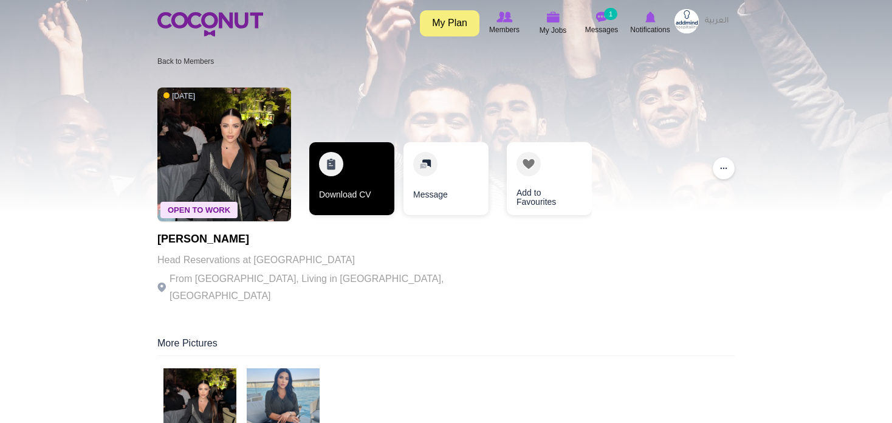
click at [349, 185] on link "Download CV" at bounding box center [351, 178] width 85 height 73
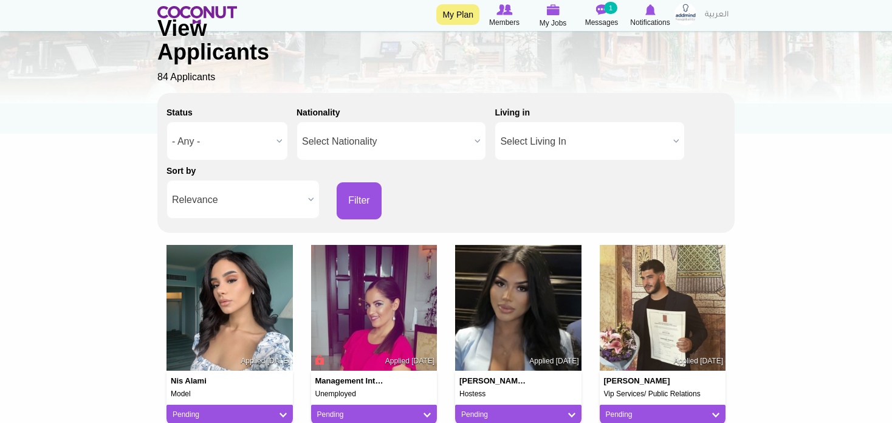
scroll to position [243, 0]
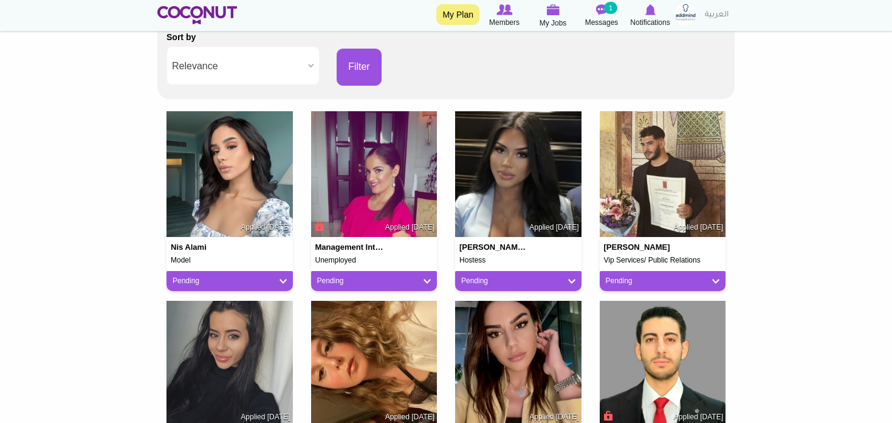
drag, startPoint x: 194, startPoint y: 171, endPoint x: 162, endPoint y: 111, distance: 67.9
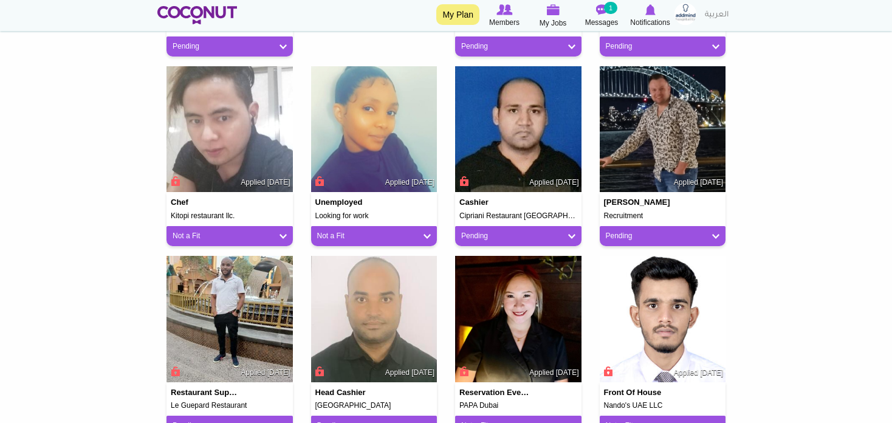
scroll to position [972, 0]
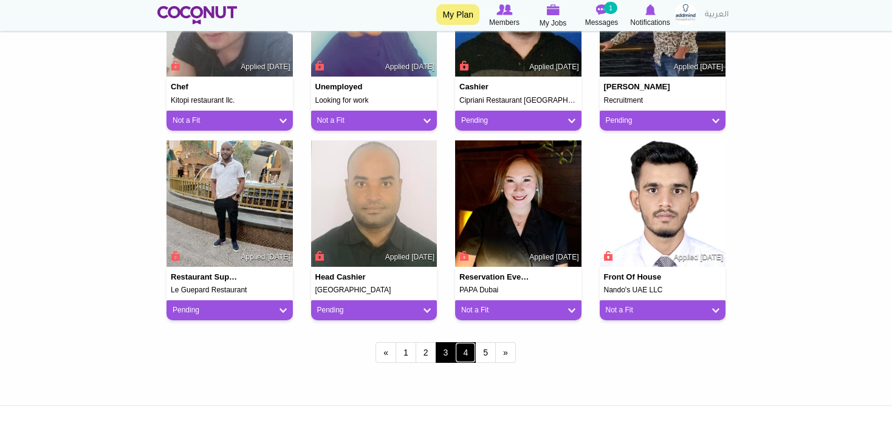
click at [467, 357] on link "4" at bounding box center [465, 352] width 21 height 21
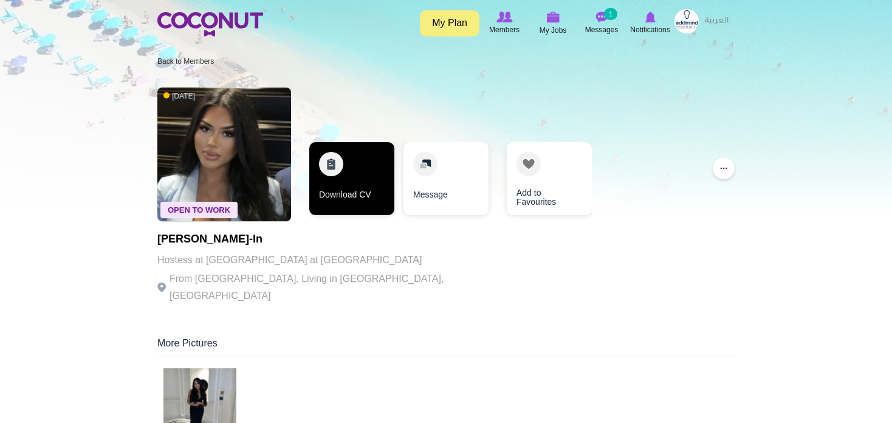
click at [337, 173] on link "Download CV" at bounding box center [351, 178] width 85 height 73
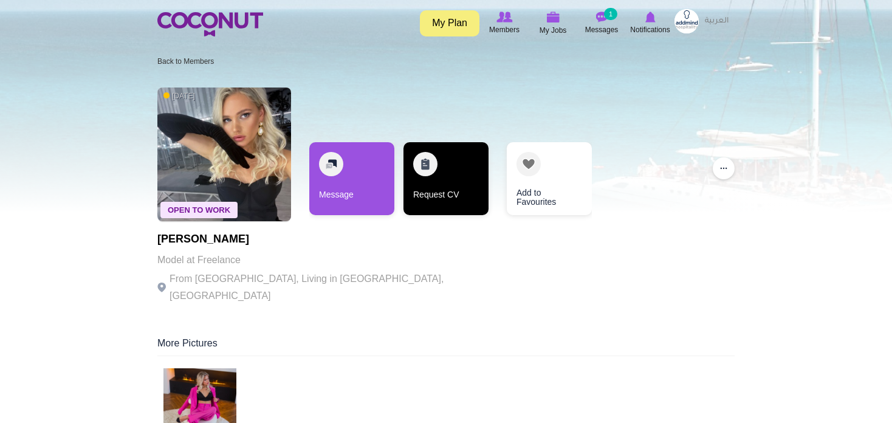
click at [422, 176] on link "Request CV" at bounding box center [445, 178] width 85 height 73
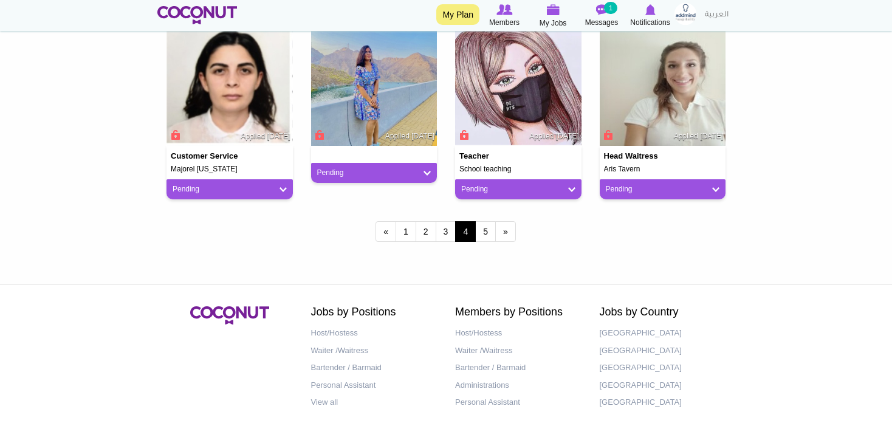
scroll to position [1093, 0]
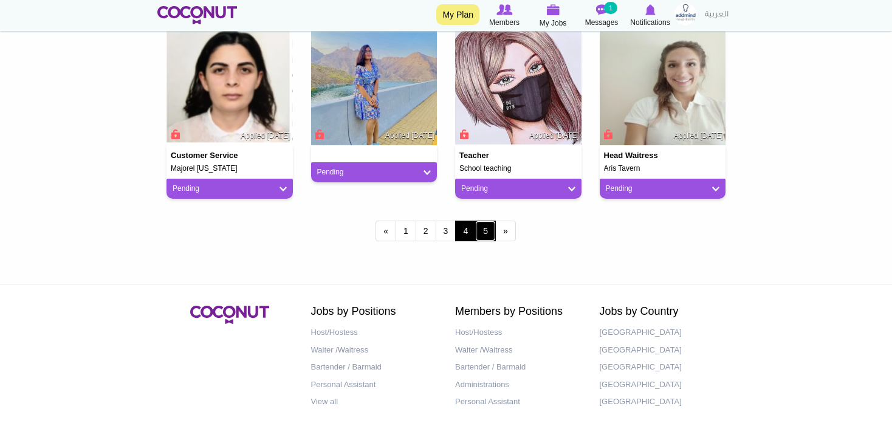
click at [483, 230] on link "5" at bounding box center [485, 230] width 21 height 21
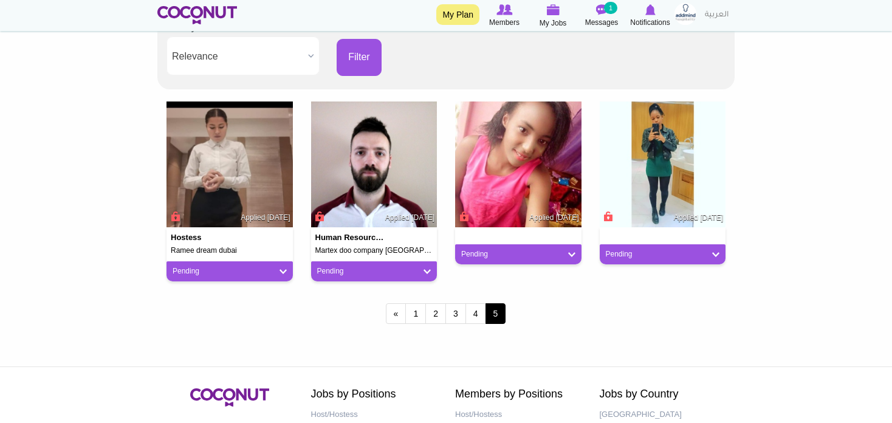
scroll to position [304, 0]
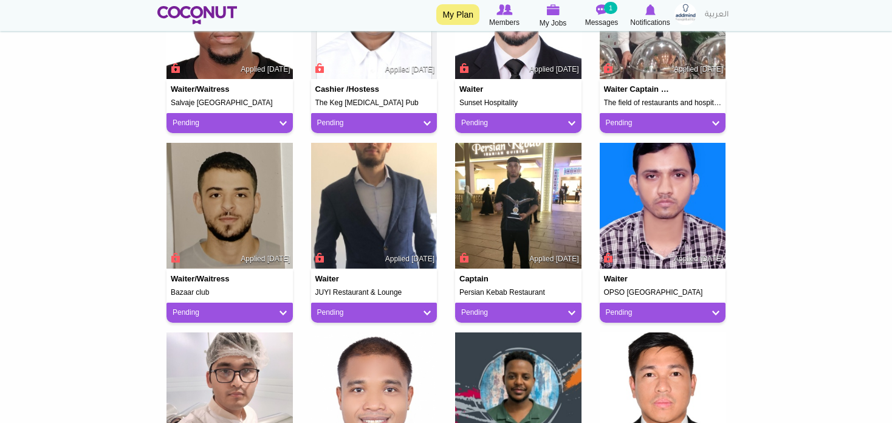
scroll to position [1089, 0]
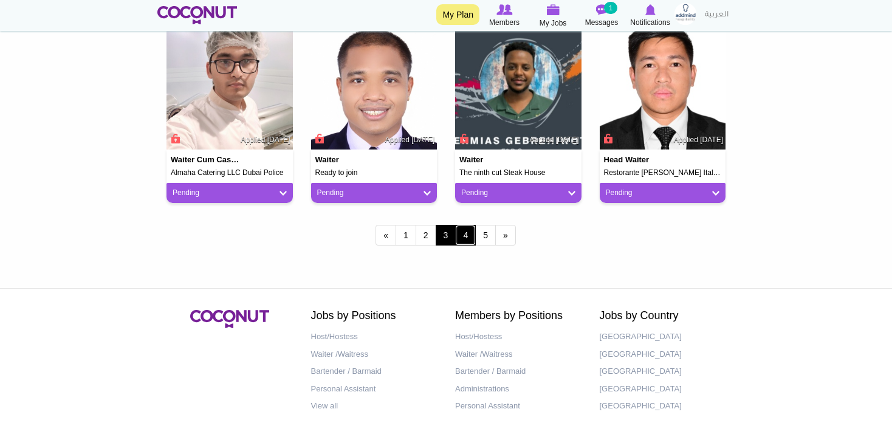
click at [464, 232] on link "4" at bounding box center [465, 235] width 21 height 21
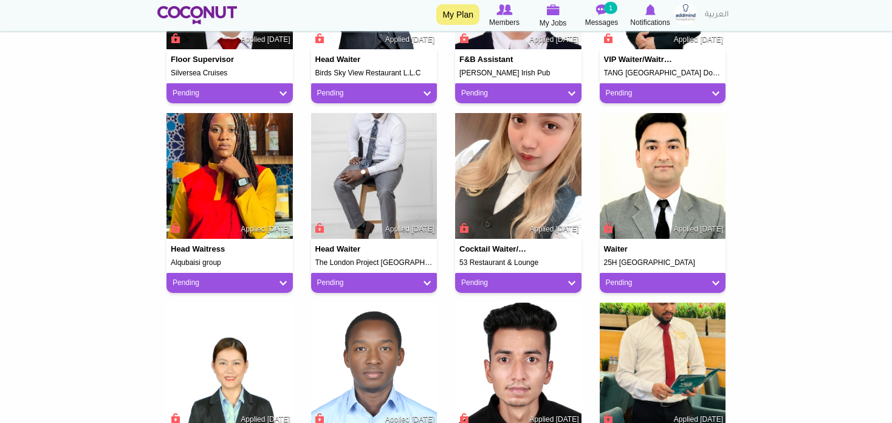
scroll to position [1150, 0]
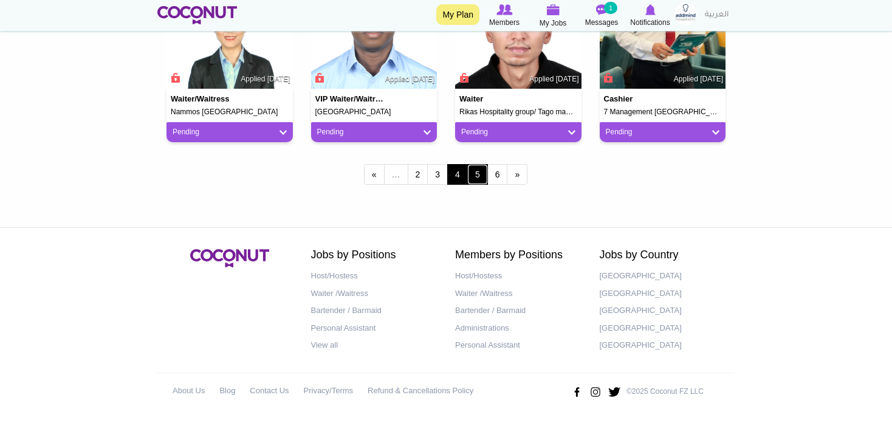
click at [471, 176] on link "5" at bounding box center [477, 174] width 21 height 21
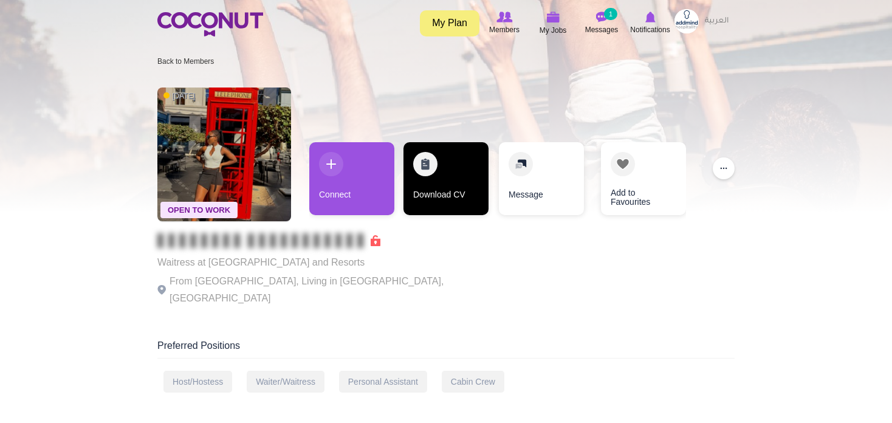
click at [447, 194] on link "Download CV" at bounding box center [445, 178] width 85 height 73
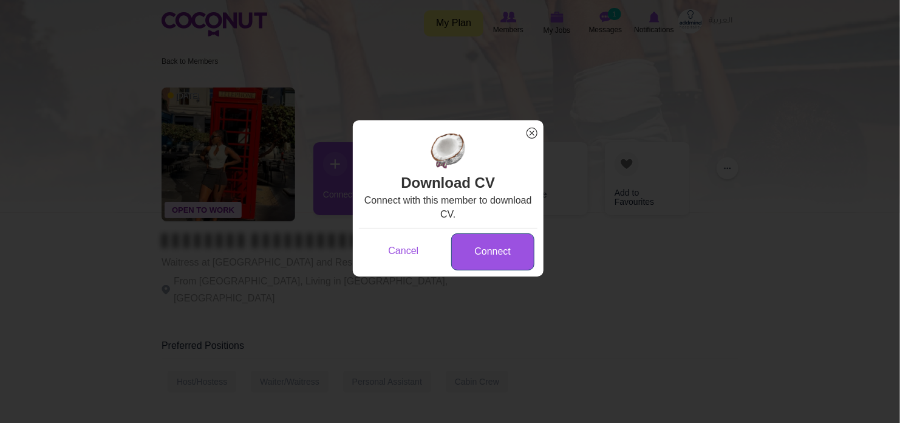
click at [499, 250] on link "Connect" at bounding box center [492, 251] width 83 height 37
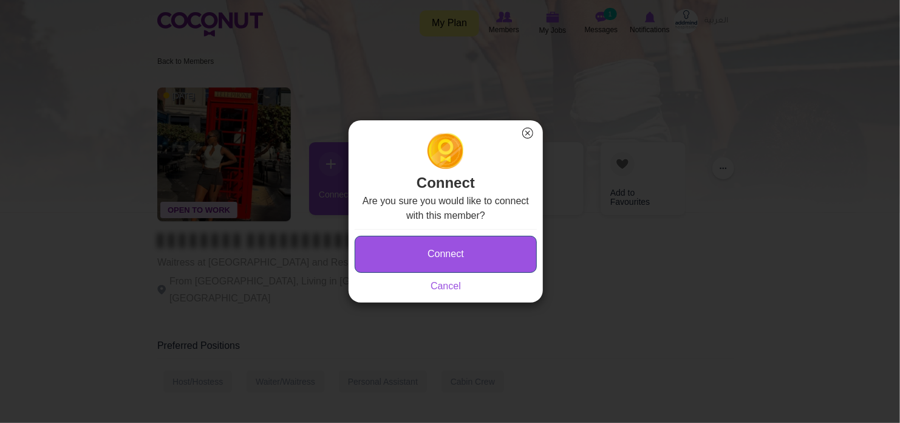
click at [482, 253] on button "Connect" at bounding box center [446, 254] width 182 height 37
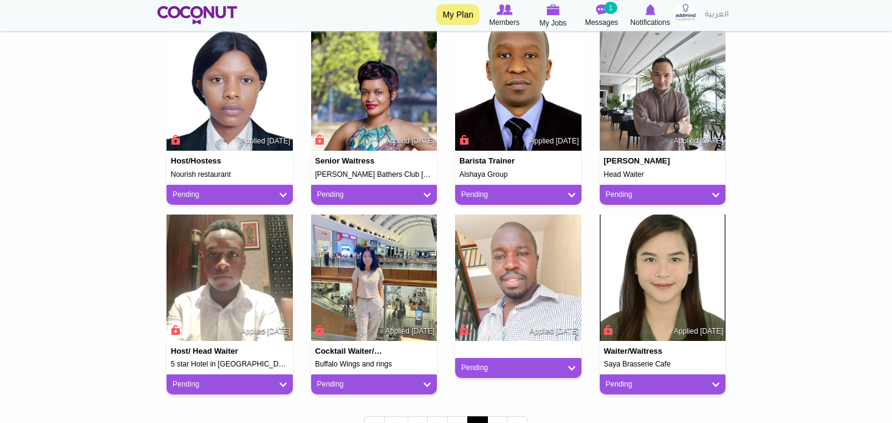
scroll to position [972, 0]
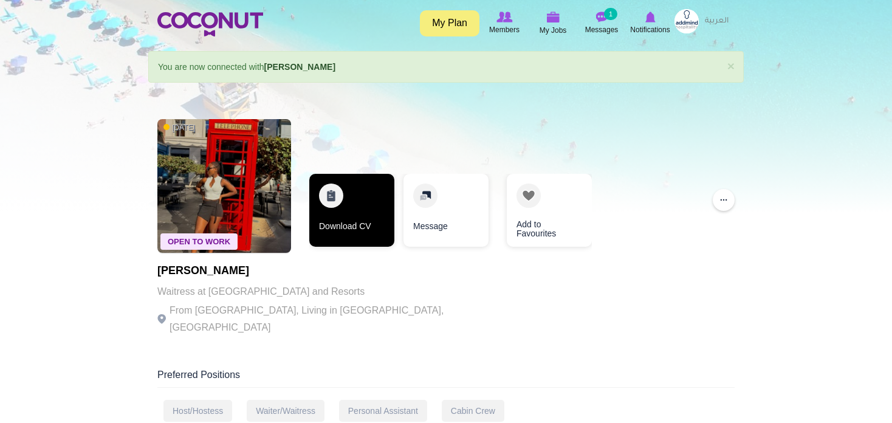
click at [352, 214] on link "Download CV" at bounding box center [351, 210] width 85 height 73
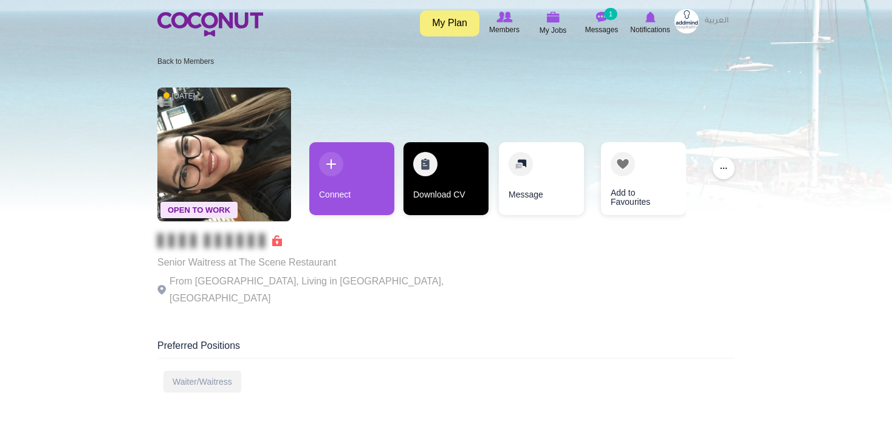
click at [452, 176] on link "Download CV" at bounding box center [445, 178] width 85 height 73
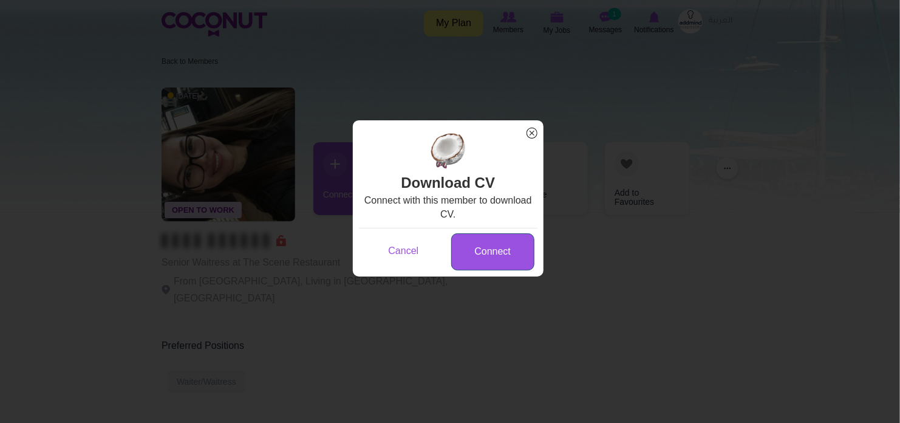
click at [512, 251] on link "Connect" at bounding box center [492, 251] width 83 height 37
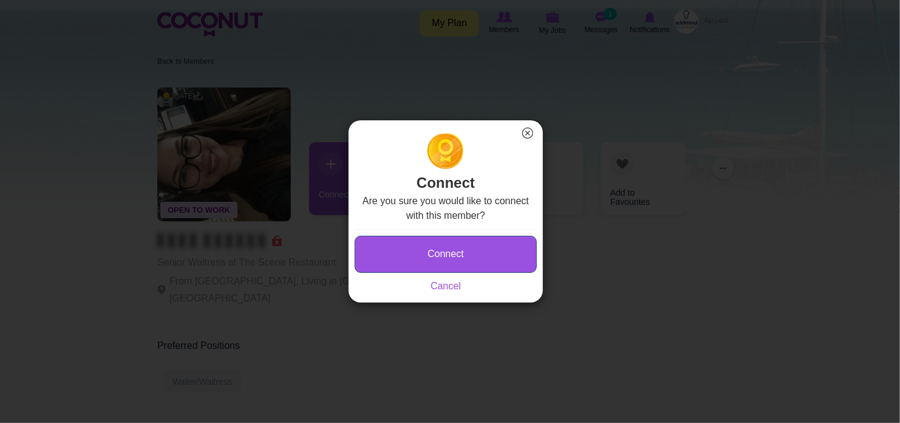
click at [508, 248] on button "Connect" at bounding box center [446, 254] width 182 height 37
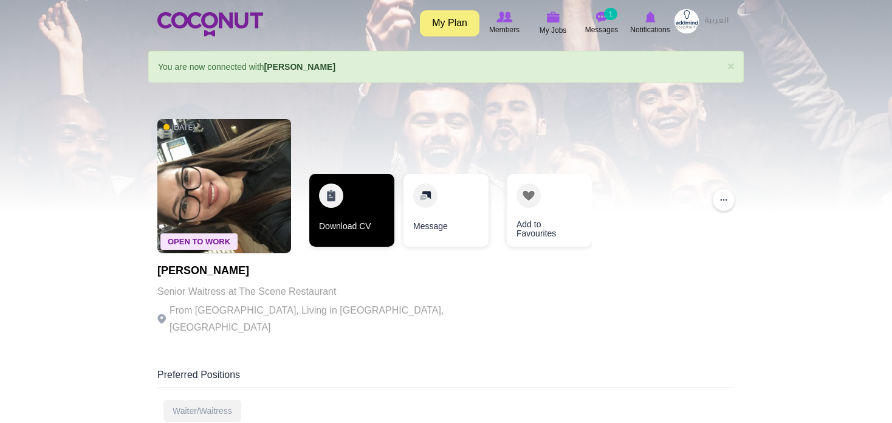
click at [360, 202] on link "Download CV" at bounding box center [351, 210] width 85 height 73
